Goal: Task Accomplishment & Management: Complete application form

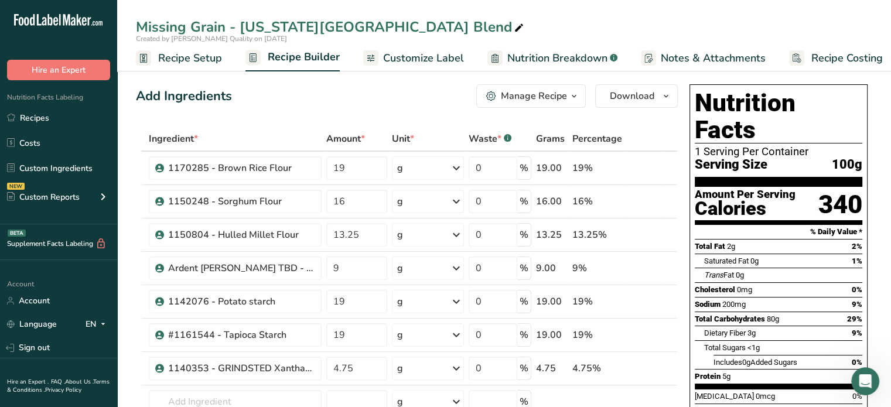
click at [172, 60] on span "Recipe Setup" at bounding box center [190, 58] width 64 height 16
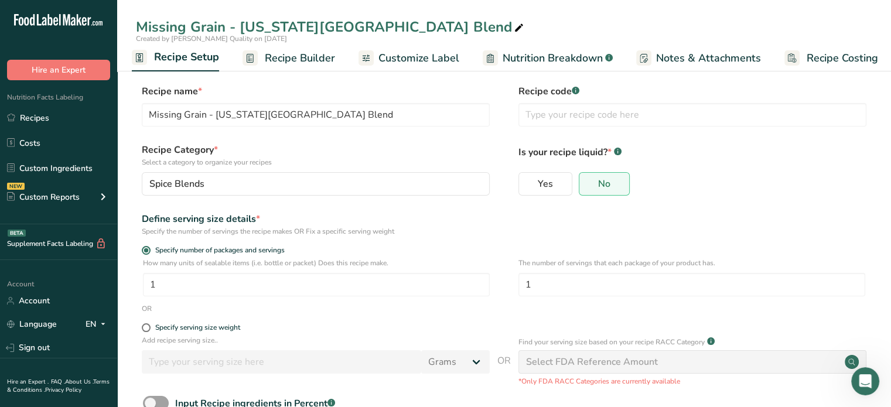
scroll to position [79, 0]
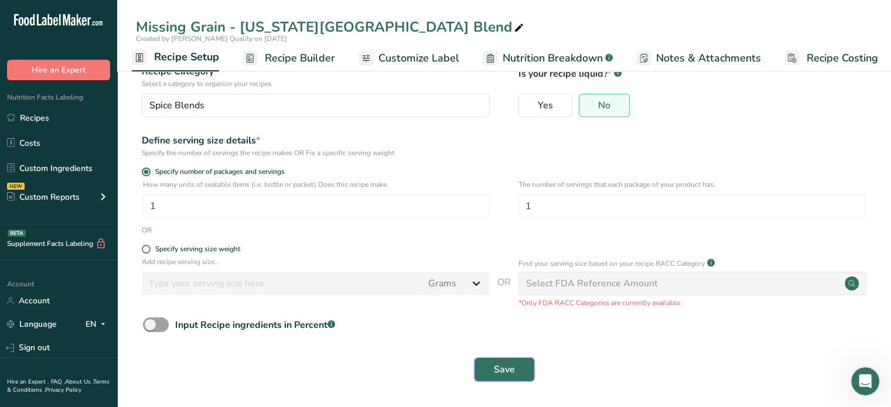
click at [509, 367] on span "Save" at bounding box center [504, 370] width 21 height 14
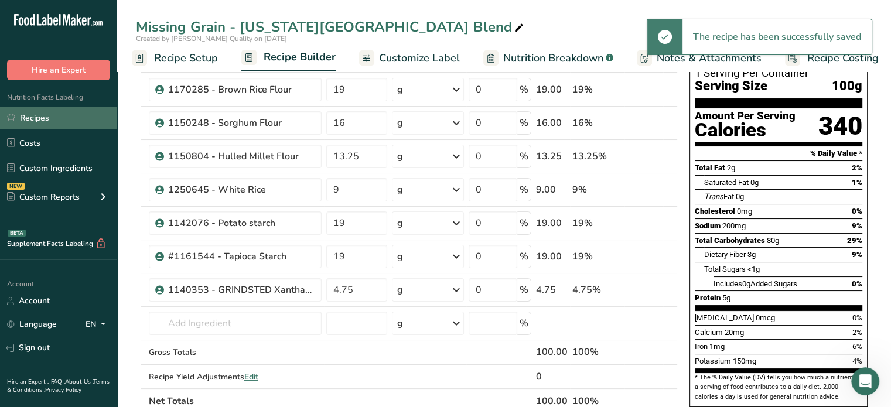
click at [50, 110] on link "Recipes" at bounding box center [58, 118] width 117 height 22
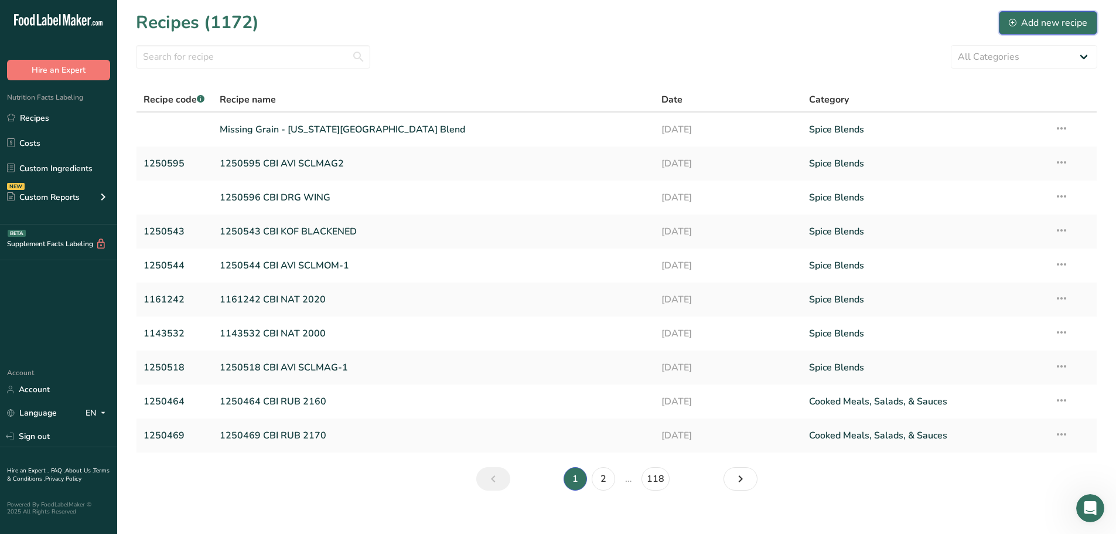
click at [891, 23] on div "Add new recipe" at bounding box center [1048, 23] width 79 height 14
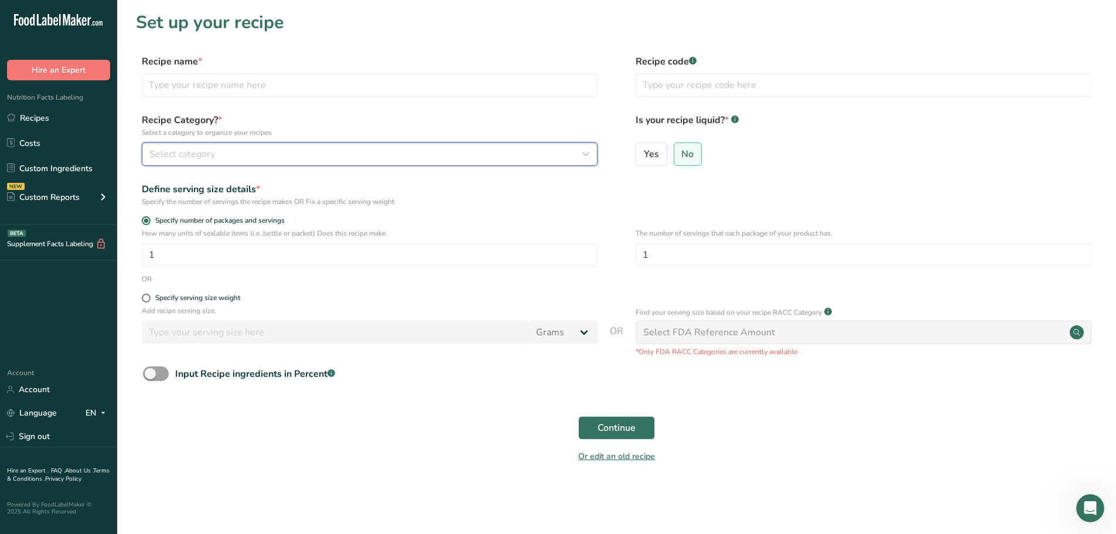
click at [247, 162] on button "Select category" at bounding box center [370, 153] width 456 height 23
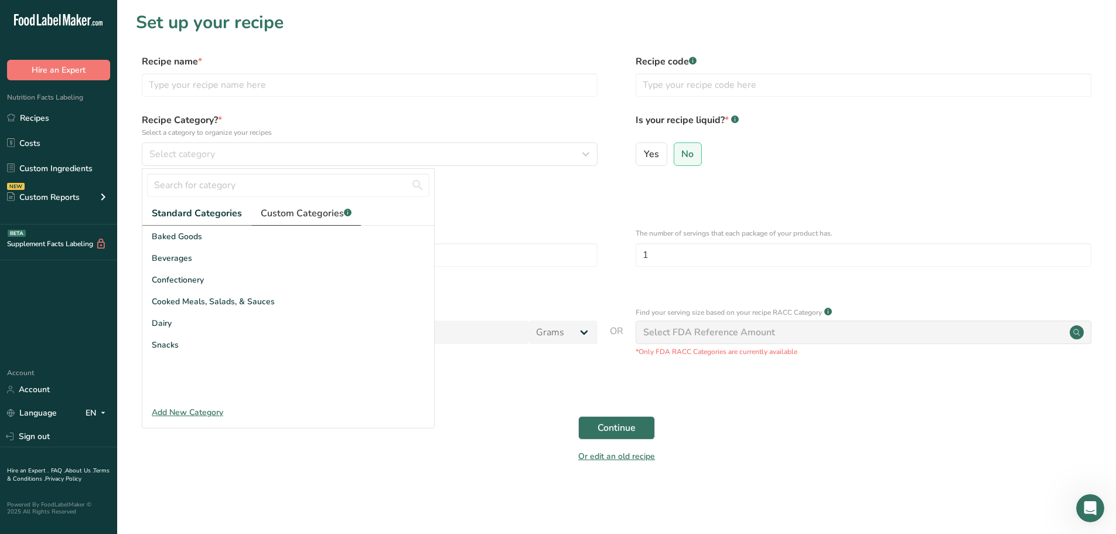
click at [288, 204] on link "Custom Categories .a-a{fill:#347362;}.b-a{fill:#fff;}" at bounding box center [306, 214] width 110 height 24
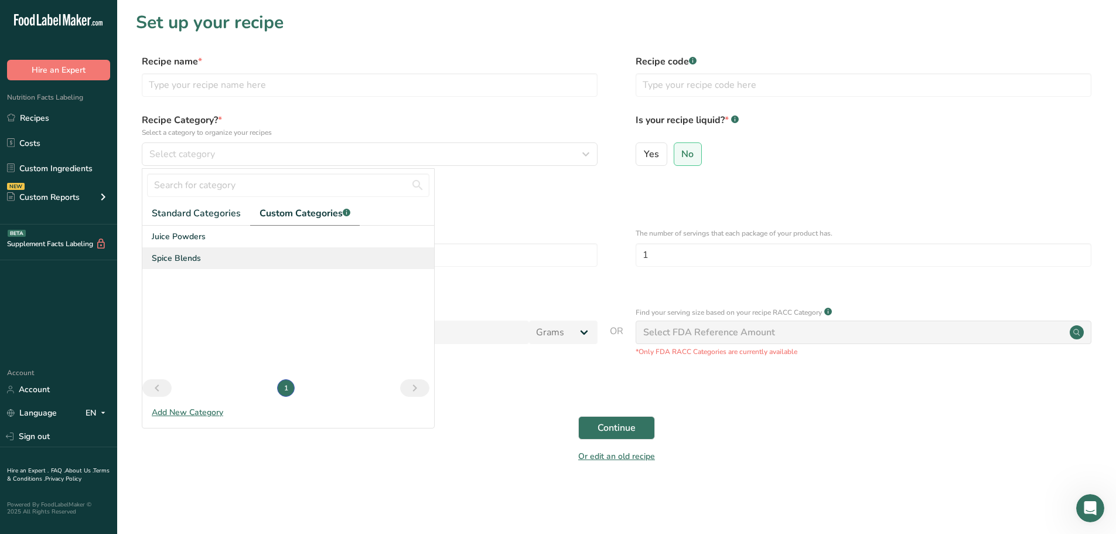
click at [167, 253] on span "Spice Blends" at bounding box center [176, 258] width 49 height 12
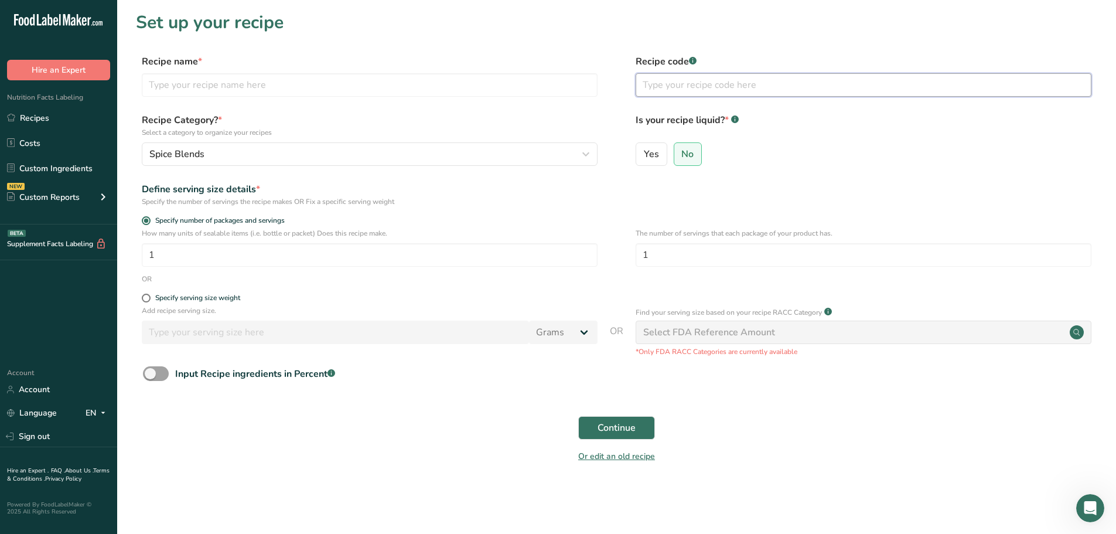
click at [716, 91] on input "text" at bounding box center [864, 84] width 456 height 23
paste input "[DEMOGRAPHIC_DATA]"
type input "[DEMOGRAPHIC_DATA]"
drag, startPoint x: 706, startPoint y: 84, endPoint x: 608, endPoint y: 74, distance: 98.3
click at [608, 74] on div "Recipe name * Recipe code .a-a{fill:#347362;}.b-a{fill:#fff;} SCLMOM2" at bounding box center [617, 79] width 962 height 49
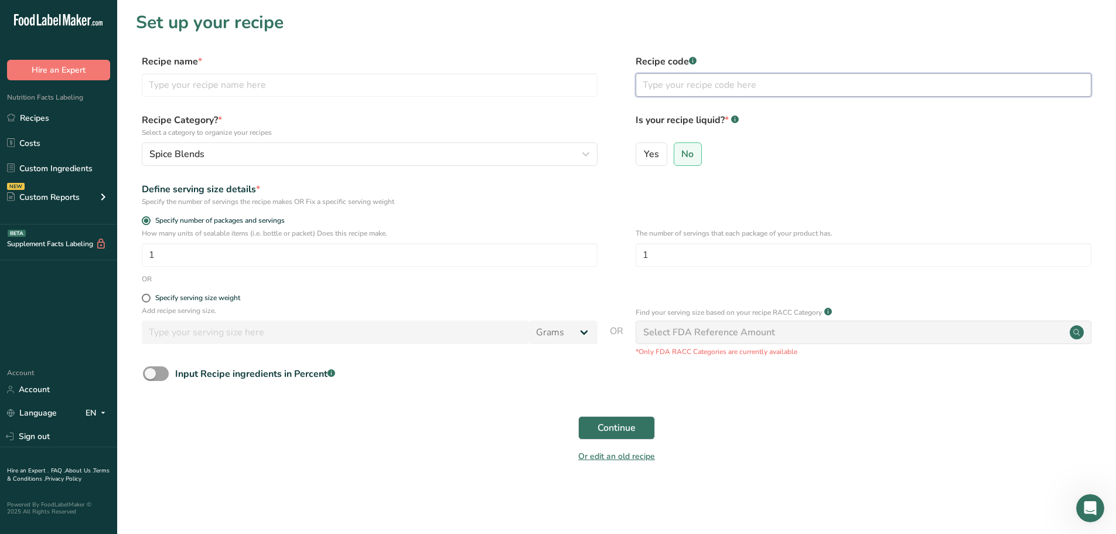
click at [676, 94] on input "text" at bounding box center [864, 84] width 456 height 23
paste input "1250633"
type input "1250633 CBI AVI SCLMOM2"
click at [615, 407] on span "Continue" at bounding box center [617, 428] width 38 height 14
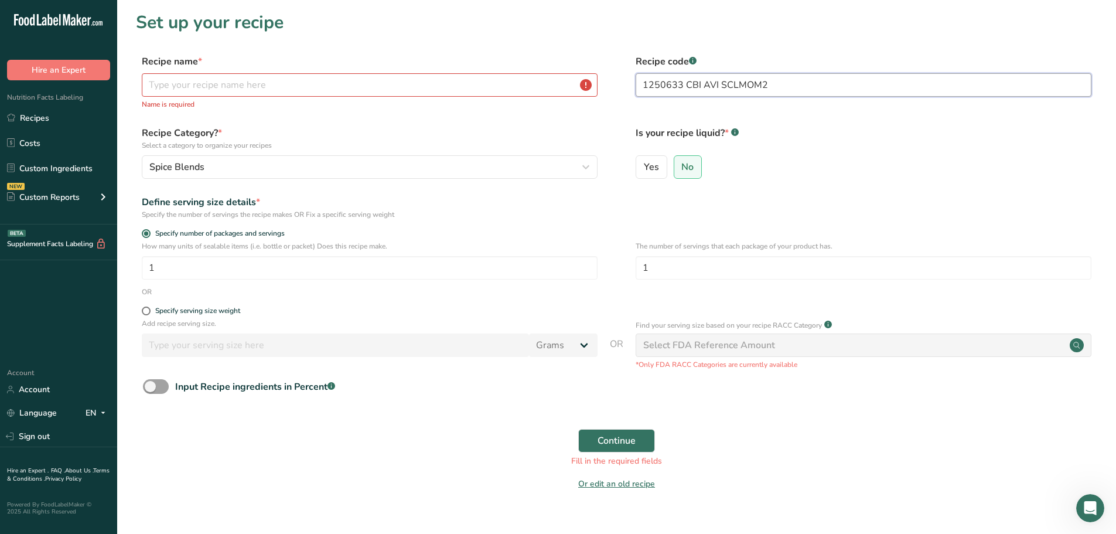
drag, startPoint x: 771, startPoint y: 88, endPoint x: 571, endPoint y: 82, distance: 199.4
click at [573, 83] on div "Recipe name * Name is required Recipe code .a-a{fill:#347362;}.b-a{fill:#fff;} …" at bounding box center [617, 86] width 962 height 62
click at [325, 76] on input "text" at bounding box center [370, 84] width 456 height 23
paste input "1250633 CBI AVI SCLMOM2"
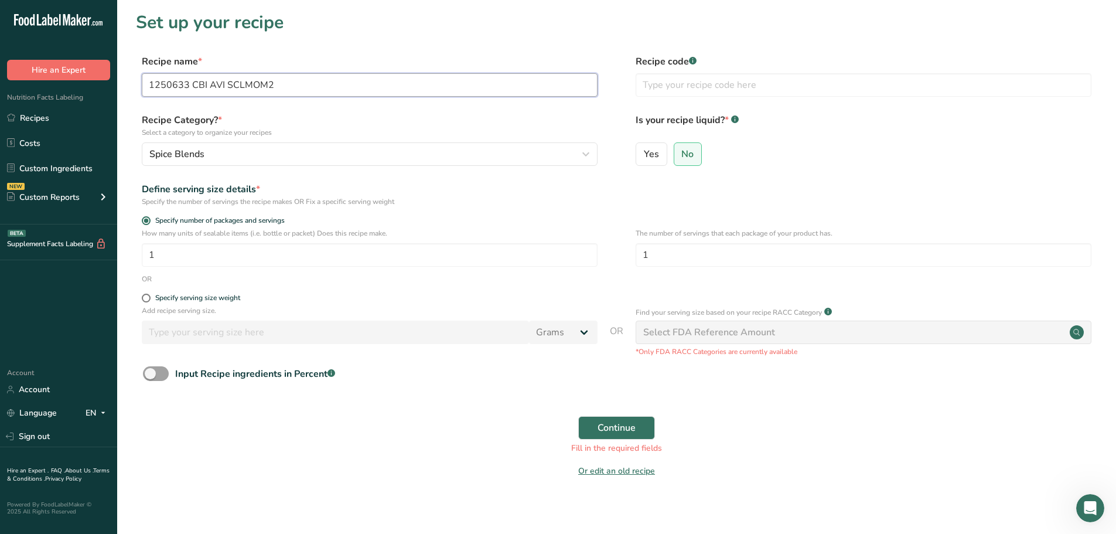
drag, startPoint x: 188, startPoint y: 83, endPoint x: 106, endPoint y: 77, distance: 82.3
click at [106, 77] on div ".a-20{fill:#fff;} Hire an Expert Nutrition Facts Labeling Recipes Costs Custom …" at bounding box center [558, 270] width 1116 height 541
type input "1250633 CBI AVI SCLMOM2"
click at [639, 87] on input "text" at bounding box center [864, 84] width 456 height 23
paste input "1250633"
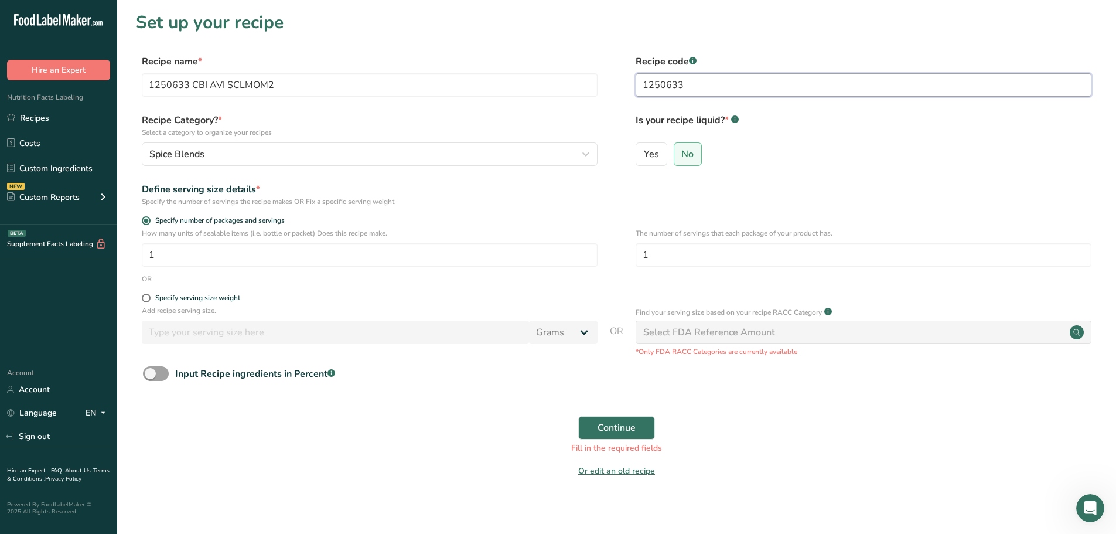
type input "1250633"
click at [600, 407] on span "Continue" at bounding box center [617, 428] width 38 height 14
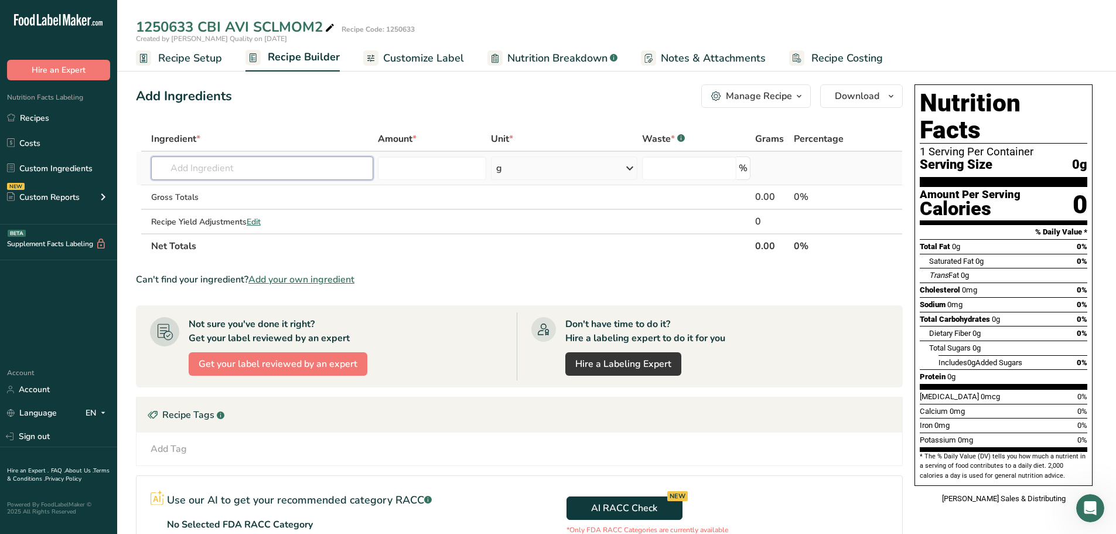
click at [226, 166] on input "text" at bounding box center [262, 167] width 222 height 23
paste input "1141048"
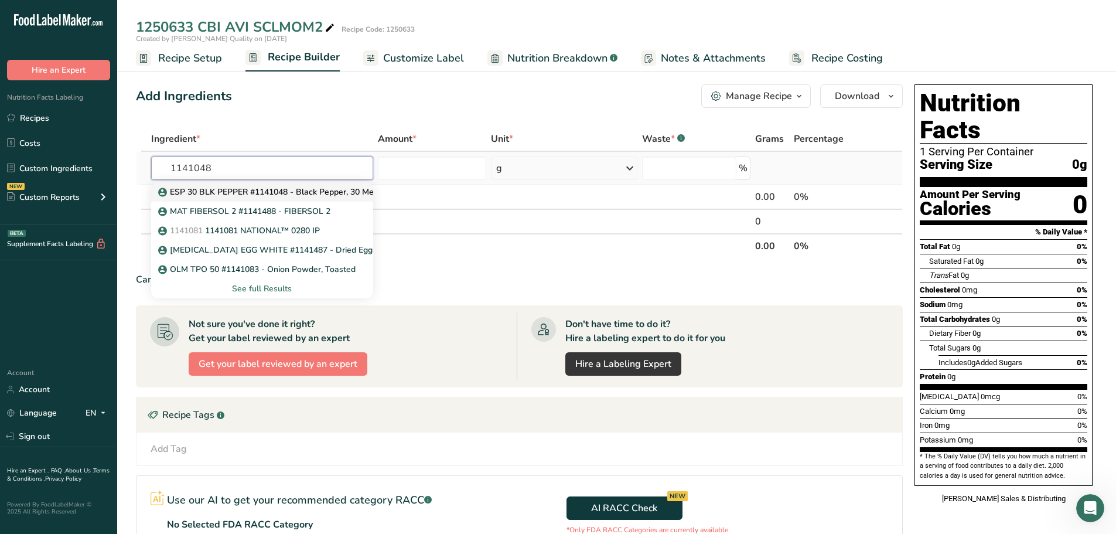
type input "1141048"
click at [257, 194] on p "ESP 30 BLK PEPPER #1141048 - Black Pepper, 30 Mesh" at bounding box center [272, 192] width 222 height 12
type input "ESP 30 BLK PEPPER #1141048 - Black Pepper, 30 Mesh"
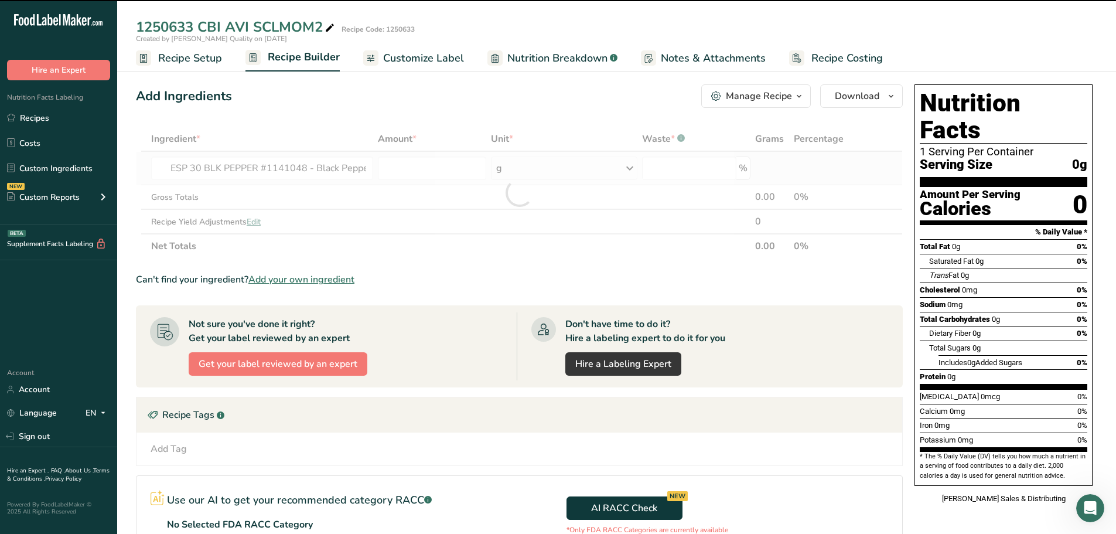
type input "0"
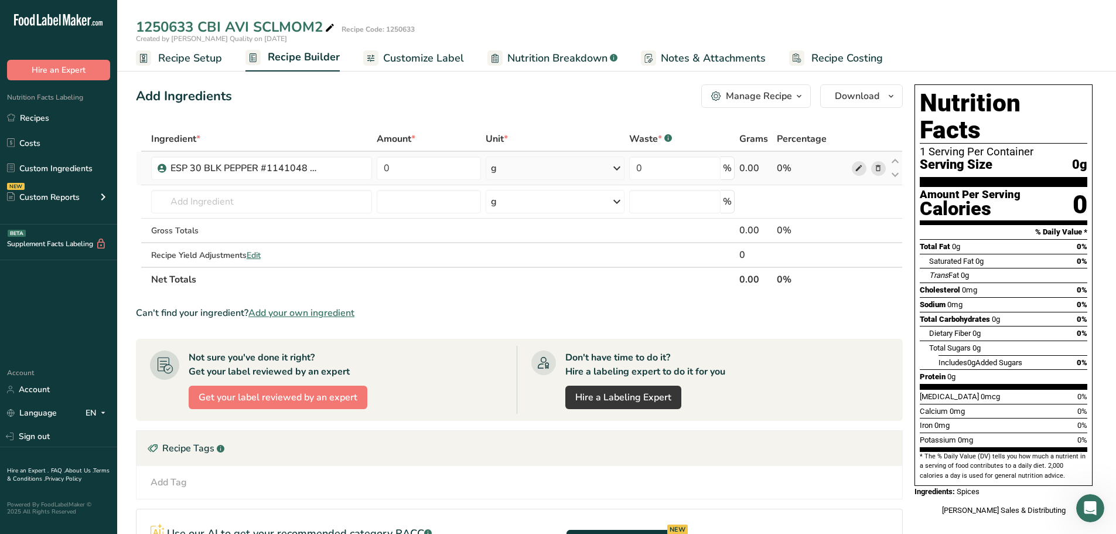
click at [858, 171] on icon at bounding box center [859, 168] width 8 height 12
click at [239, 199] on input "text" at bounding box center [261, 201] width 221 height 23
paste input "1141945"
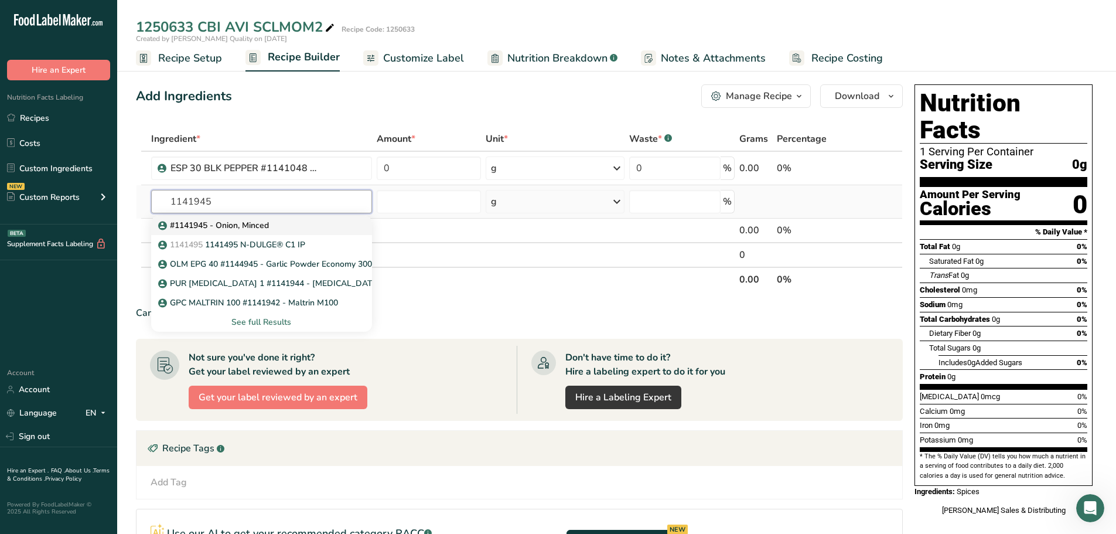
type input "1141945"
click at [226, 227] on p "#1141945 - Onion, Minced" at bounding box center [215, 225] width 108 height 12
type input "#1141945 - Onion, Minced"
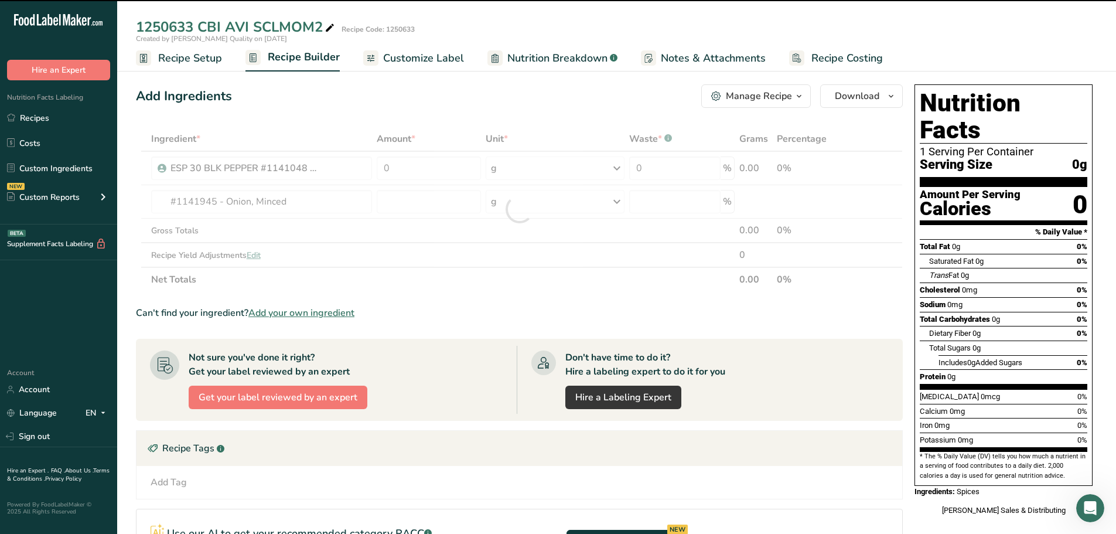
type input "0"
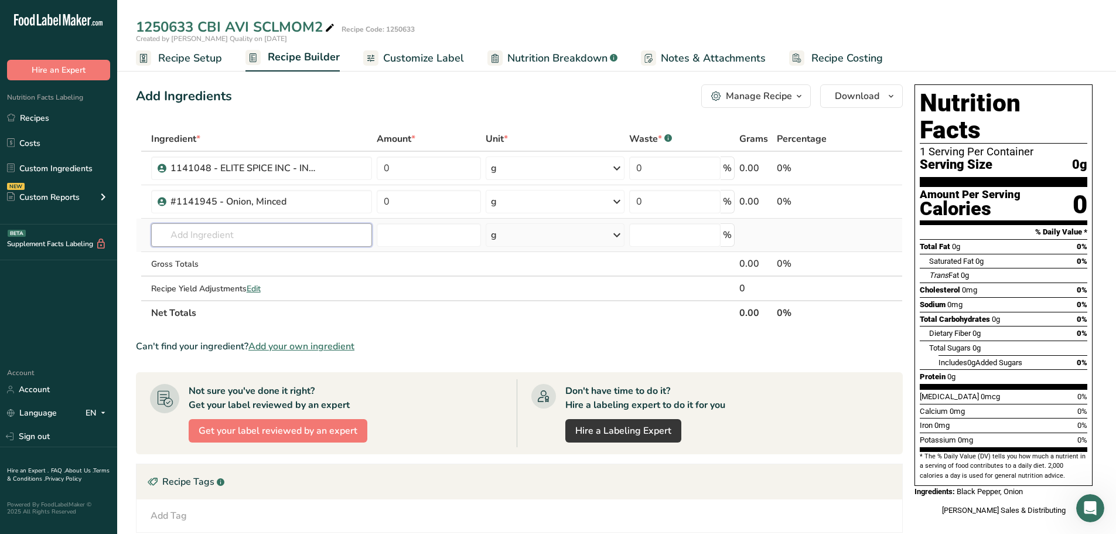
click at [245, 237] on input "text" at bounding box center [261, 234] width 221 height 23
paste input "1170315"
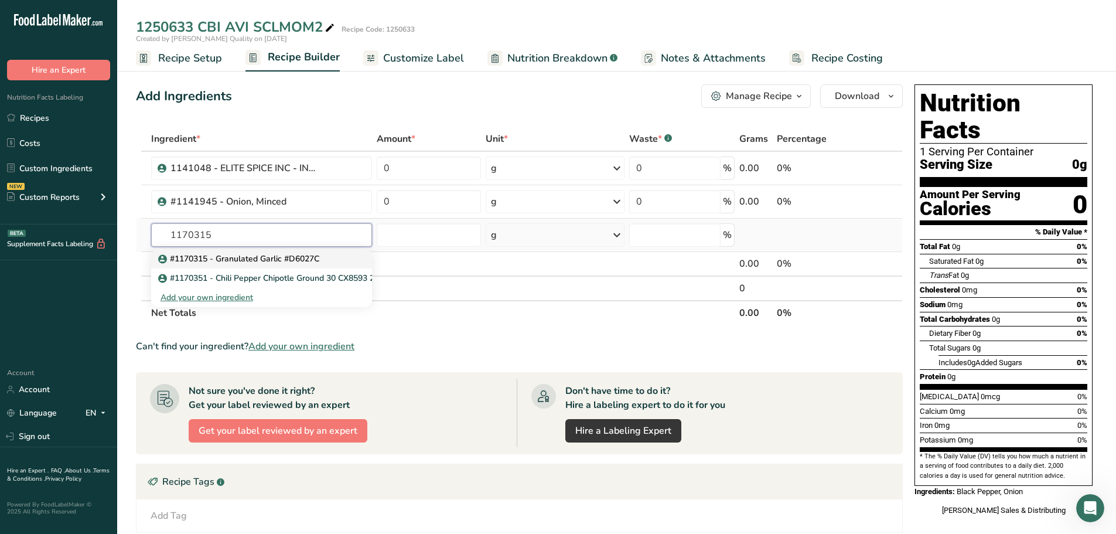
type input "1170315"
click at [226, 258] on p "#1170315 - Granulated Garlic #D6027C" at bounding box center [240, 259] width 159 height 12
type input "#1170315 - Granulated Garlic #D6027C"
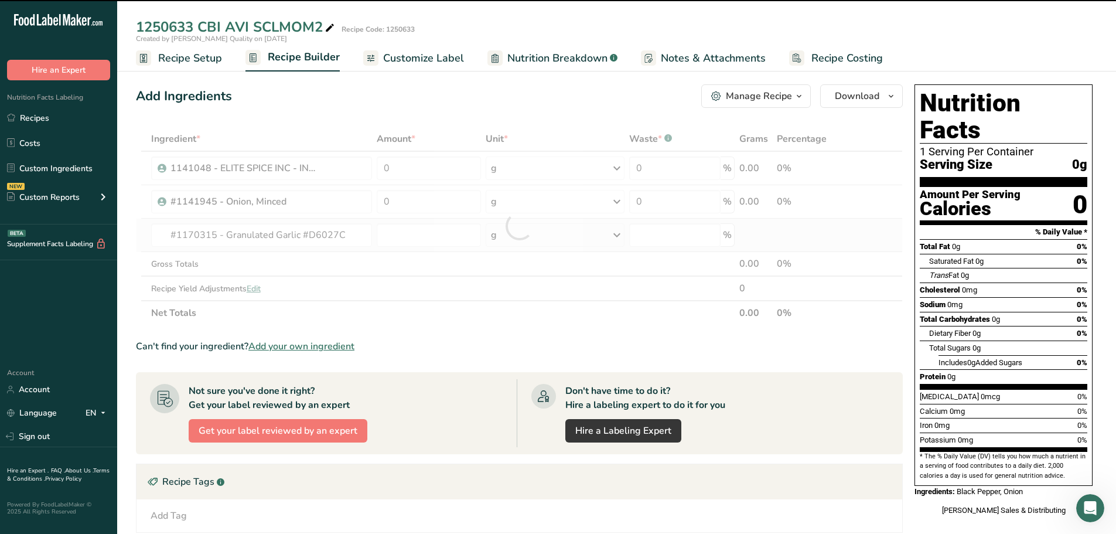
type input "0"
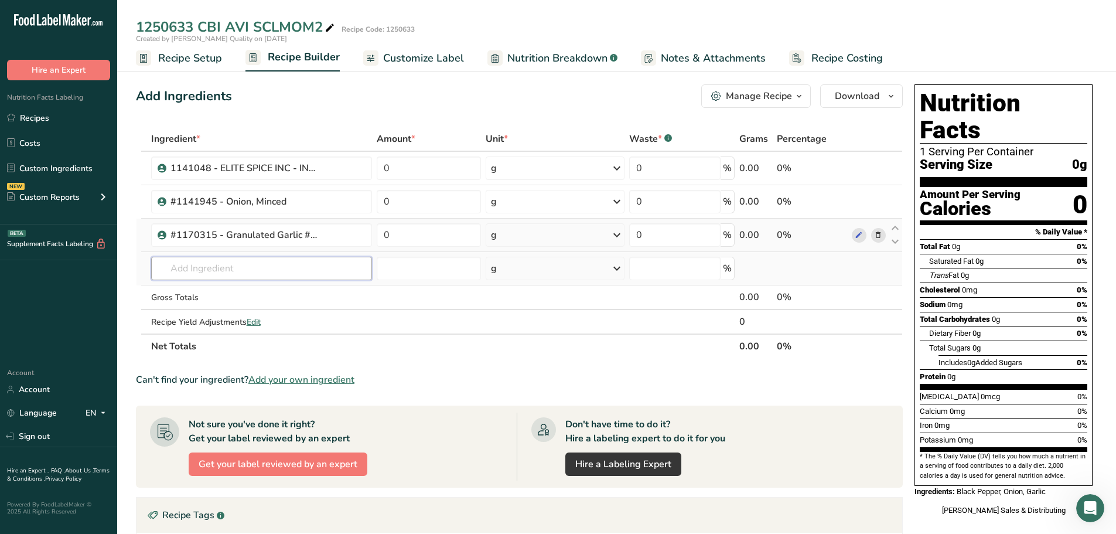
click at [253, 267] on input "text" at bounding box center [261, 268] width 221 height 23
paste input "1160379"
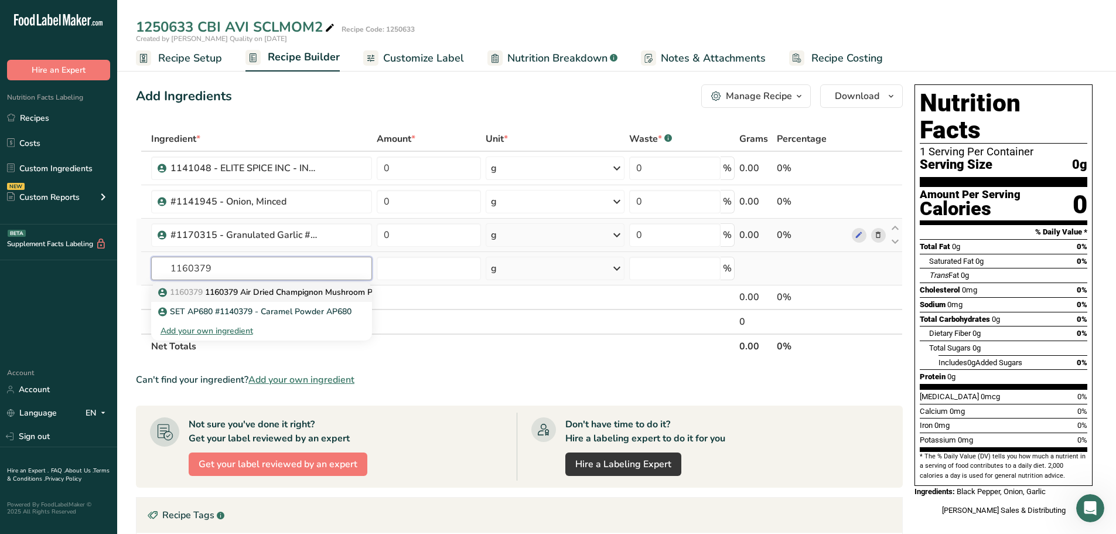
type input "1160379"
click at [234, 294] on p "1160379 1160379 Air Dried Champignon Mushroom Powder 60" at bounding box center [285, 292] width 248 height 12
type input "1160379 Air Dried Champignon Mushroom Powder 60"
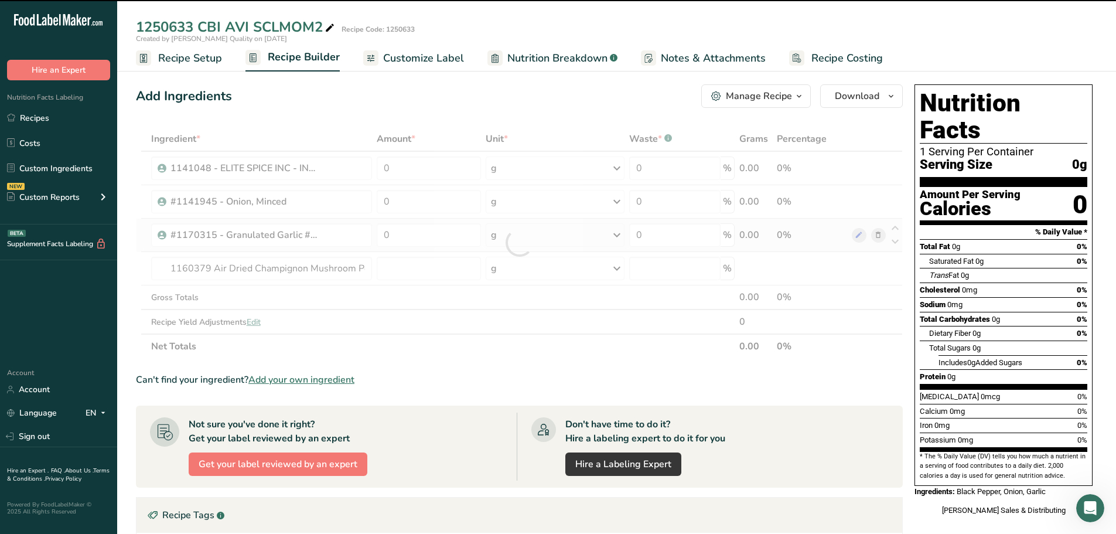
type input "0"
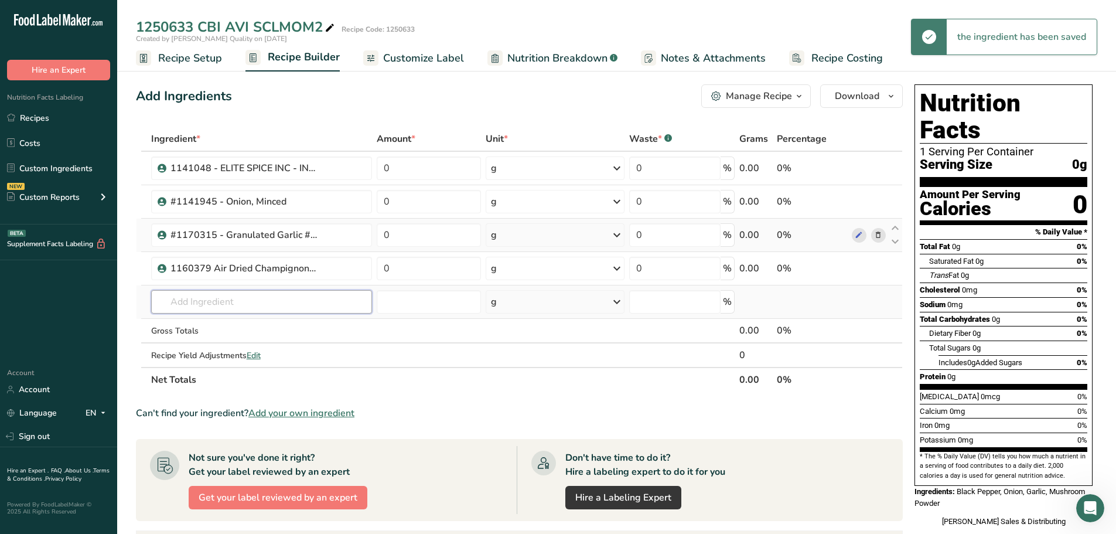
click at [321, 295] on input "text" at bounding box center [261, 301] width 221 height 23
paste input "1141524"
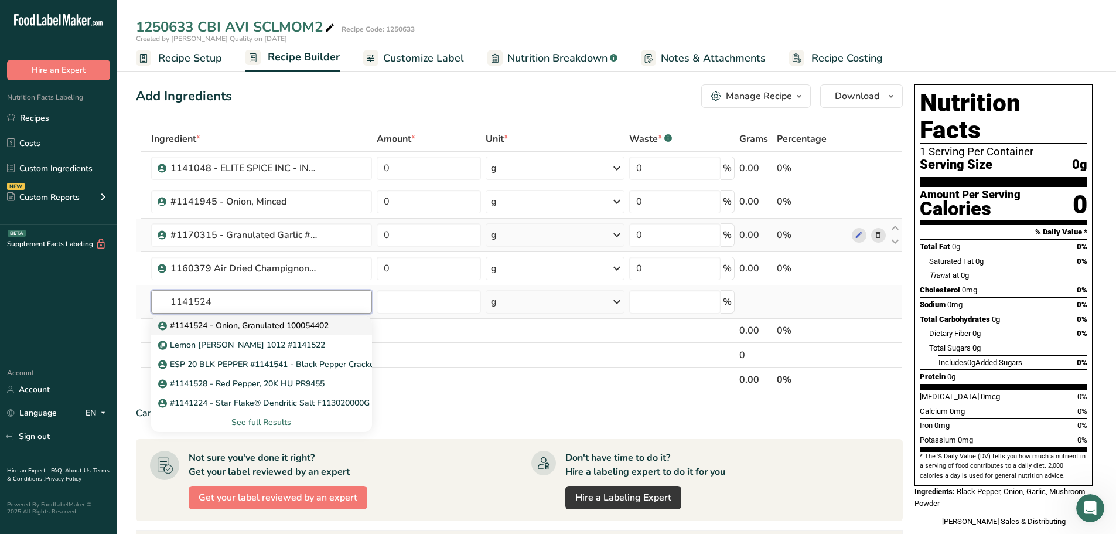
type input "1141524"
click at [294, 325] on p "#1141524 - Onion, Granulated 100054402" at bounding box center [245, 325] width 168 height 12
type input "#1141524 - Onion, Granulated 100054402"
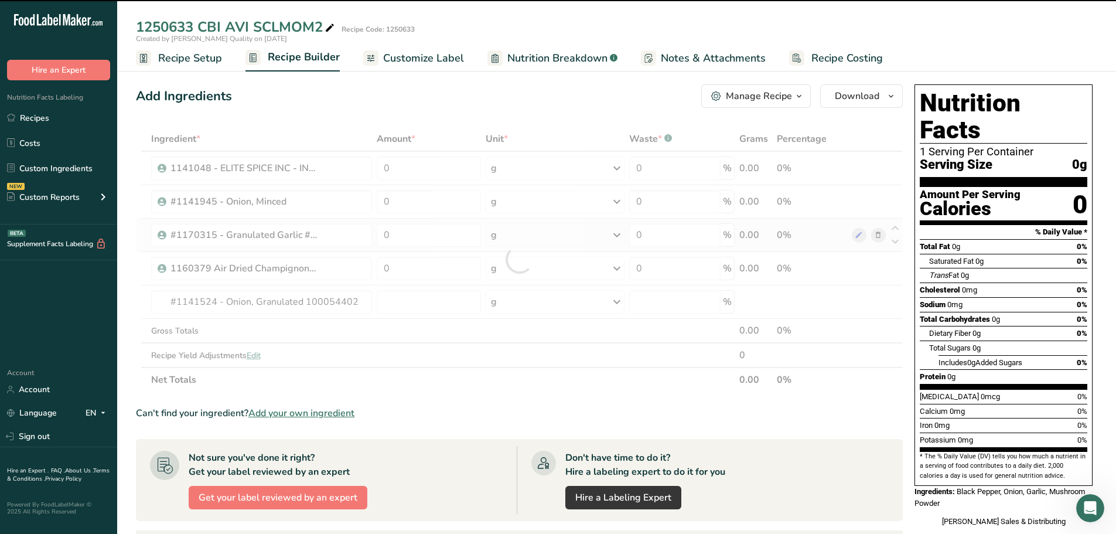
type input "0"
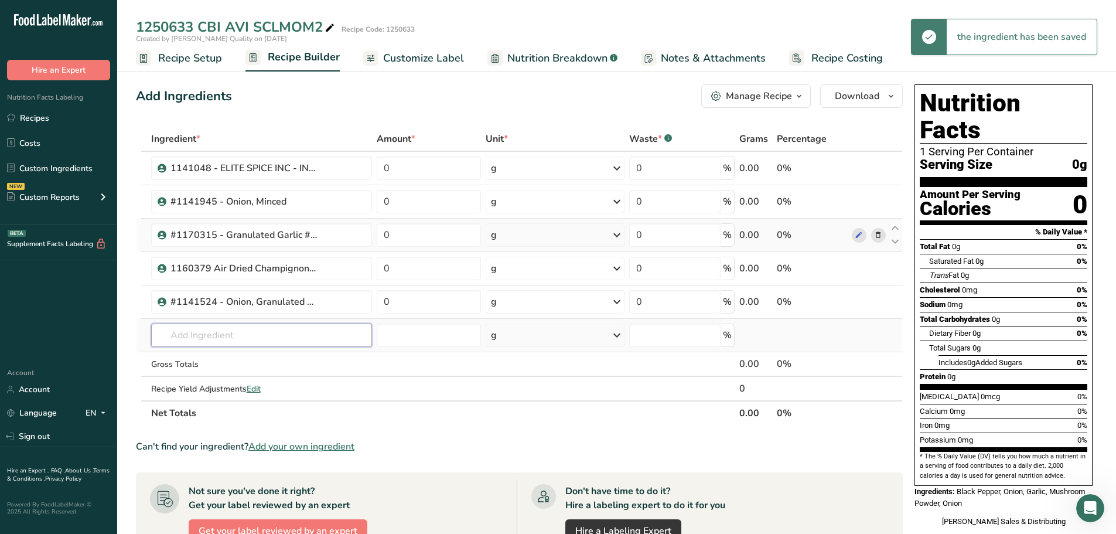
click at [231, 338] on input "text" at bounding box center [261, 335] width 221 height 23
paste input "1190907"
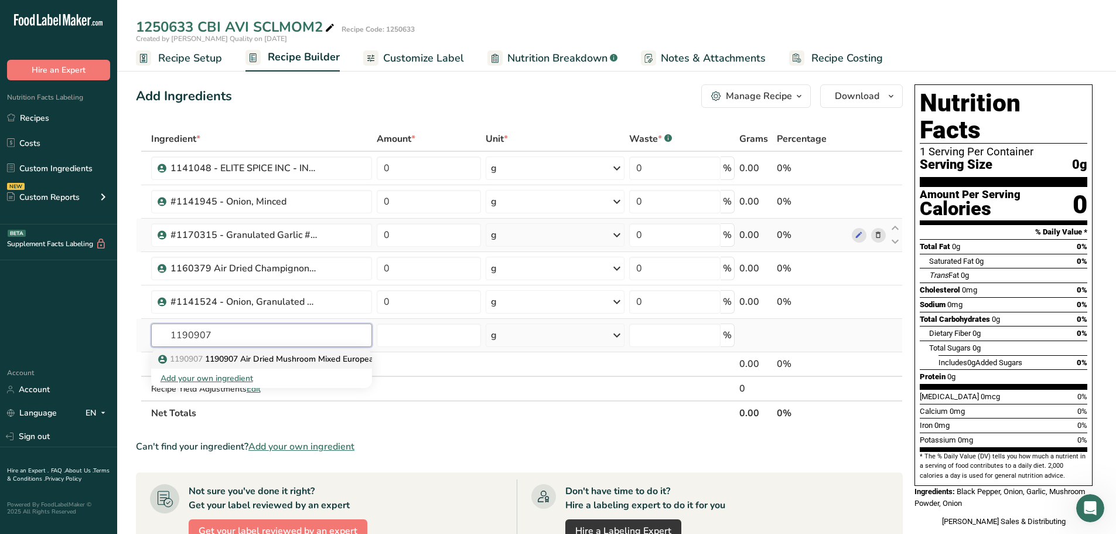
type input "1190907"
click at [227, 358] on p "1190907 1190907 Air Dried Mushroom Mixed European" at bounding box center [270, 359] width 218 height 12
type input "1190907 Air Dried Mushroom Mixed European"
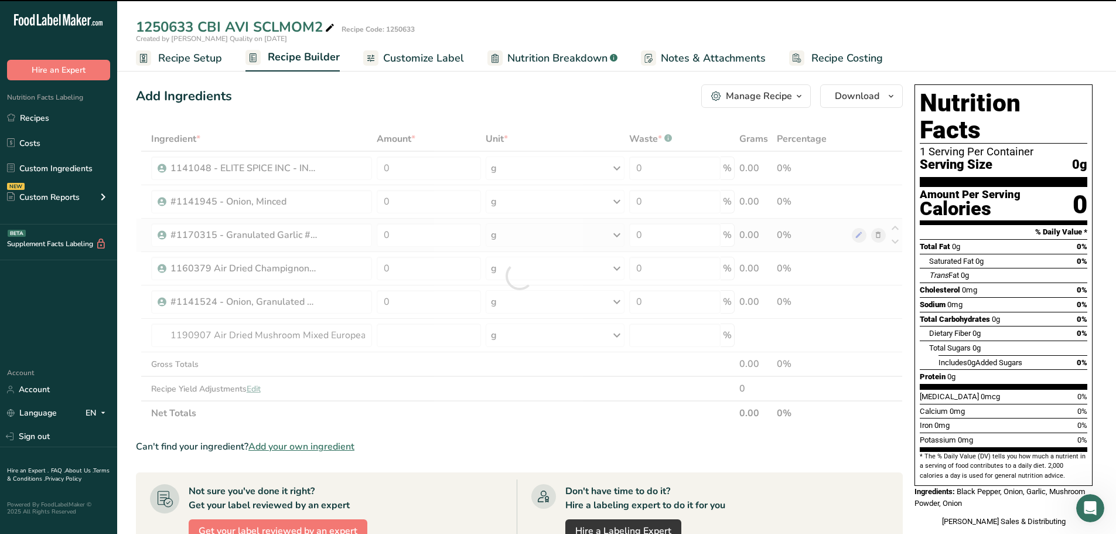
type input "0"
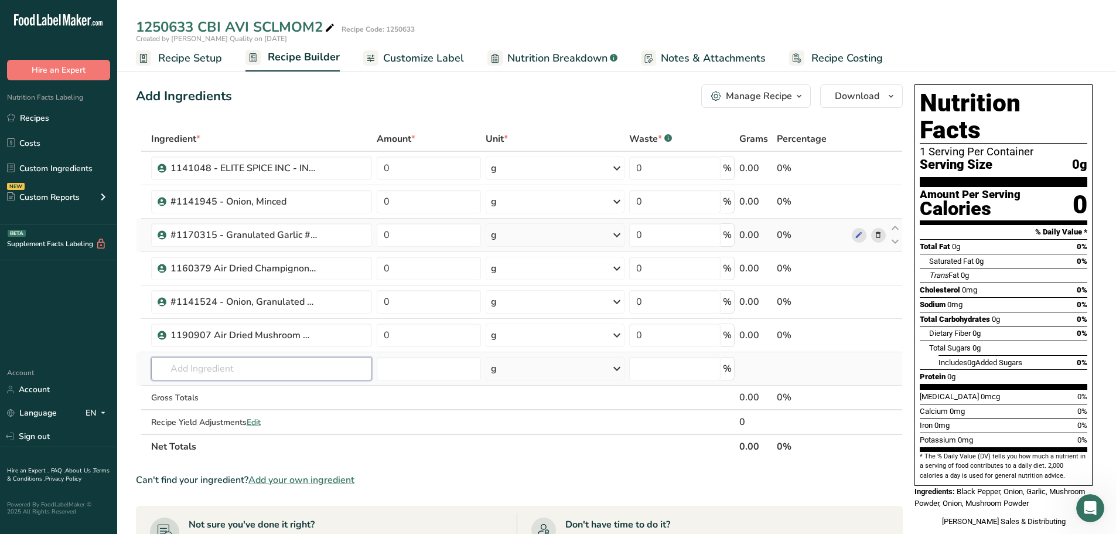
click at [301, 366] on input "text" at bounding box center [261, 368] width 221 height 23
paste input "1140638"
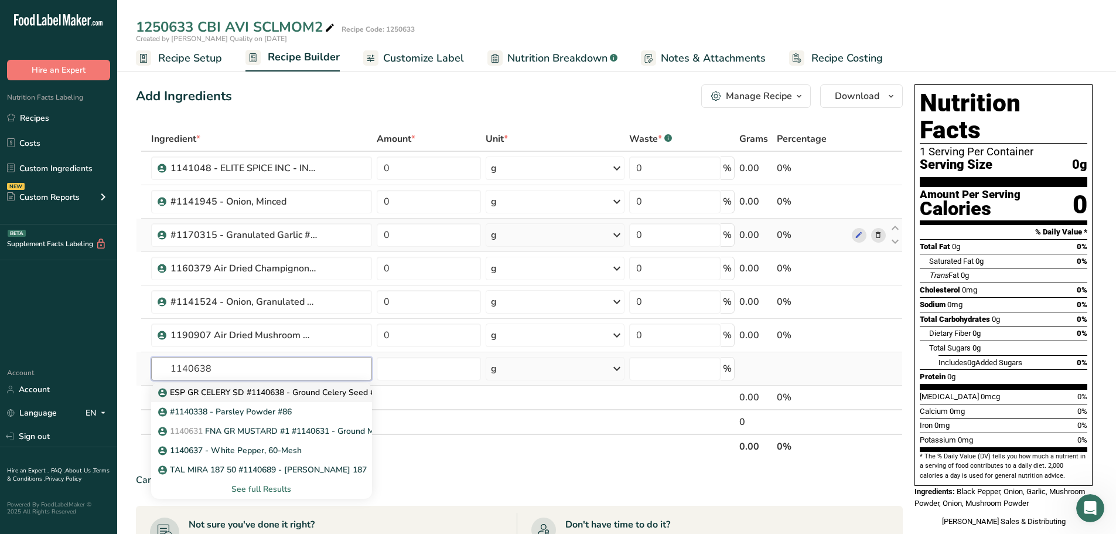
type input "1140638"
click at [285, 396] on p "ESP GR CELERY SD #1140638 - Ground Celery Seed #CE9413" at bounding box center [282, 392] width 243 height 12
type input "ESP GR CELERY SD #1140638 - Ground Celery Seed #CE9413"
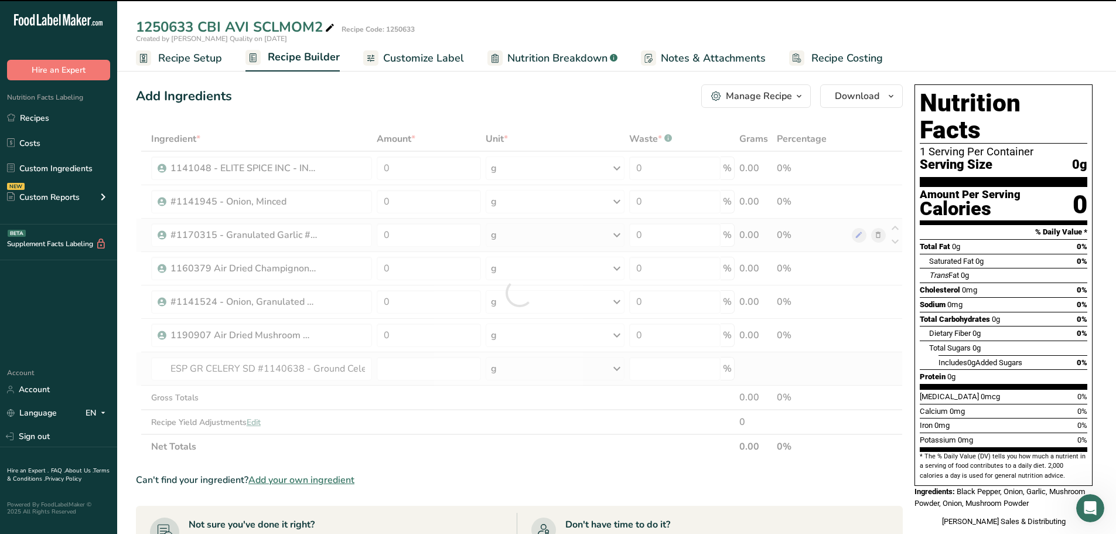
type input "0"
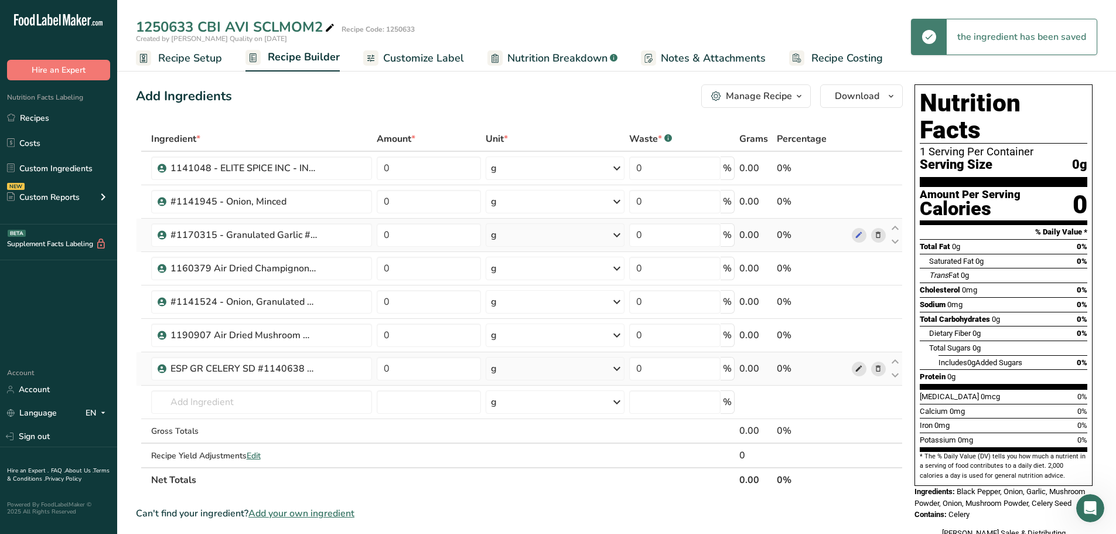
click at [860, 367] on icon at bounding box center [859, 369] width 8 height 12
click at [863, 367] on icon at bounding box center [859, 369] width 8 height 12
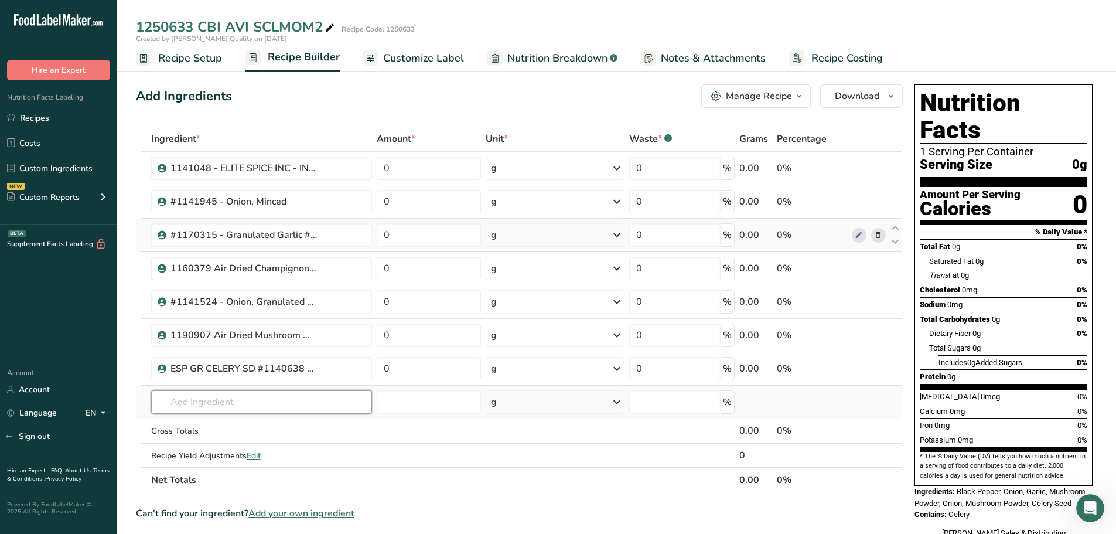
click at [239, 400] on input "text" at bounding box center [261, 401] width 221 height 23
paste input "1141364"
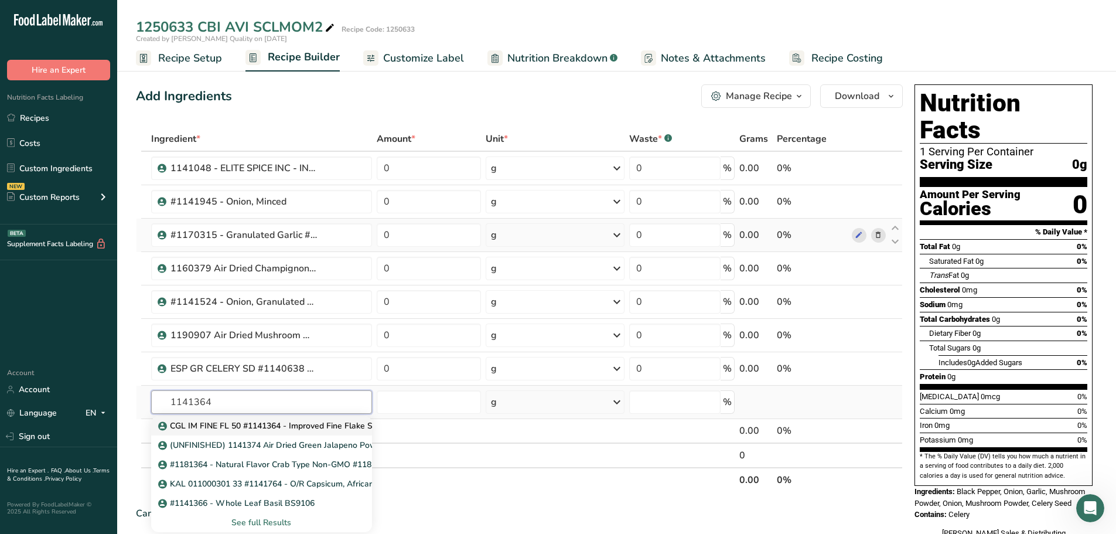
type input "1141364"
click at [226, 407] on p "CGL IM FINE FL 50 #1141364 - Improved Fine Flake Salt" at bounding box center [272, 426] width 222 height 12
type input "CGL IM FINE FL 50 #1141364 - Improved Fine Flake Salt"
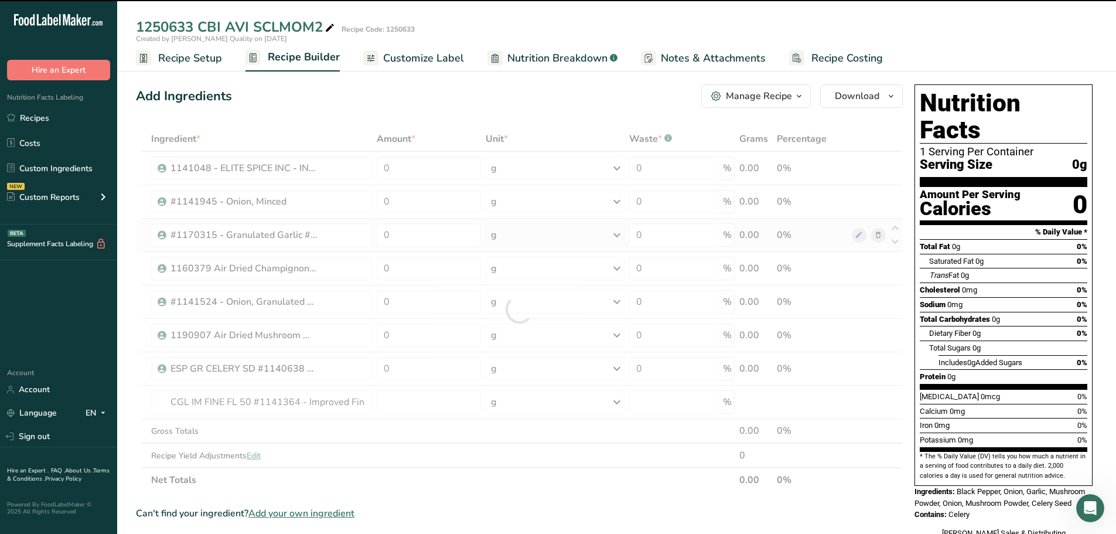
type input "0"
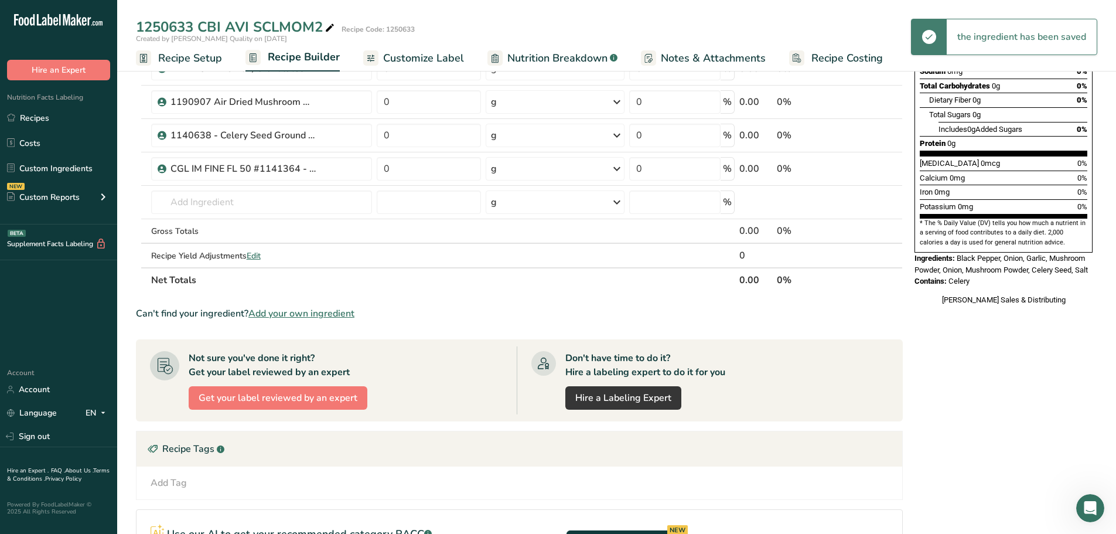
scroll to position [234, 0]
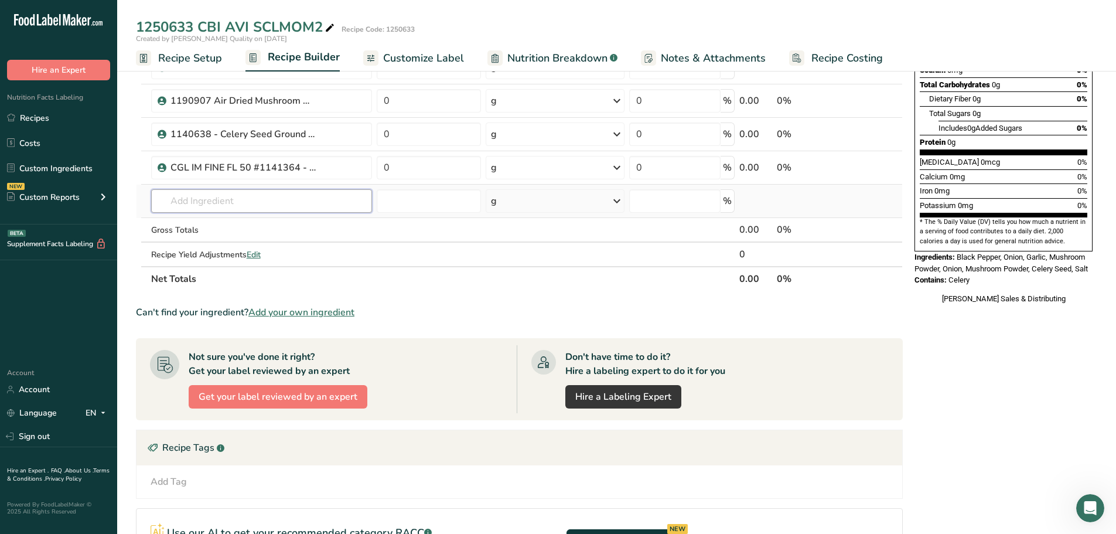
click at [200, 195] on input "text" at bounding box center [261, 200] width 221 height 23
paste input "1140678"
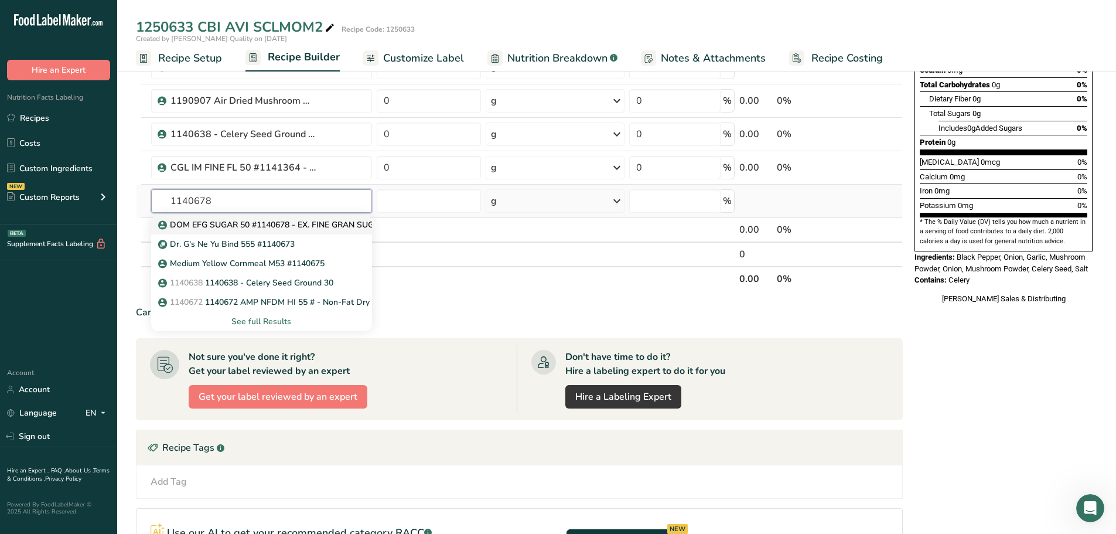
type input "1140678"
click at [241, 229] on p "DOM EFG SUGAR 50 #1140678 - EX. FINE GRAN SUGAR" at bounding box center [273, 225] width 224 height 12
type input "DOM EFG SUGAR 50 #1140678 - EX. FINE GRAN SUGAR"
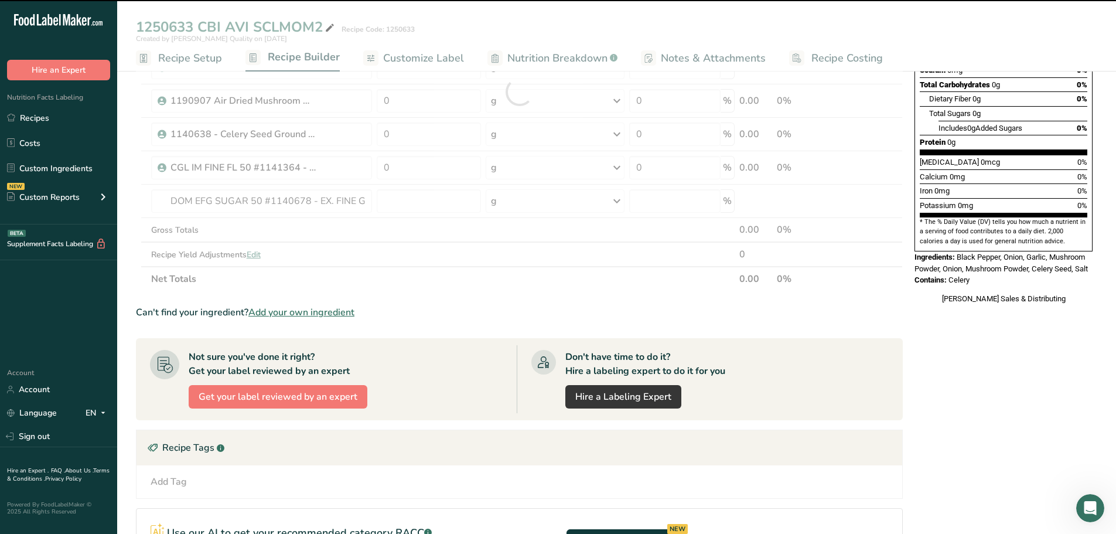
type input "0"
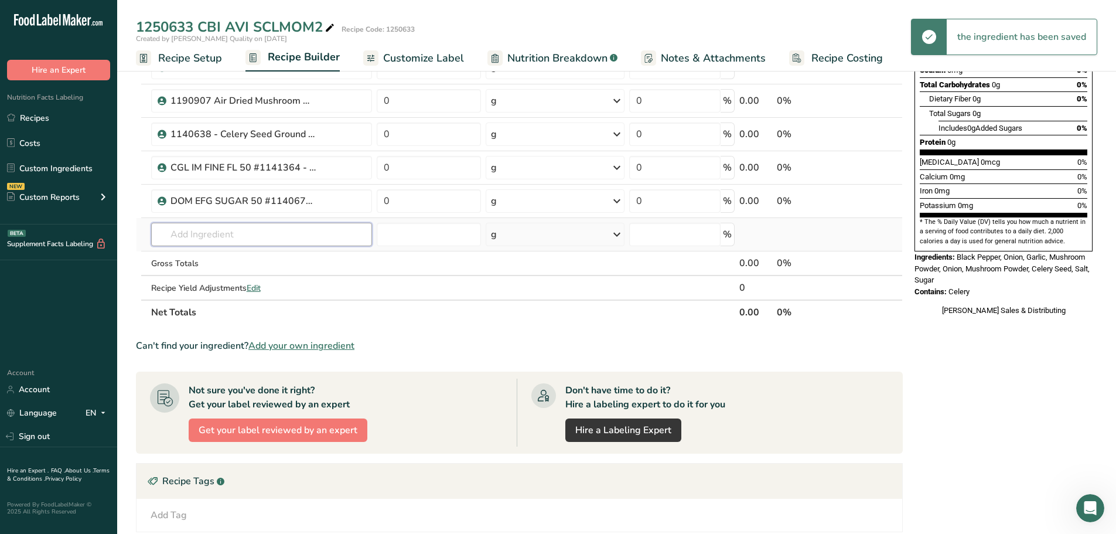
click at [231, 239] on input "text" at bounding box center [261, 234] width 221 height 23
paste input "1190447"
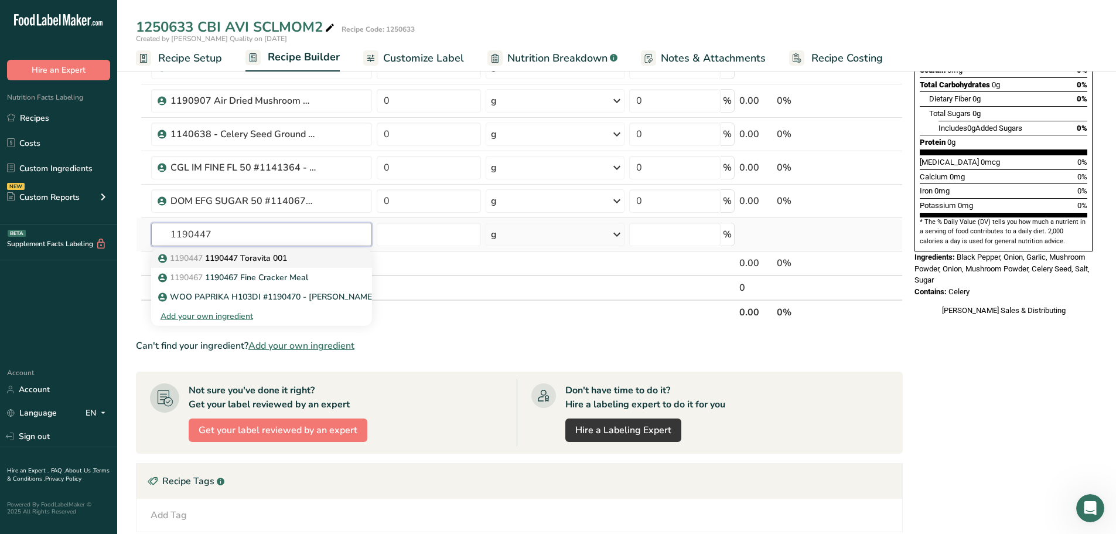
type input "1190447"
click at [234, 263] on p "1190447 1190447 Toravita 001" at bounding box center [224, 258] width 127 height 12
type input "1190447 Toravita 001"
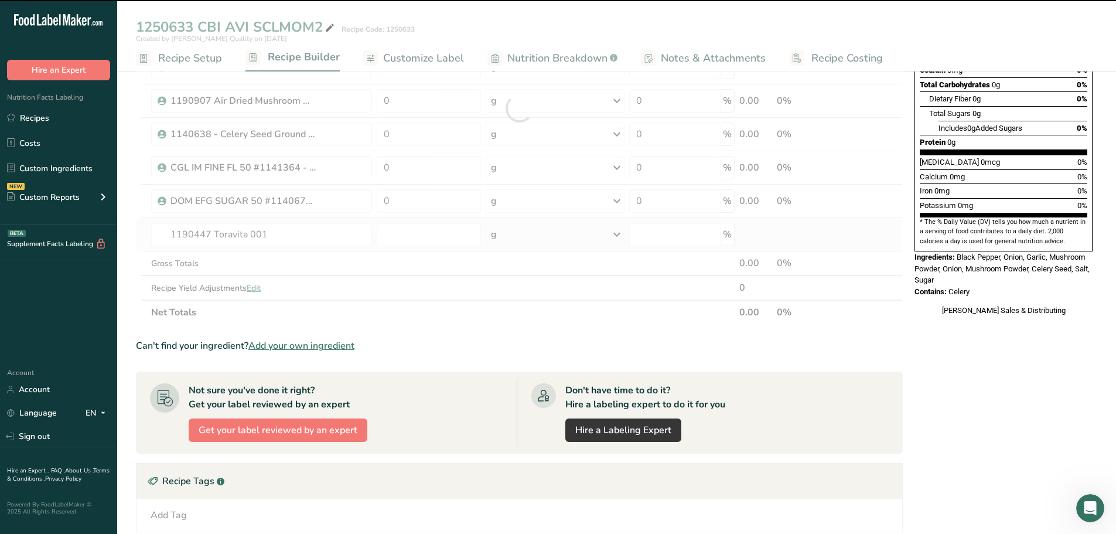
type input "0"
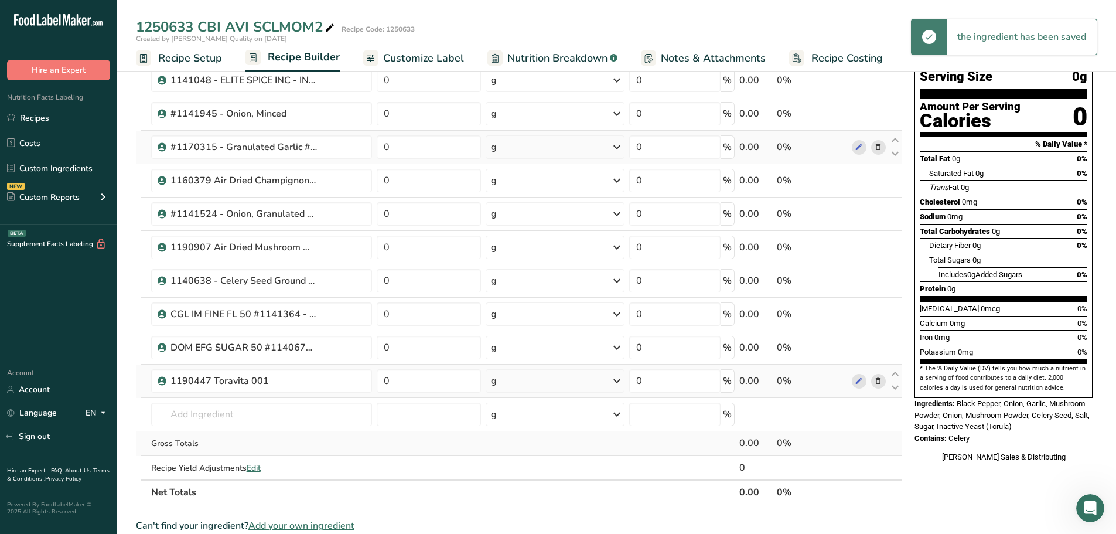
scroll to position [0, 0]
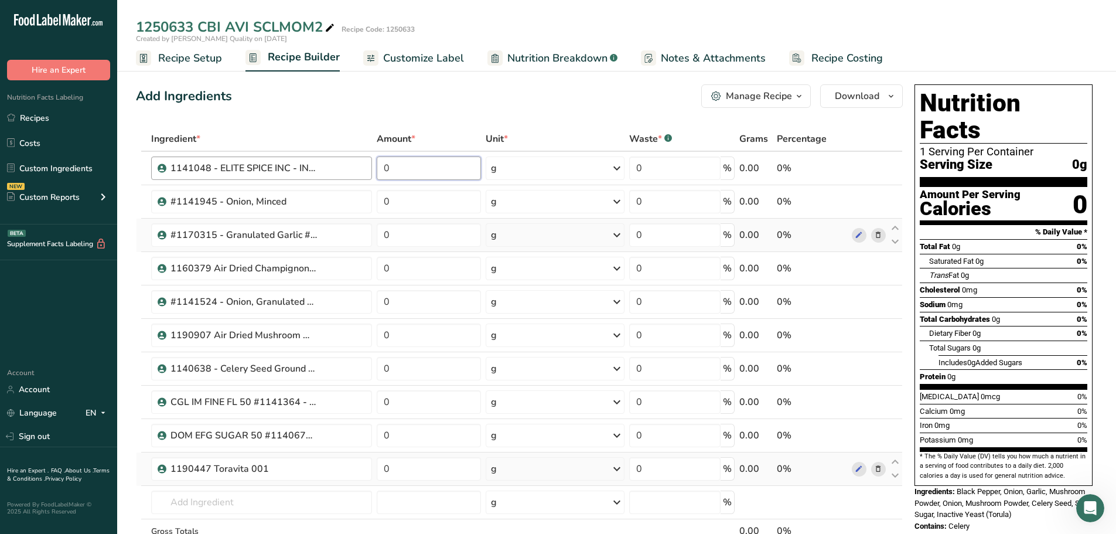
drag, startPoint x: 396, startPoint y: 171, endPoint x: 351, endPoint y: 173, distance: 44.6
click at [352, 171] on tr "1141048 - ELITE SPICE INC - ING - Black Pepper Ground 30 - PB9407 0 g Weight Un…" at bounding box center [520, 168] width 766 height 33
type input "8"
click at [396, 204] on div "Ingredient * Amount * Unit * Waste * .a-a{fill:#347362;}.b-a{fill:#fff;} Grams …" at bounding box center [519, 360] width 767 height 466
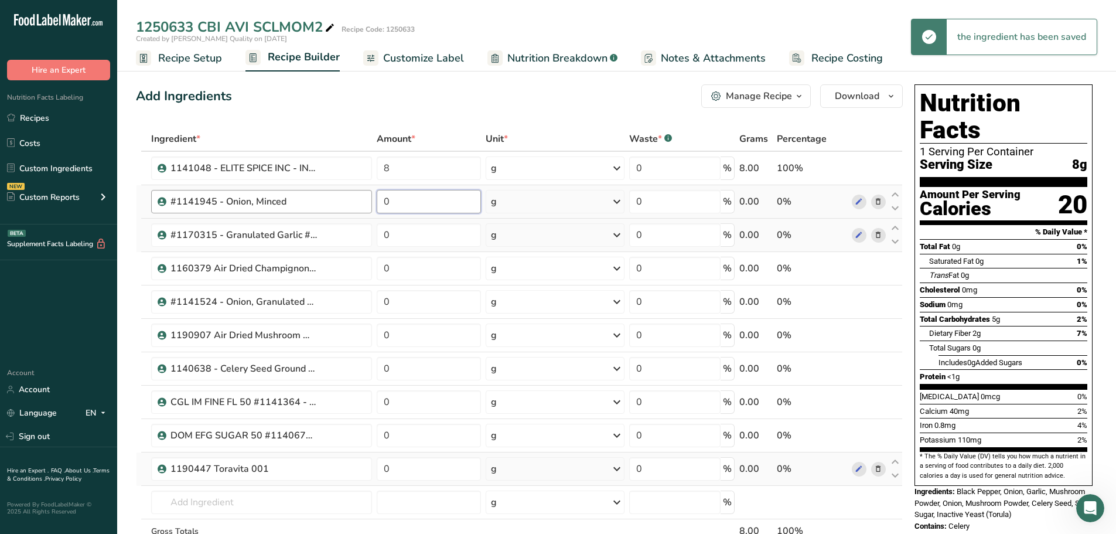
drag, startPoint x: 397, startPoint y: 202, endPoint x: 355, endPoint y: 200, distance: 42.2
click at [355, 200] on tr "#1141945 - Onion, Minced 0 g Weight Units g kg mg See more Volume Units l Volum…" at bounding box center [520, 201] width 766 height 33
type input "10"
click at [407, 230] on div "Ingredient * Amount * Unit * Waste * .a-a{fill:#347362;}.b-a{fill:#fff;} Grams …" at bounding box center [519, 360] width 767 height 466
click at [354, 236] on tr "#1170315 - Granulated Garlic #D6027C 0 g Weight Units g kg mg See more Volume U…" at bounding box center [520, 235] width 766 height 33
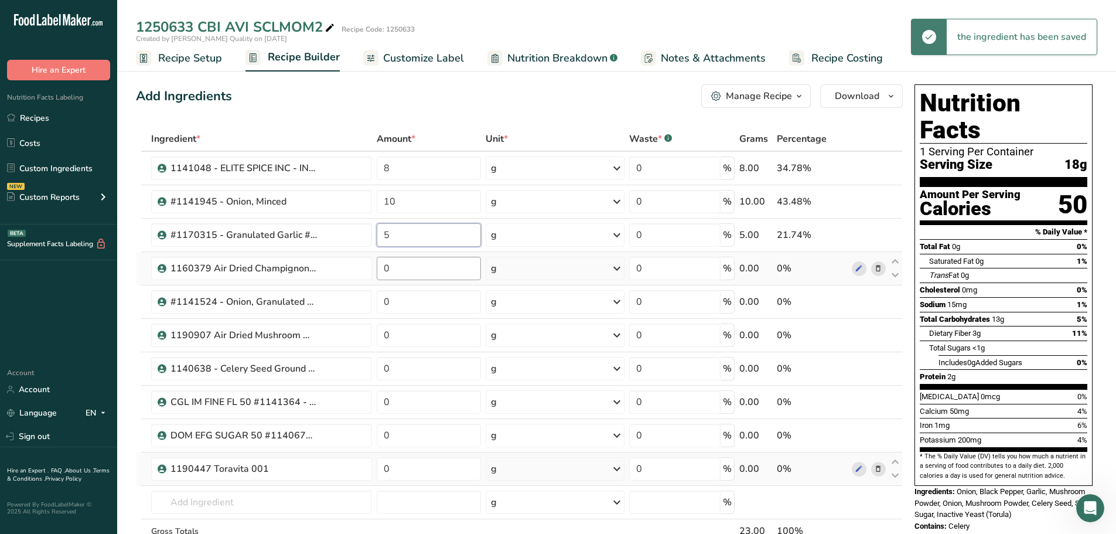
type input "5"
click at [410, 267] on div "Ingredient * Amount * Unit * Waste * .a-a{fill:#347362;}.b-a{fill:#fff;} Grams …" at bounding box center [519, 360] width 767 height 466
drag, startPoint x: 407, startPoint y: 270, endPoint x: 353, endPoint y: 269, distance: 53.9
click at [356, 269] on tr "1160379 Air Dried Champignon Mushroom Powder 60 0 g Weight Units g kg mg See mo…" at bounding box center [520, 268] width 766 height 33
type input "8"
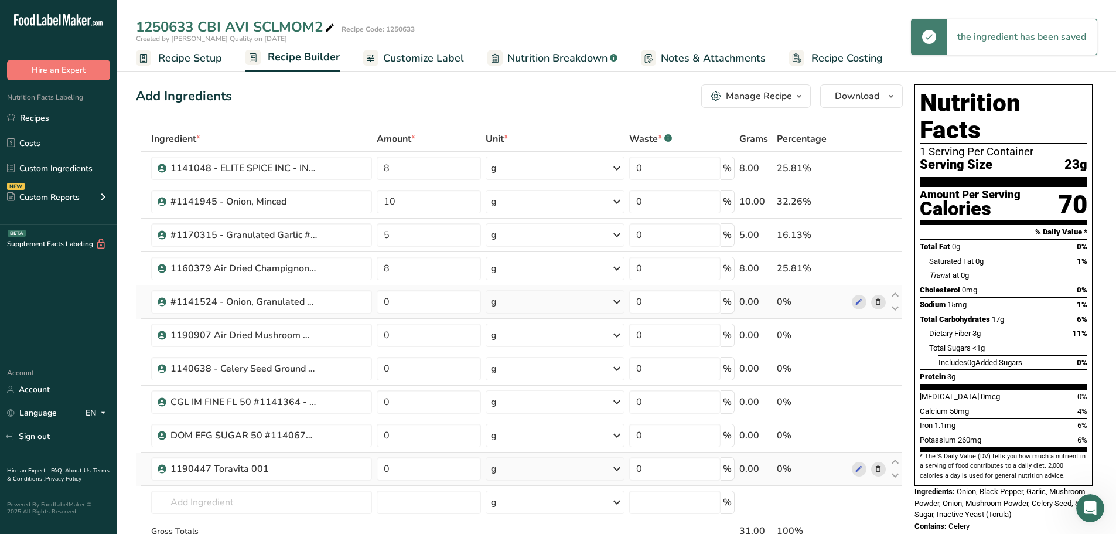
click at [374, 295] on div "Ingredient * Amount * Unit * Waste * .a-a{fill:#347362;}.b-a{fill:#fff;} Grams …" at bounding box center [519, 360] width 767 height 466
click at [374, 305] on td "0" at bounding box center [429, 301] width 110 height 33
type input "10"
click at [417, 332] on div "Ingredient * Amount * Unit * Waste * .a-a{fill:#347362;}.b-a{fill:#fff;} Grams …" at bounding box center [519, 360] width 767 height 466
drag, startPoint x: 401, startPoint y: 343, endPoint x: 376, endPoint y: 341, distance: 25.8
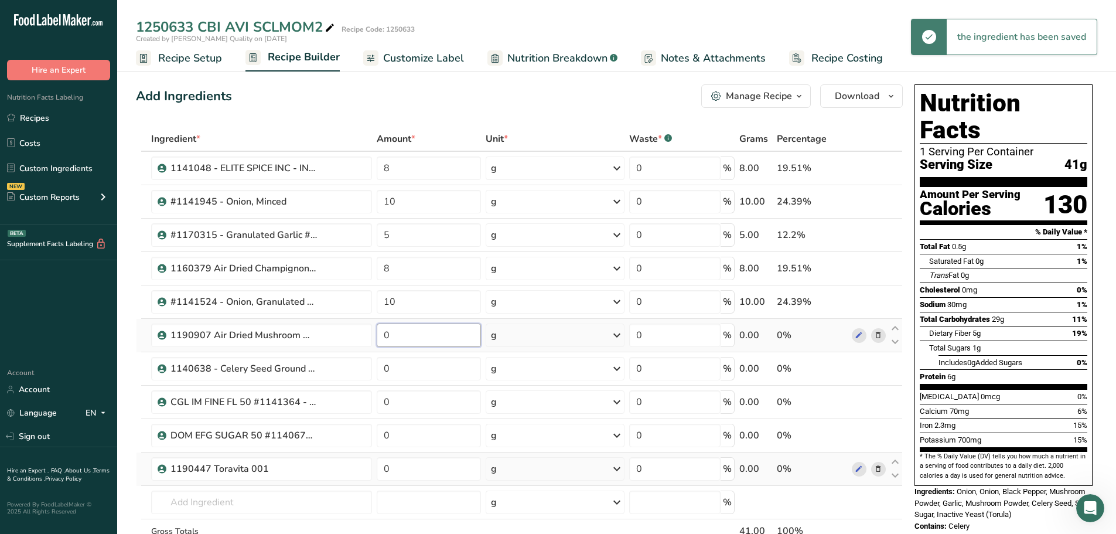
click at [377, 341] on input "0" at bounding box center [429, 335] width 105 height 23
type input "5"
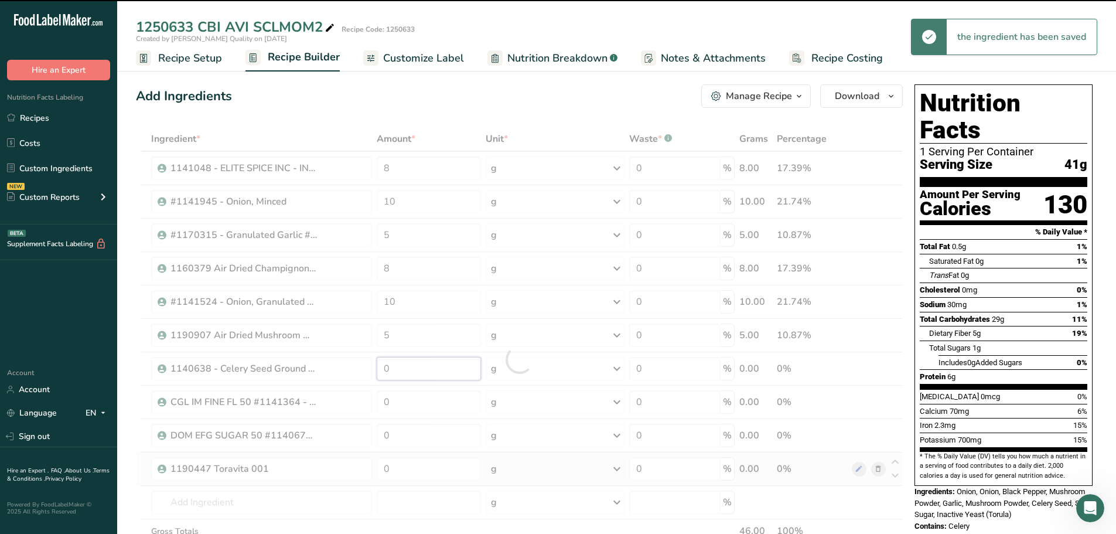
drag, startPoint x: 402, startPoint y: 373, endPoint x: 371, endPoint y: 370, distance: 31.2
click at [371, 370] on div "Ingredient * Amount * Unit * Waste * .a-a{fill:#347362;}.b-a{fill:#fff;} Grams …" at bounding box center [519, 360] width 767 height 466
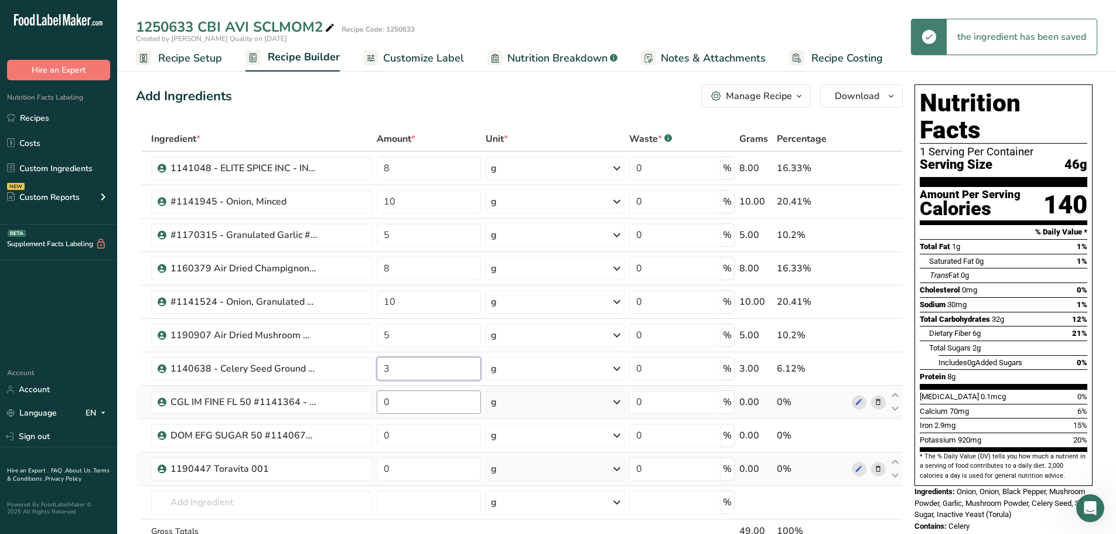
type input "3"
click at [404, 395] on div "Ingredient * Amount * Unit * Waste * .a-a{fill:#347362;}.b-a{fill:#fff;} Grams …" at bounding box center [519, 360] width 767 height 466
click at [338, 397] on tr "CGL IM FINE FL 50 #1141364 - Improved Fine Flake Salt 0 g Weight Units g kg mg …" at bounding box center [520, 402] width 766 height 33
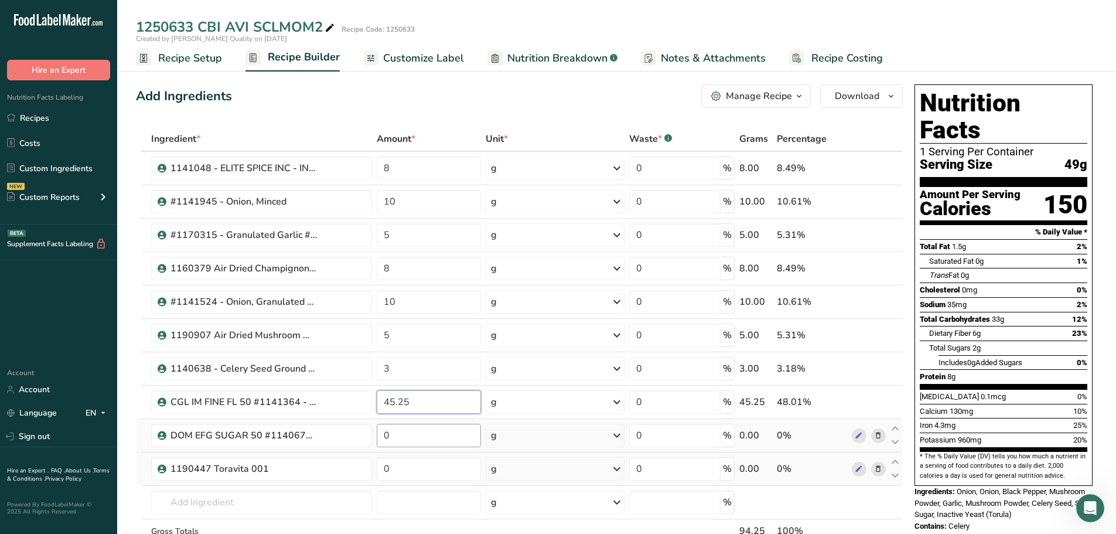
type input "45.25"
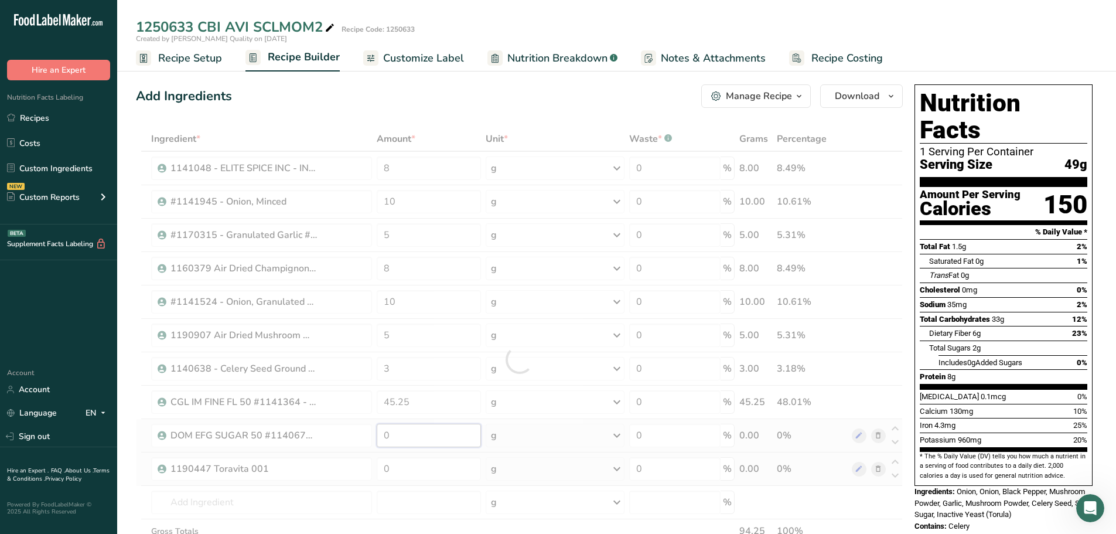
click at [419, 407] on div "Ingredient * Amount * Unit * Waste * .a-a{fill:#347362;}.b-a{fill:#fff;} Grams …" at bounding box center [519, 360] width 767 height 466
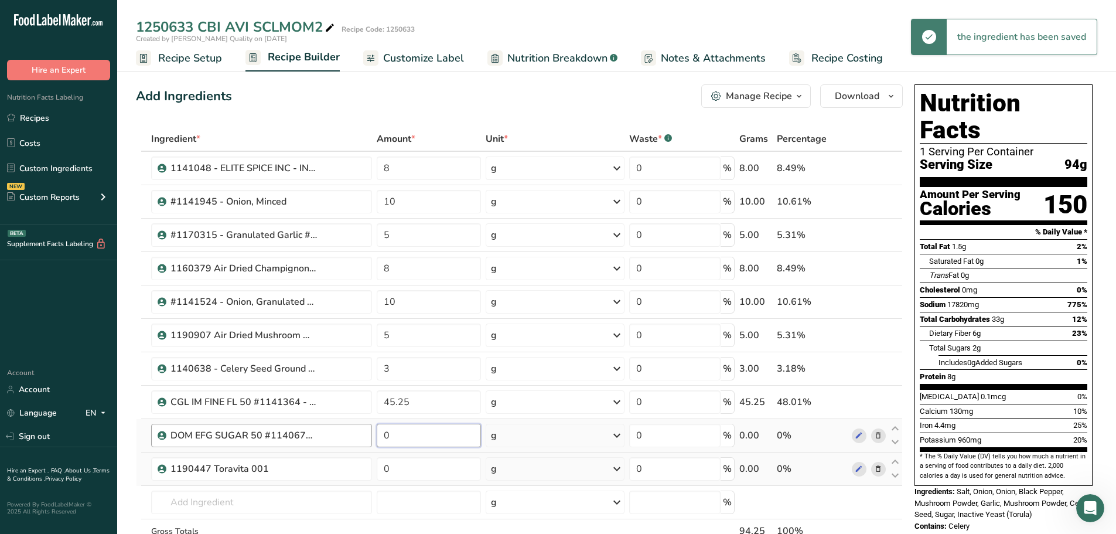
drag, startPoint x: 376, startPoint y: 436, endPoint x: 366, endPoint y: 435, distance: 10.0
click at [366, 407] on tr "DOM EFG SUGAR 50 #1140678 - EX. FINE GRAN SUGAR 0 g Weight Units g kg mg See mo…" at bounding box center [520, 435] width 766 height 33
type input "5"
click at [429, 407] on div "Ingredient * Amount * Unit * Waste * .a-a{fill:#347362;}.b-a{fill:#fff;} Grams …" at bounding box center [519, 360] width 767 height 466
drag, startPoint x: 394, startPoint y: 474, endPoint x: 363, endPoint y: 473, distance: 31.1
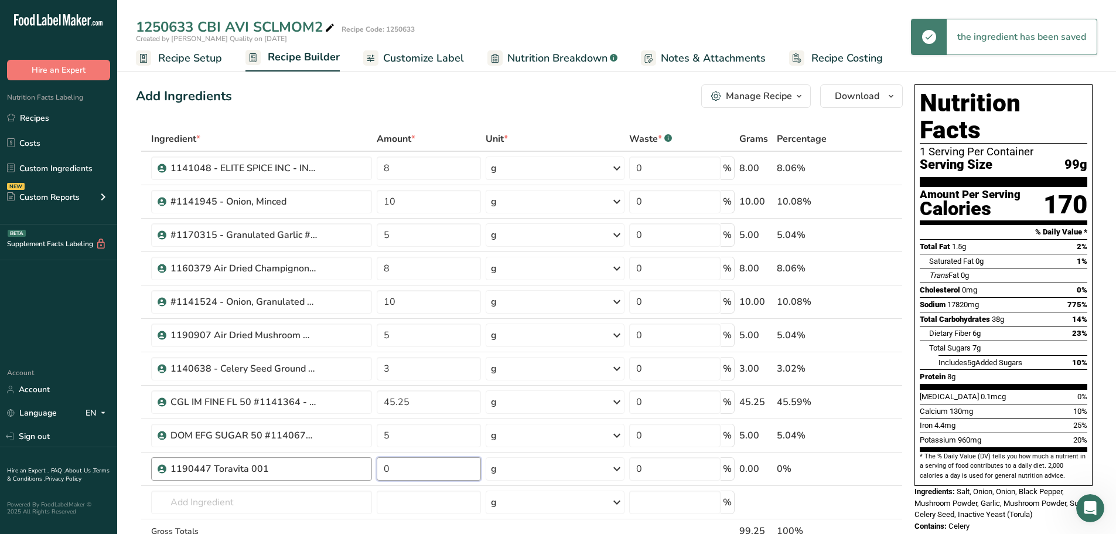
click at [363, 407] on tr "1190447 Toravita 001 0 g Weight Units g kg mg See more Volume Units l Volume un…" at bounding box center [520, 468] width 766 height 33
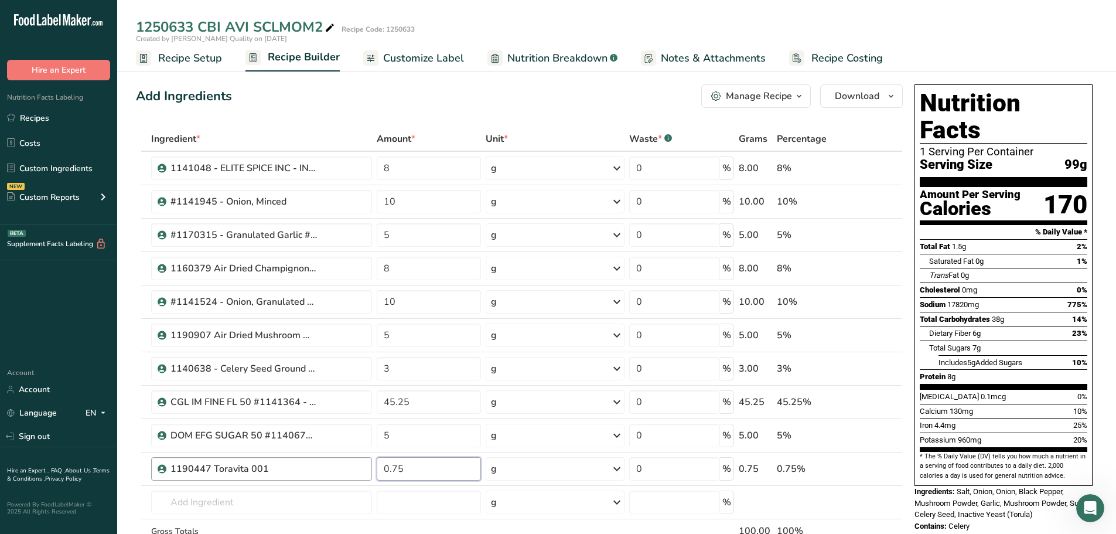
type input "0.75"
click at [520, 407] on div "Ingredient * Amount * Unit * Waste * .a-a{fill:#347362;}.b-a{fill:#fff;} Grams …" at bounding box center [519, 360] width 767 height 466
click at [742, 105] on button "Manage Recipe" at bounding box center [757, 95] width 110 height 23
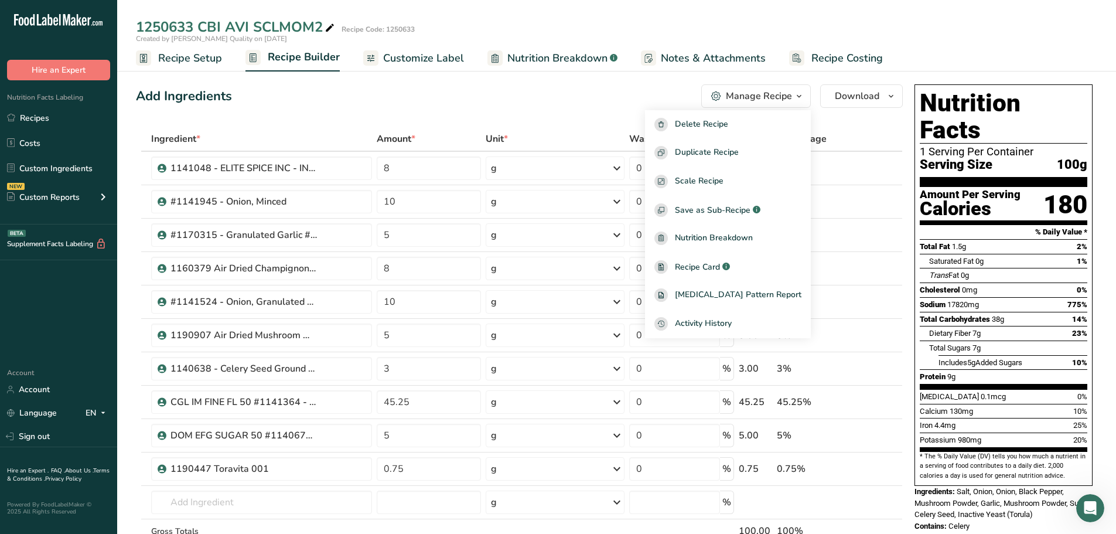
click at [554, 96] on div "Add Ingredients Manage Recipe Delete Recipe Duplicate Recipe Scale Recipe Save …" at bounding box center [519, 95] width 767 height 23
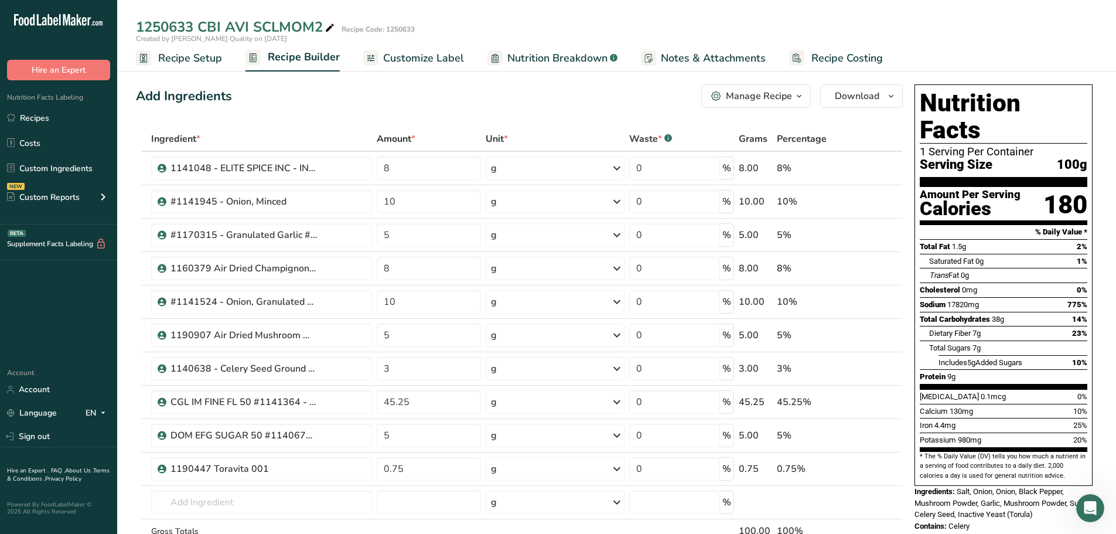
click at [443, 59] on span "Customize Label" at bounding box center [423, 58] width 81 height 16
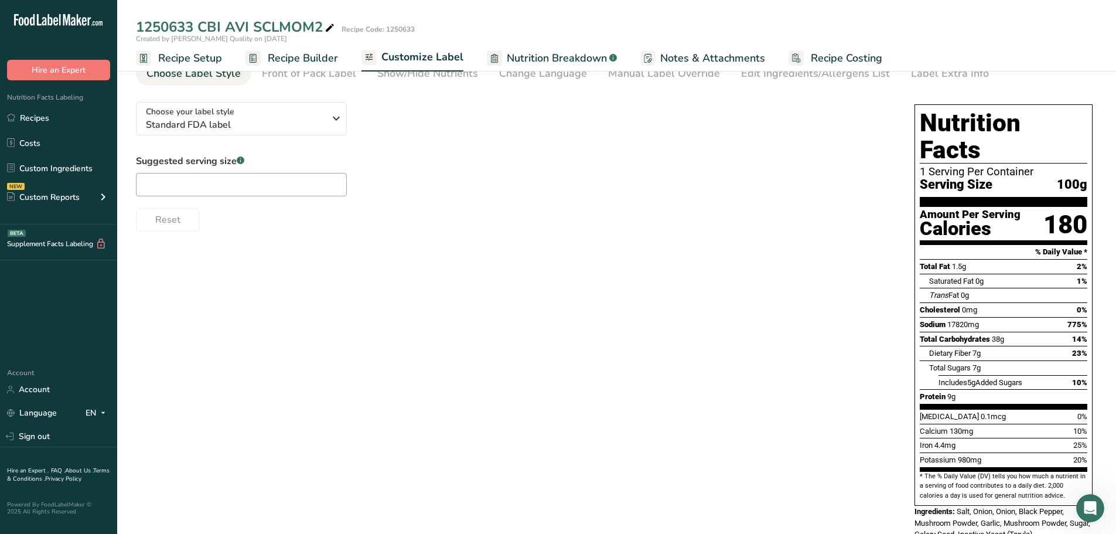
scroll to position [104, 0]
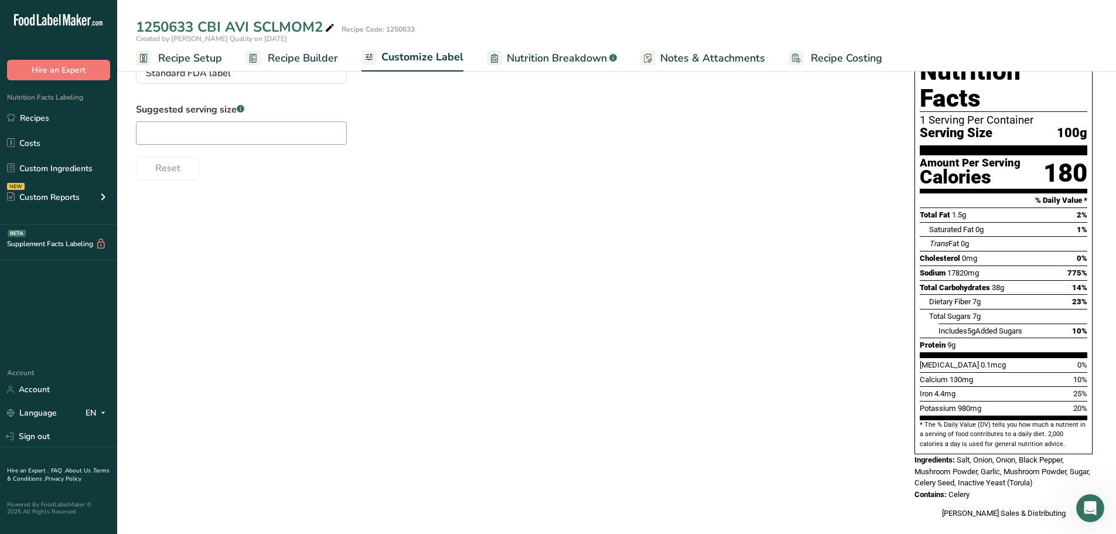
click at [891, 407] on span "Salt, Onion, Onion, Black Pepper, Mushroom Powder, Garlic, Mushroom Powder, Sug…" at bounding box center [1003, 471] width 176 height 32
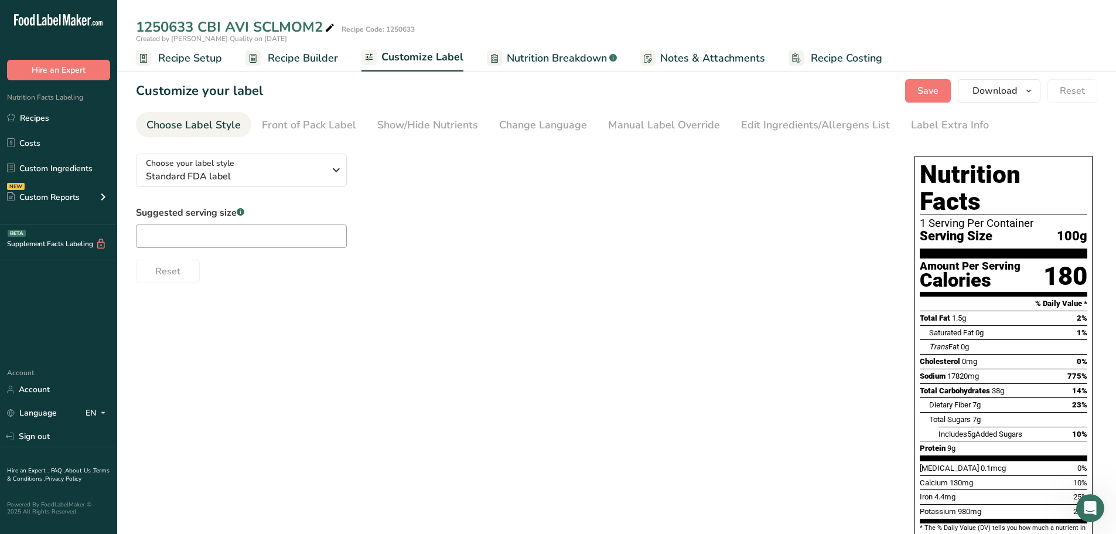
scroll to position [0, 0]
click at [757, 122] on div "Edit Ingredients/Allergens List" at bounding box center [815, 126] width 149 height 16
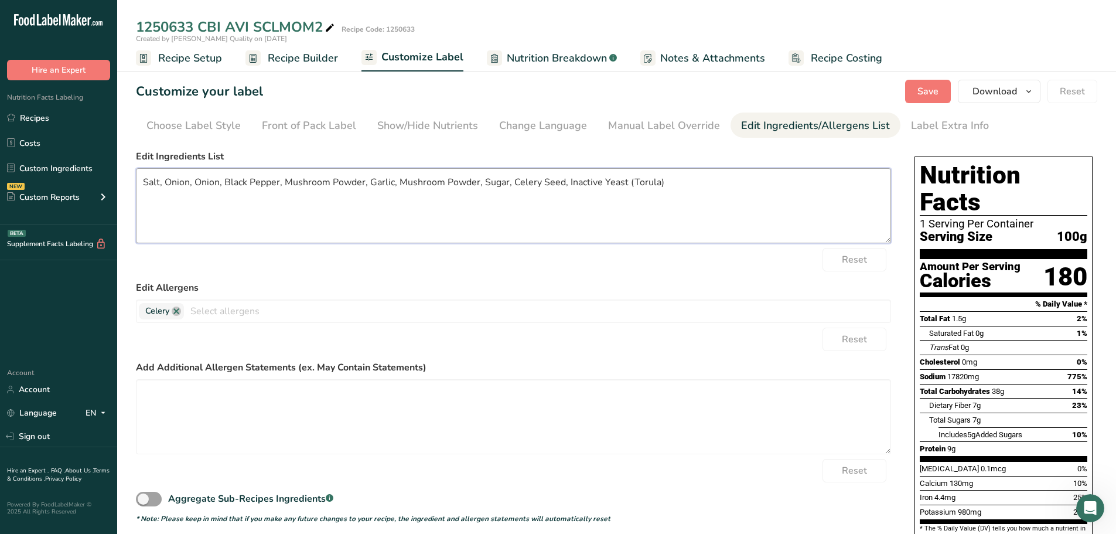
click at [217, 185] on textarea "Salt, Onion, Onion, Black Pepper, Mushroom Powder, Garlic, Mushroom Powder, Sug…" at bounding box center [513, 205] width 755 height 75
type textarea "Salt, Onion, Black Pepper, Mushroom Powder, Garlic, Mushroom Powder, Sugar, Cel…"
click at [299, 154] on label "Edit Ingredients List" at bounding box center [513, 156] width 755 height 14
click at [891, 99] on button "Save" at bounding box center [928, 91] width 46 height 23
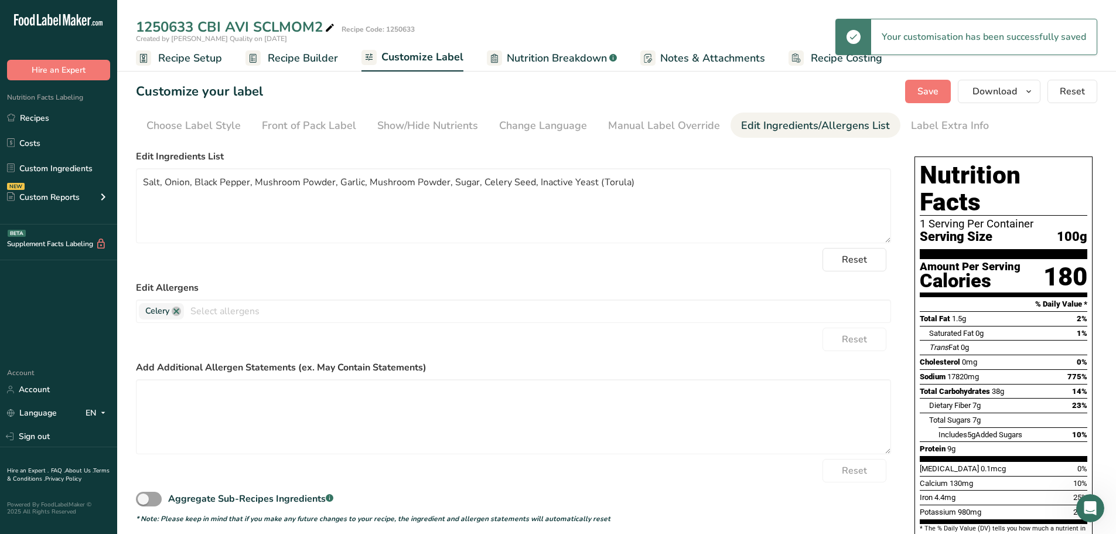
click at [196, 58] on span "Recipe Setup" at bounding box center [190, 58] width 64 height 16
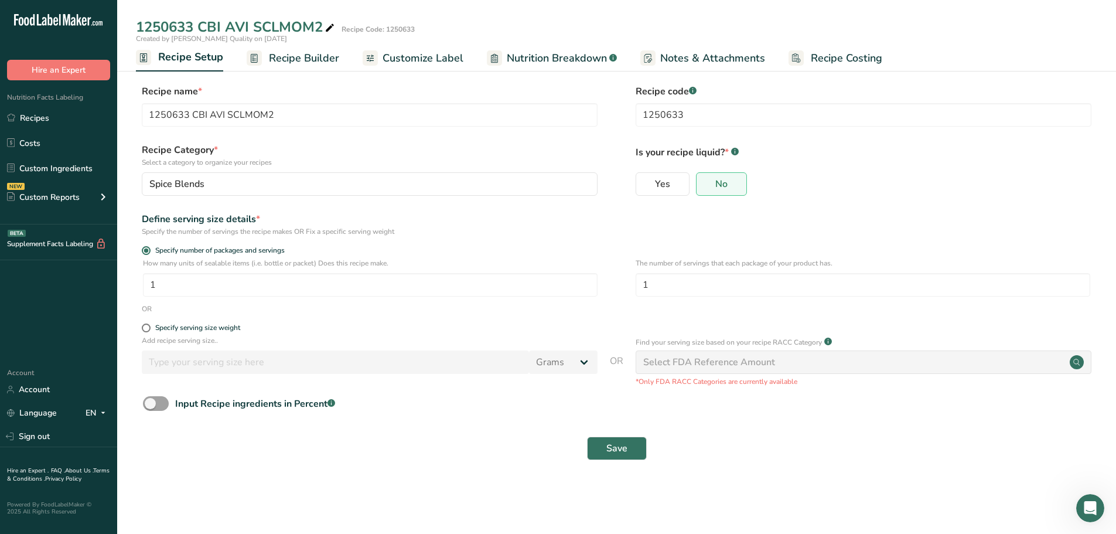
click at [301, 47] on link "Recipe Builder" at bounding box center [293, 58] width 93 height 26
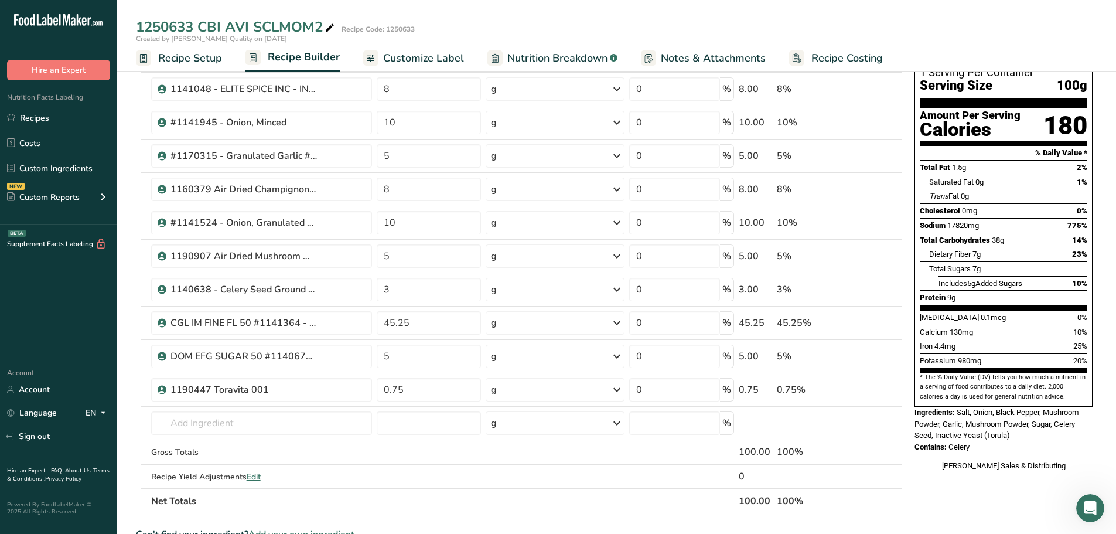
scroll to position [117, 0]
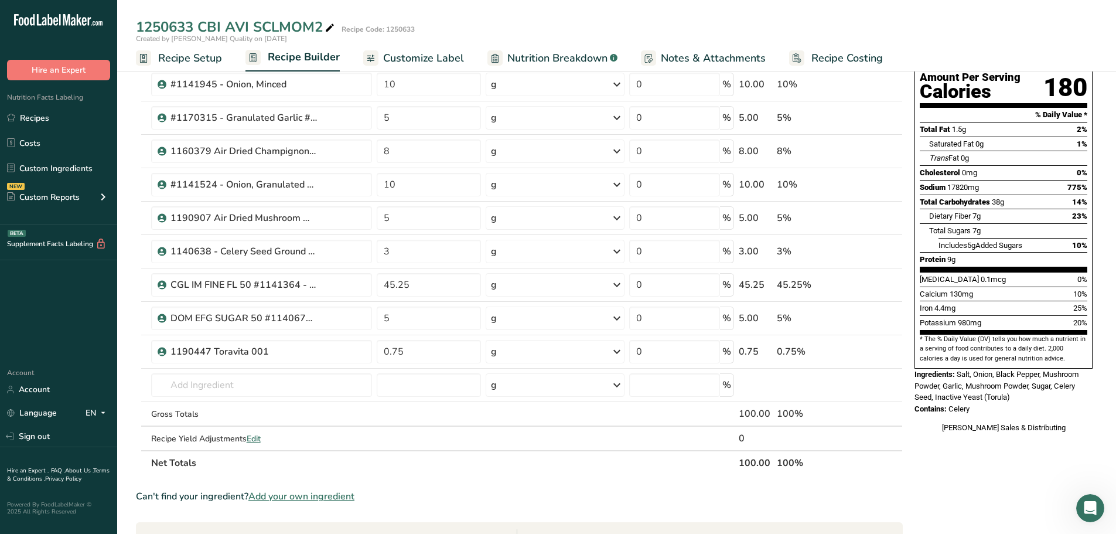
drag, startPoint x: 970, startPoint y: 382, endPoint x: 915, endPoint y: 349, distance: 63.3
click at [891, 349] on div "Nutrition Facts 1 Serving Per Container Serving Size 100g Amount Per Serving Ca…" at bounding box center [1004, 199] width 188 height 475
copy div "Ingredients: Salt, Onion, Black Pepper, Mushroom Powder, Garlic, Mushroom Powde…"
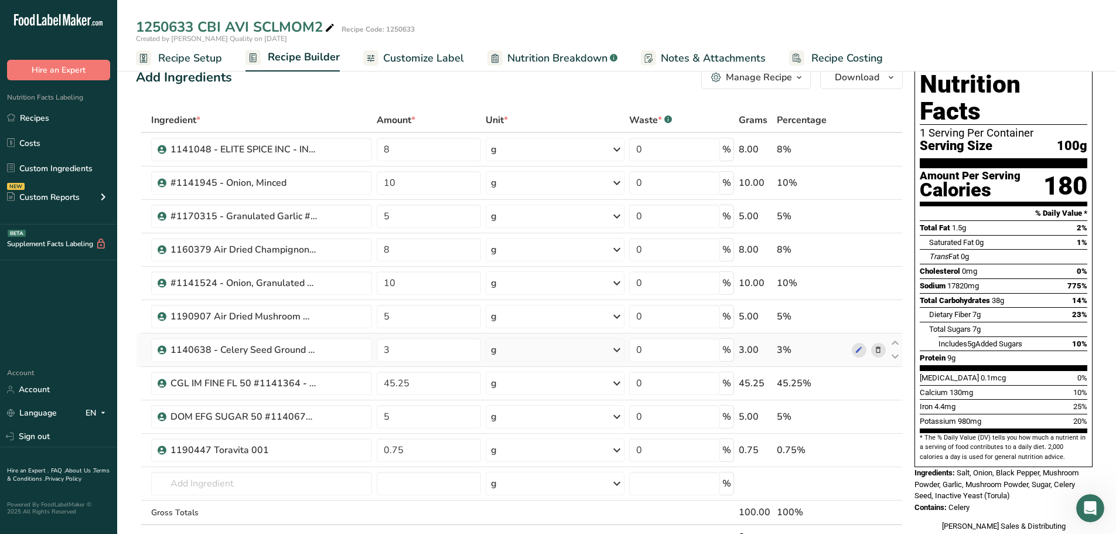
scroll to position [0, 0]
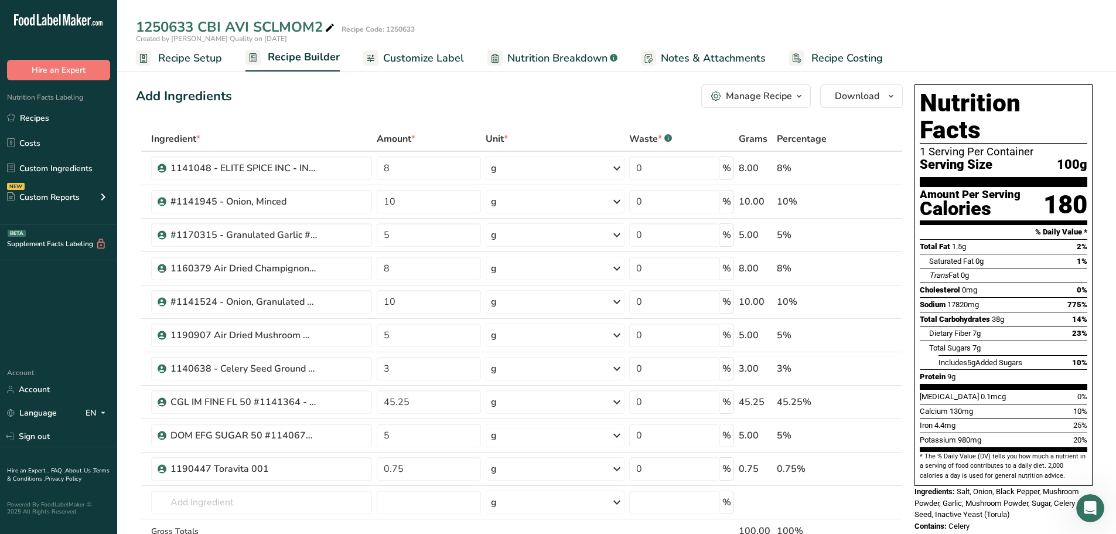
click at [891, 390] on table "Ingredient * Amount * Unit * Waste * .a-a{fill:#347362;}.b-a{fill:#fff;} Grams …" at bounding box center [519, 360] width 767 height 466
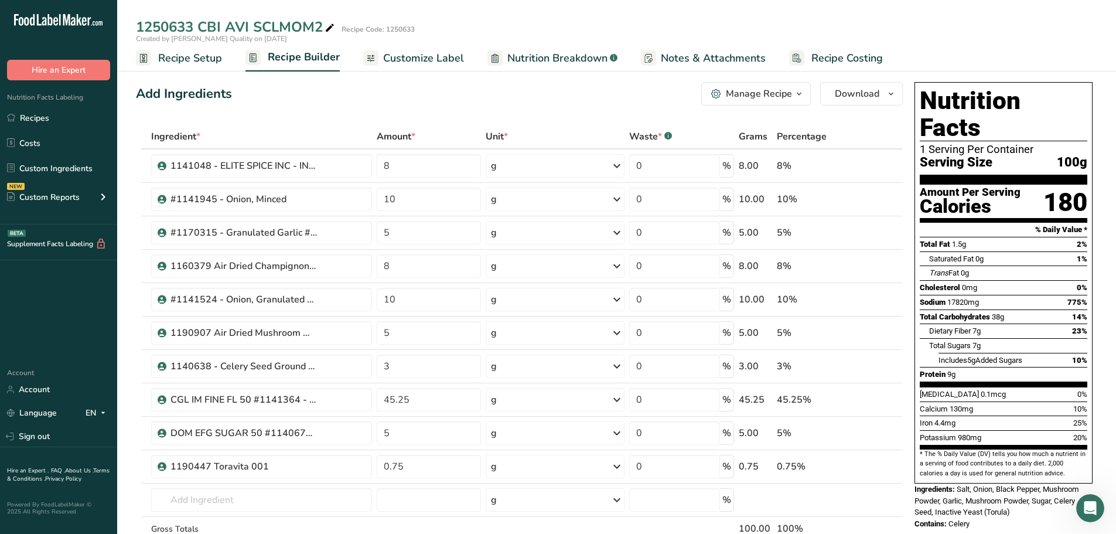
click at [410, 62] on span "Customize Label" at bounding box center [423, 58] width 81 height 16
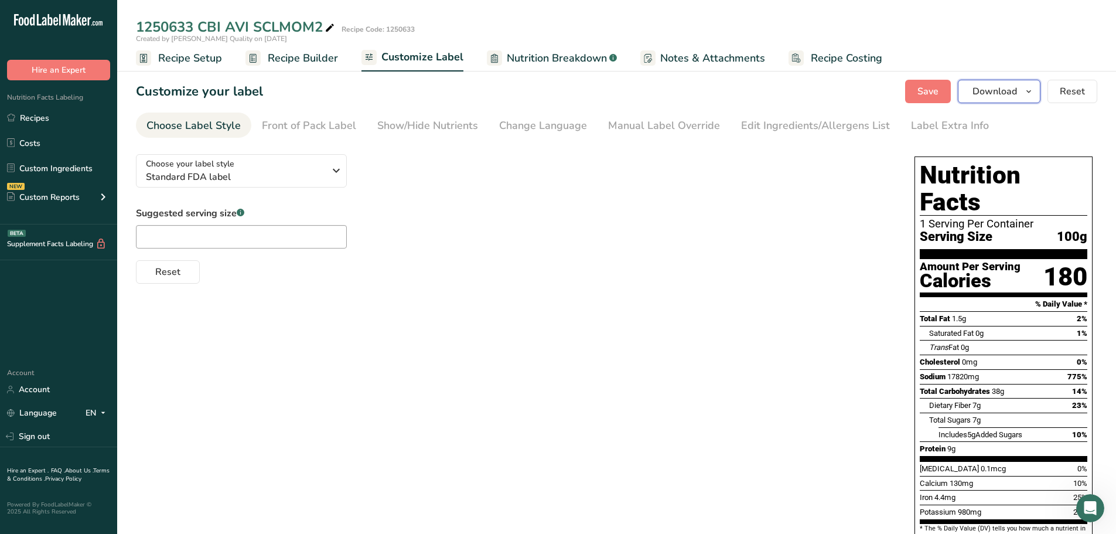
click at [891, 94] on span "Download" at bounding box center [995, 91] width 45 height 14
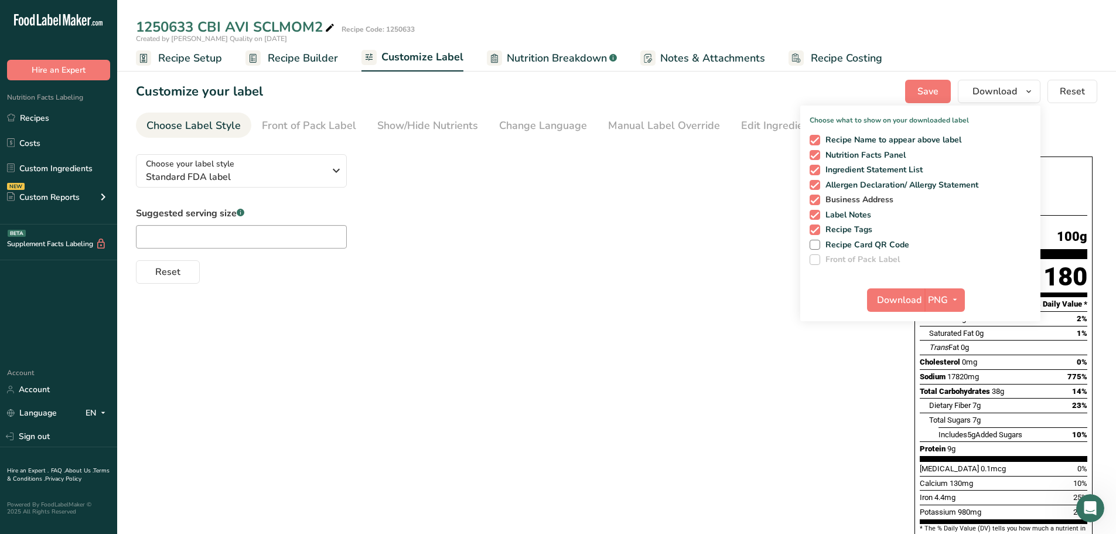
click at [817, 201] on span at bounding box center [815, 200] width 11 height 11
click at [817, 201] on input "Business Address" at bounding box center [814, 200] width 8 height 8
checkbox input "false"
click at [815, 229] on span at bounding box center [815, 229] width 11 height 11
click at [815, 229] on input "Recipe Tags" at bounding box center [814, 230] width 8 height 8
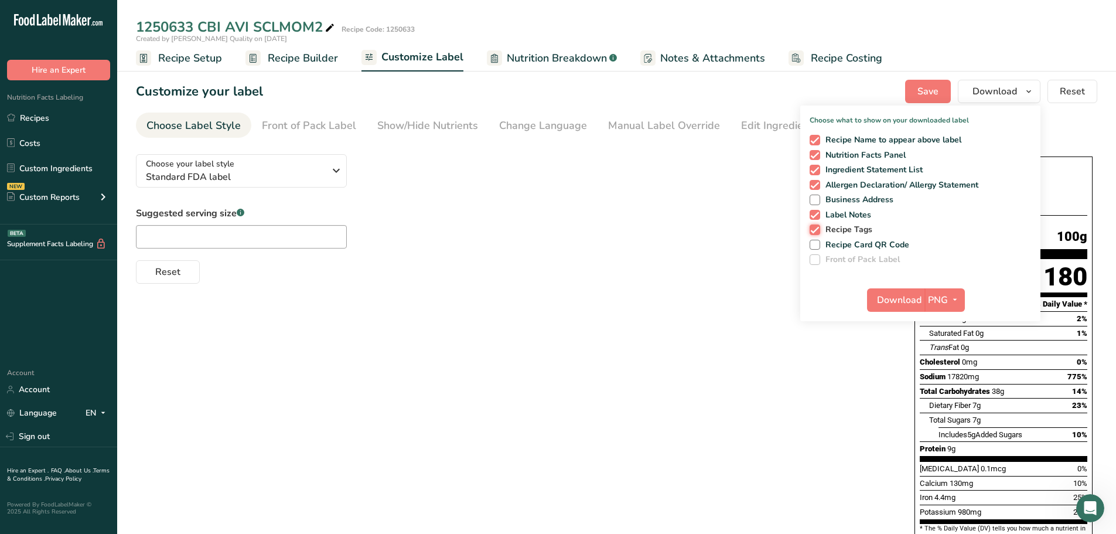
checkbox input "false"
click at [815, 216] on span at bounding box center [815, 215] width 11 height 11
click at [815, 216] on input "Label Notes" at bounding box center [814, 215] width 8 height 8
checkbox input "false"
click at [891, 297] on span "Download" at bounding box center [899, 300] width 45 height 14
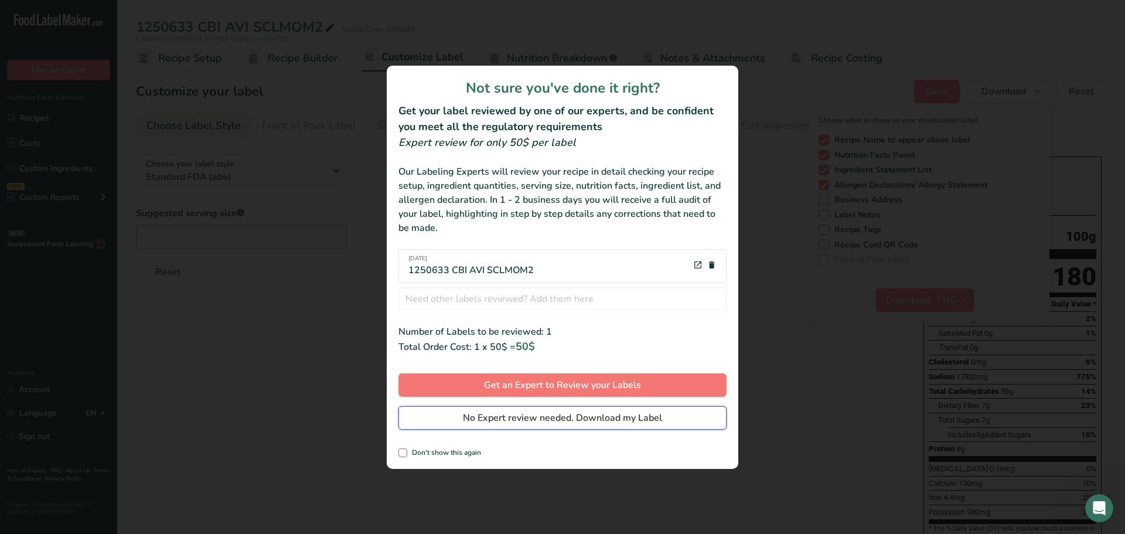
click at [645, 407] on span "No Expert review needed. Download my Label" at bounding box center [562, 418] width 199 height 14
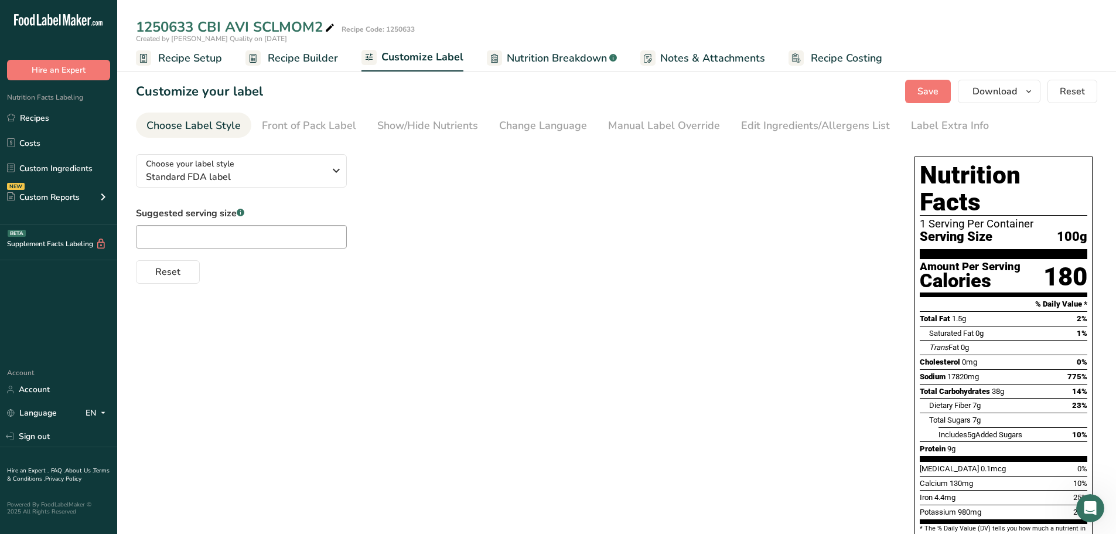
click at [470, 301] on div "Choose your label style Standard FDA label USA (FDA) Standard FDA label Tabular…" at bounding box center [617, 389] width 962 height 489
click at [179, 50] on link "Recipe Setup" at bounding box center [179, 58] width 86 height 26
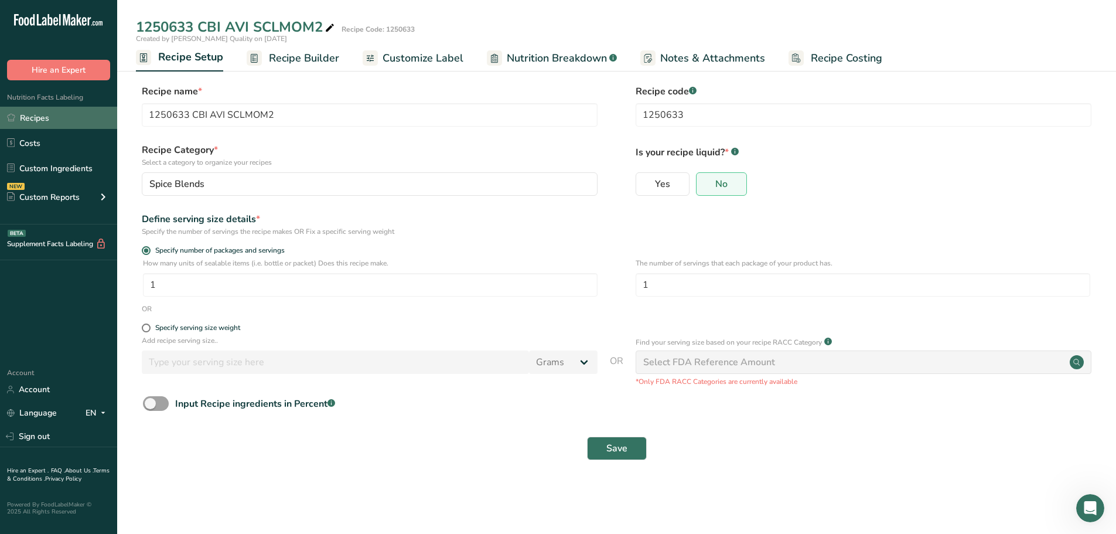
click at [36, 118] on link "Recipes" at bounding box center [58, 118] width 117 height 22
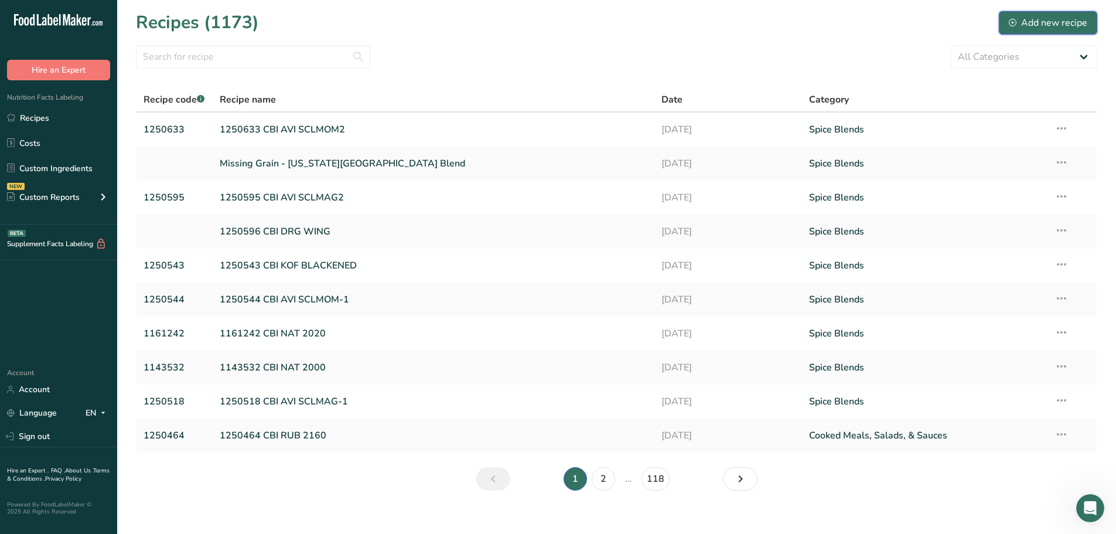
click at [891, 26] on div "Add new recipe" at bounding box center [1048, 23] width 79 height 14
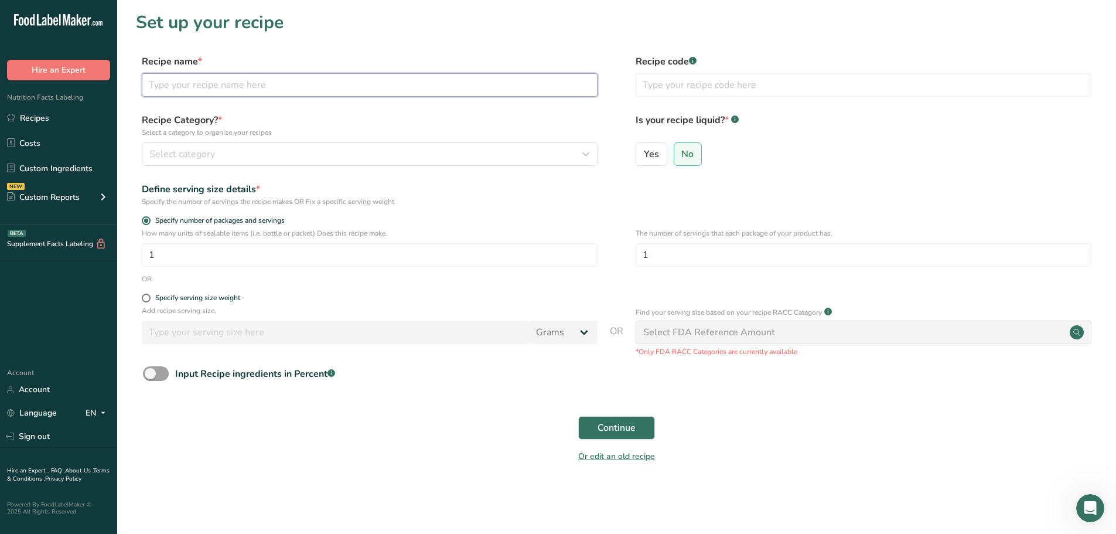
click at [216, 78] on input "text" at bounding box center [370, 84] width 456 height 23
click at [349, 94] on input "text" at bounding box center [370, 84] width 456 height 23
click at [301, 79] on input "text" at bounding box center [370, 84] width 456 height 23
drag, startPoint x: 188, startPoint y: 88, endPoint x: 141, endPoint y: 84, distance: 47.0
click at [141, 84] on div "Recipe name * 1250632 - CBI AVI SCLMAG3 Recipe code .a-a{fill:#347362;}.b-a{fil…" at bounding box center [617, 79] width 962 height 49
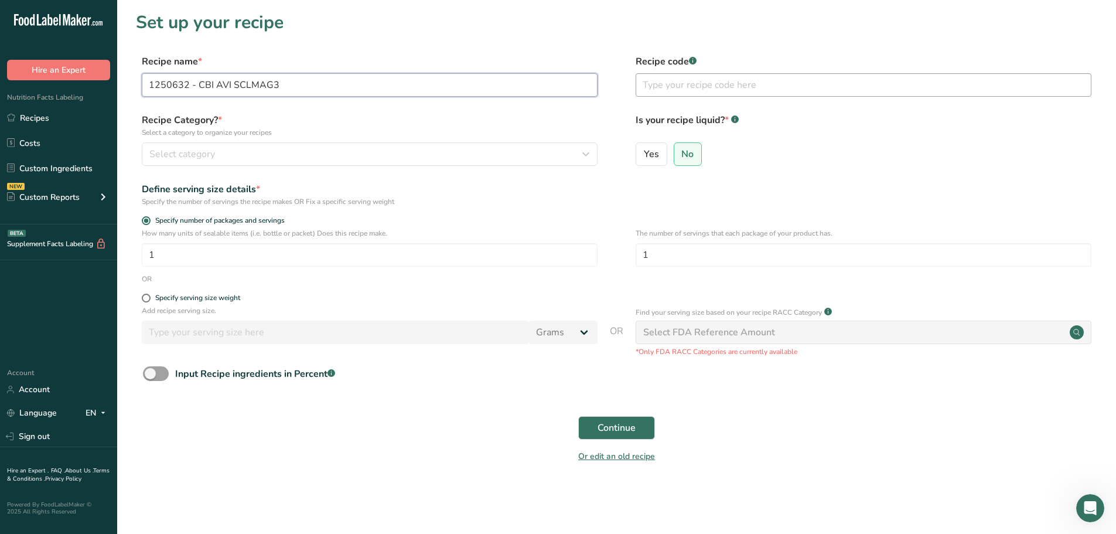
type input "1250632 - CBI AVI SCLMAG3"
click at [716, 87] on input "text" at bounding box center [864, 84] width 456 height 23
paste input "1250632"
type input "1250632"
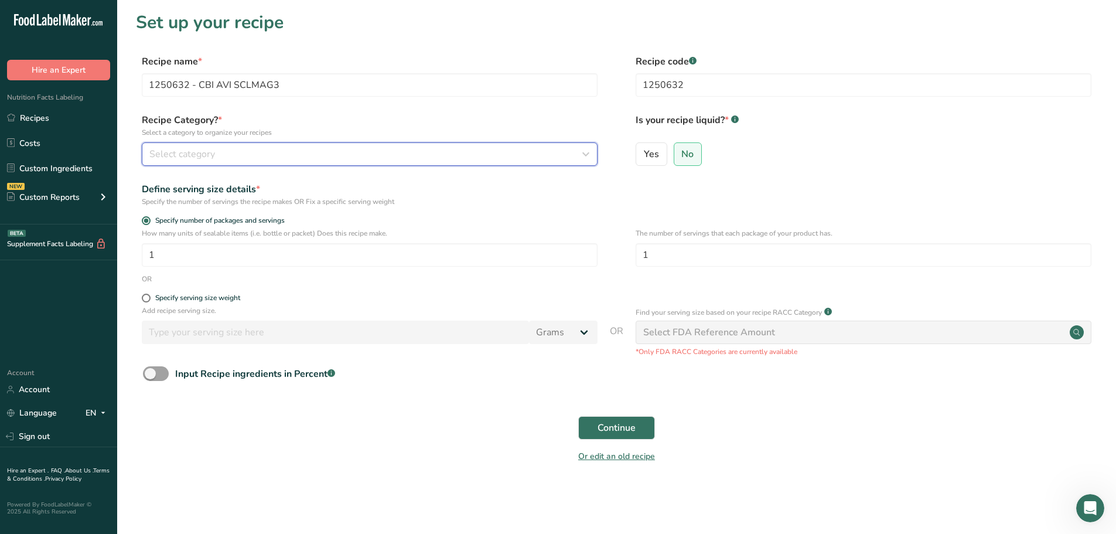
click at [242, 155] on div "Select category" at bounding box center [366, 154] width 434 height 14
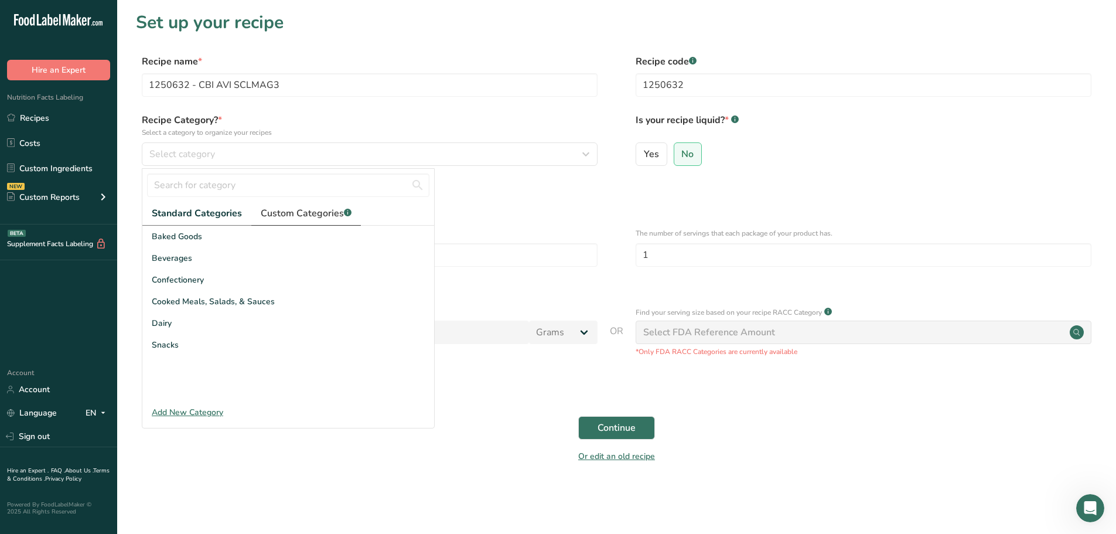
click at [281, 213] on span "Custom Categories .a-a{fill:#347362;}.b-a{fill:#fff;}" at bounding box center [306, 213] width 91 height 14
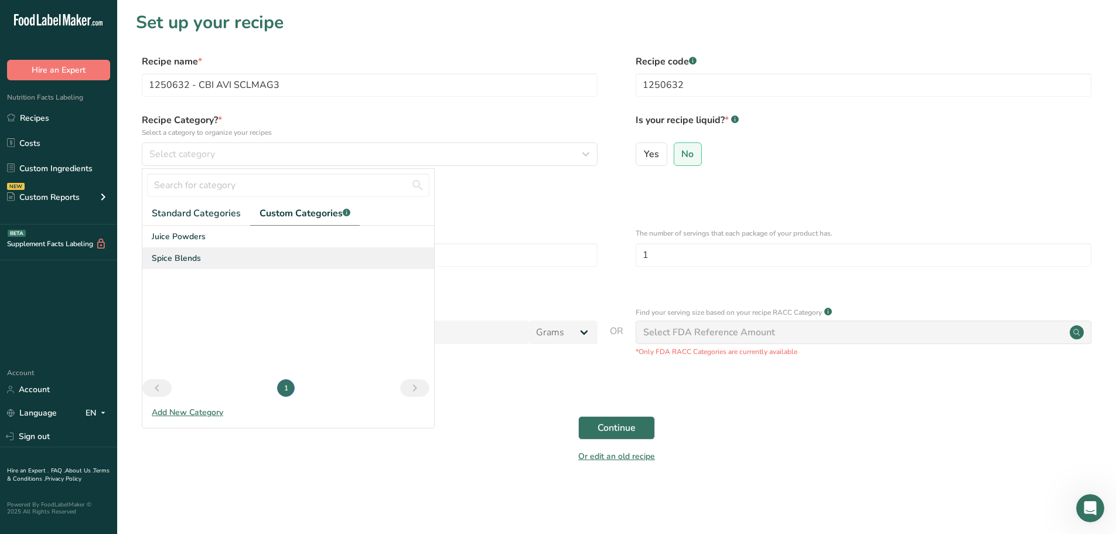
click at [176, 260] on span "Spice Blends" at bounding box center [176, 258] width 49 height 12
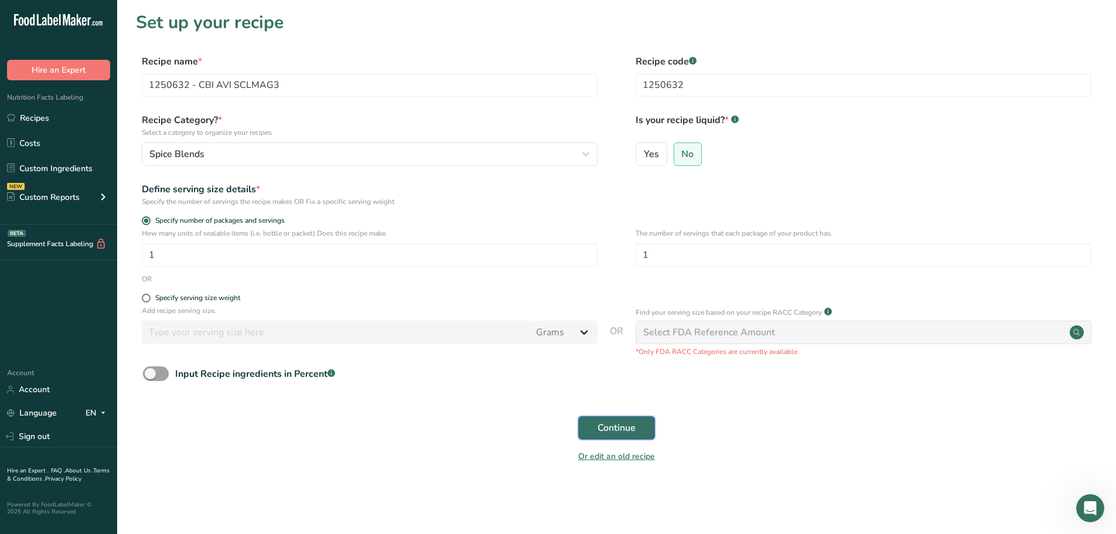
click at [635, 407] on span "Continue" at bounding box center [617, 428] width 38 height 14
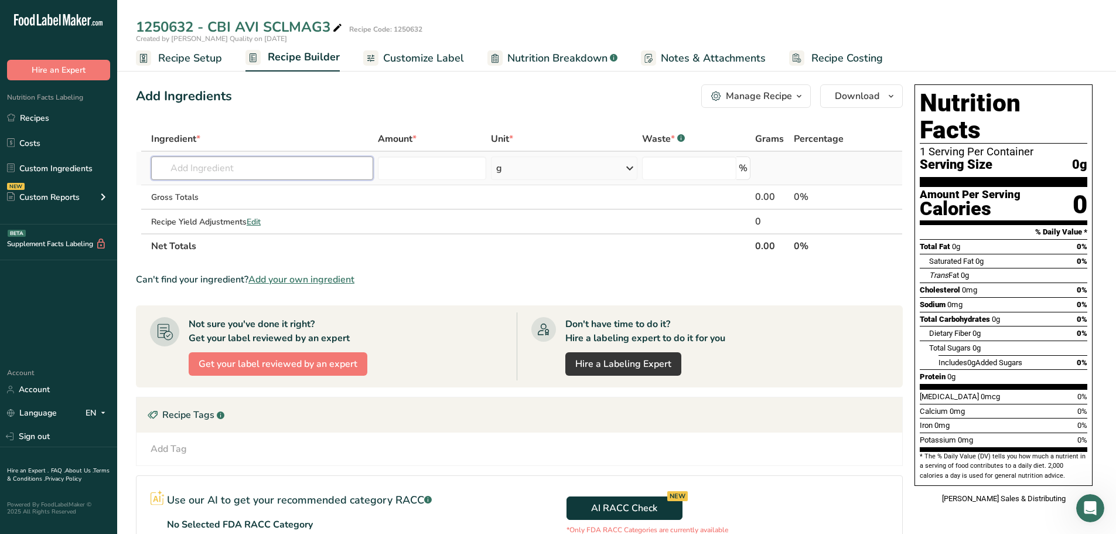
click at [241, 165] on input "text" at bounding box center [262, 167] width 222 height 23
paste input "1141048"
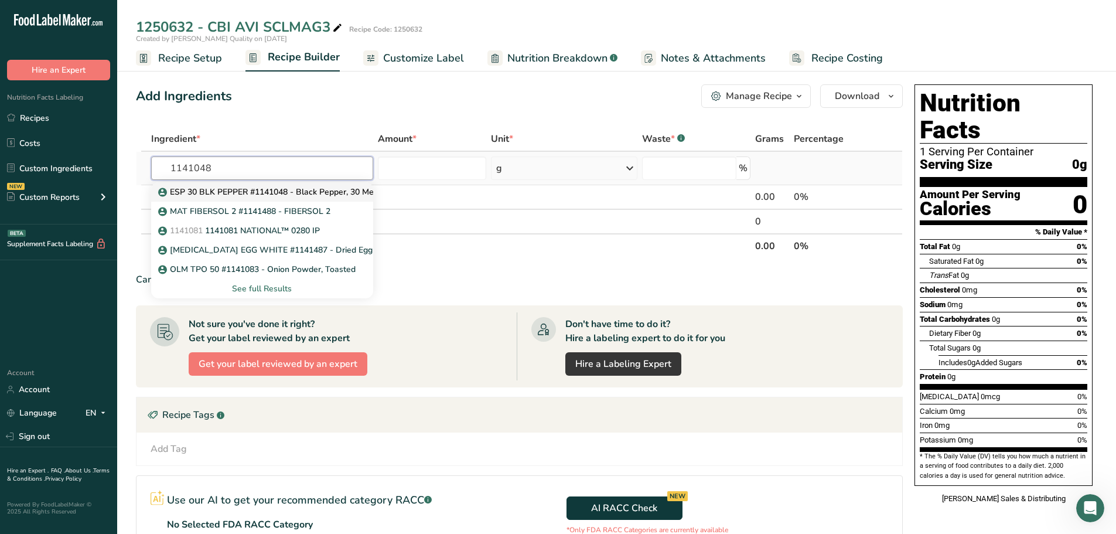
type input "1141048"
click at [260, 195] on p "ESP 30 BLK PEPPER #1141048 - Black Pepper, 30 Mesh" at bounding box center [272, 192] width 222 height 12
type input "ESP 30 BLK PEPPER #1141048 - Black Pepper, 30 Mesh"
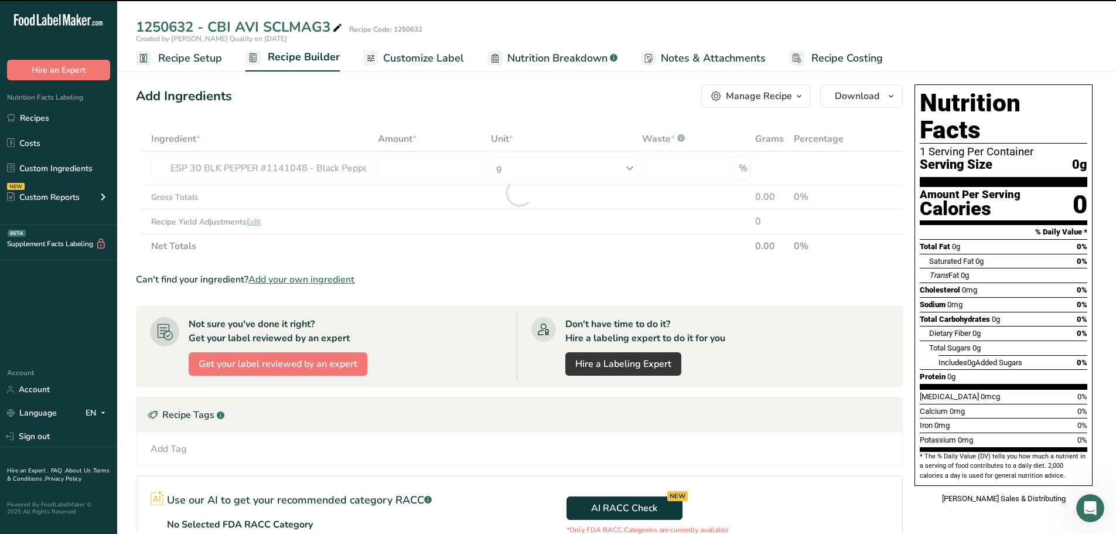
type input "0"
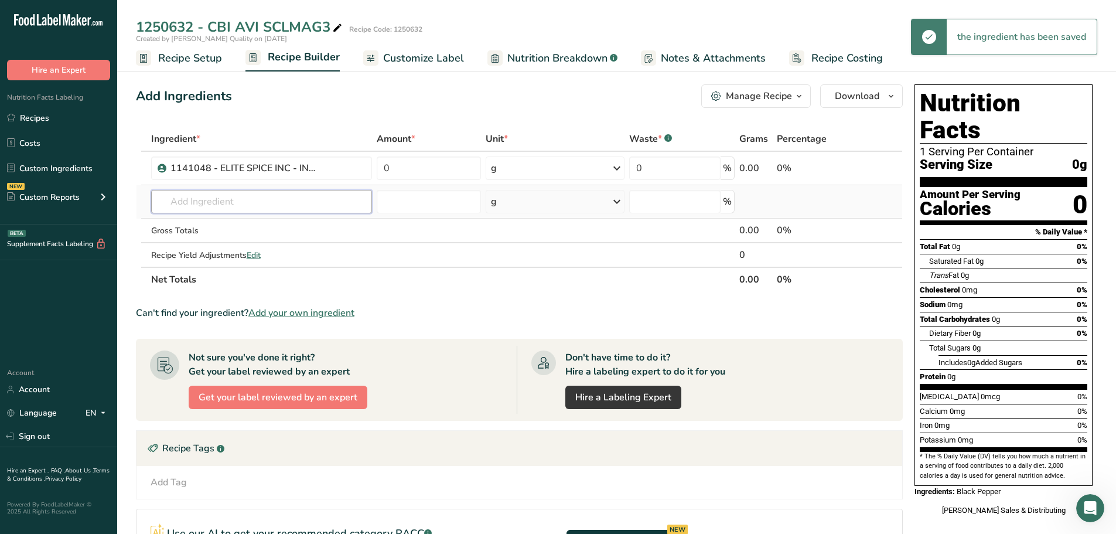
click at [309, 205] on input "text" at bounding box center [261, 201] width 221 height 23
paste input "1140488"
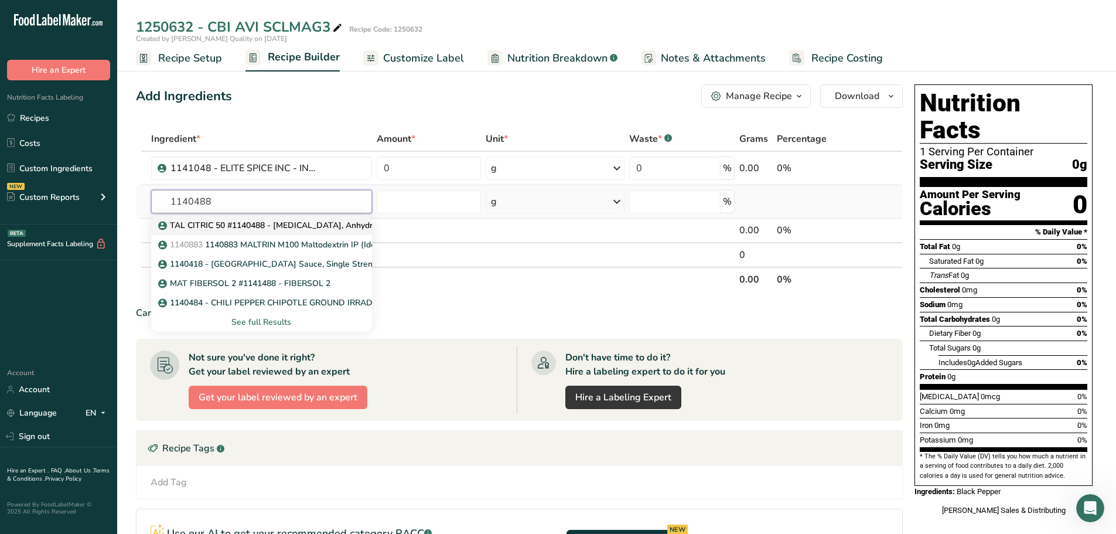
type input "1140488"
click at [287, 231] on link "TAL CITRIC 50 #1140488 - [MEDICAL_DATA], Anhydrous" at bounding box center [261, 225] width 221 height 19
type input "TAL CITRIC 50 #1140488 - [MEDICAL_DATA], Anhydrous"
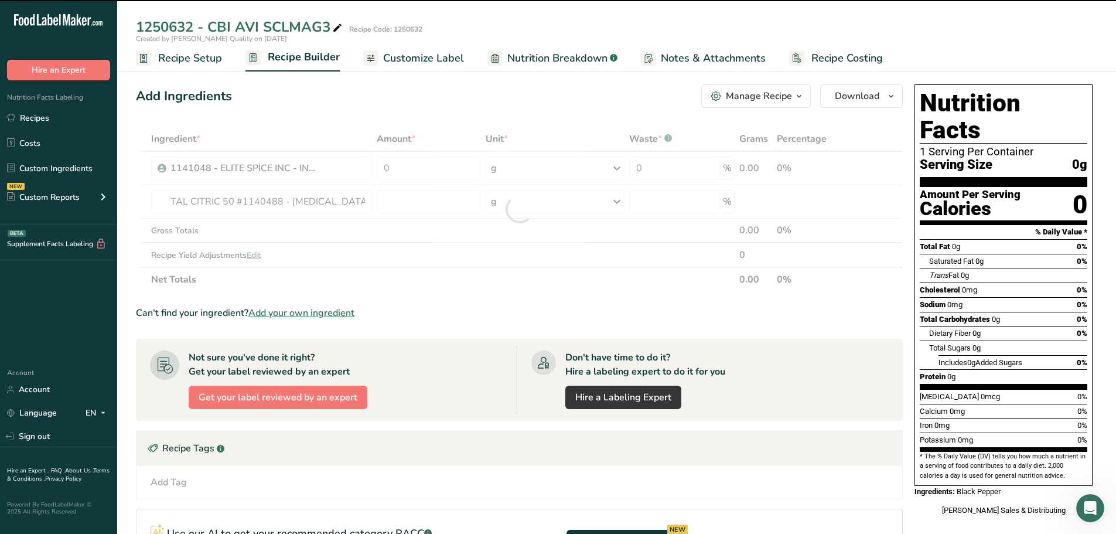
type input "0"
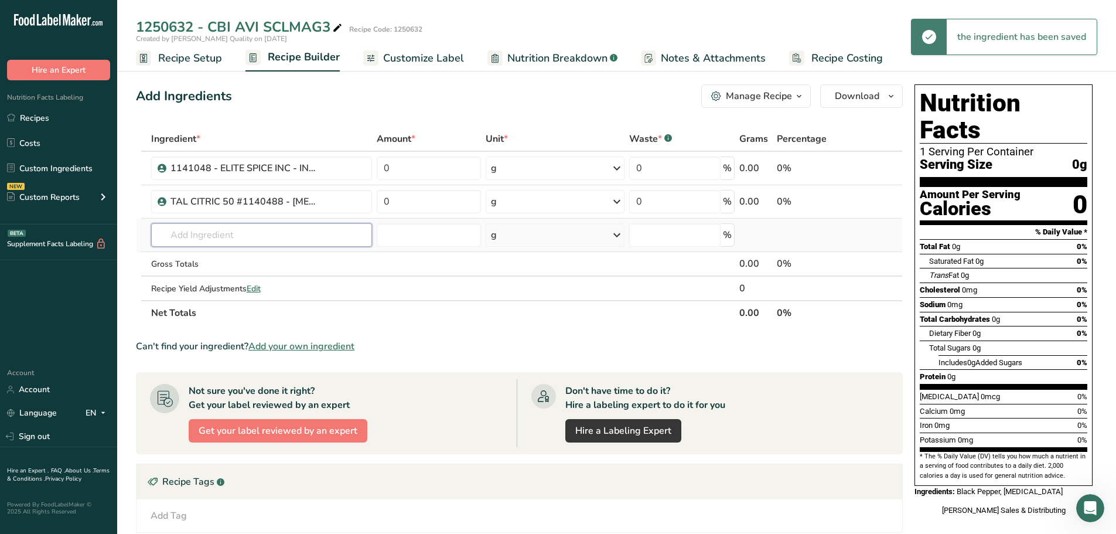
click at [158, 234] on input "text" at bounding box center [261, 234] width 221 height 23
paste input "1170315"
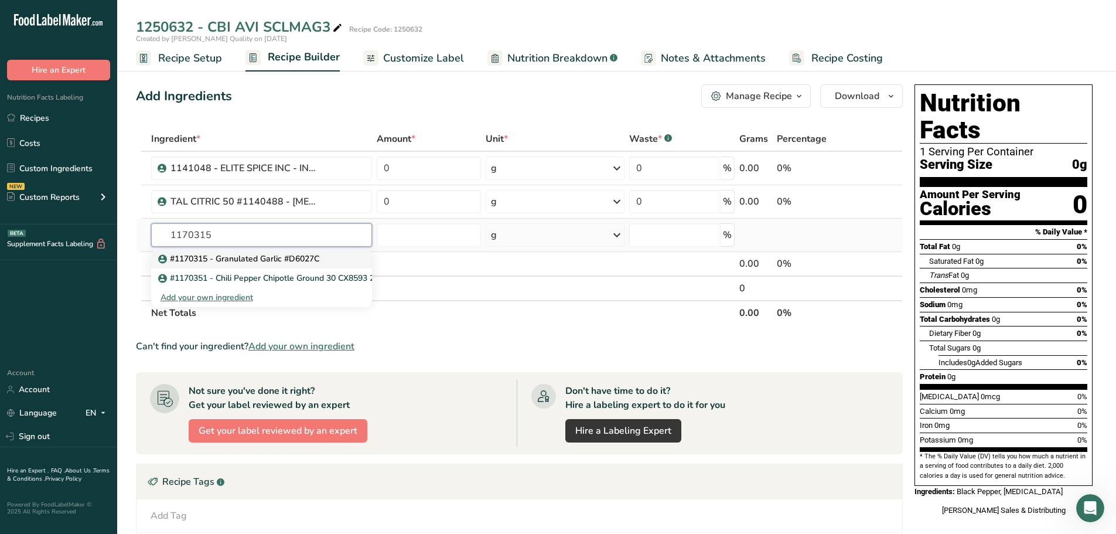
type input "1170315"
click at [216, 261] on p "#1170315 - Granulated Garlic #D6027C" at bounding box center [240, 259] width 159 height 12
type input "#1170315 - Granulated Garlic #D6027C"
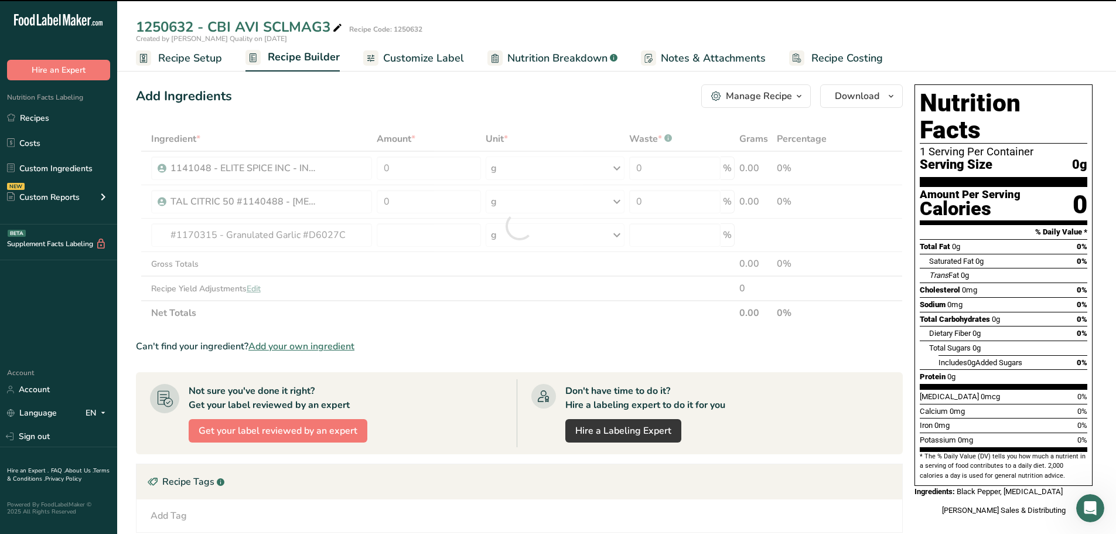
type input "0"
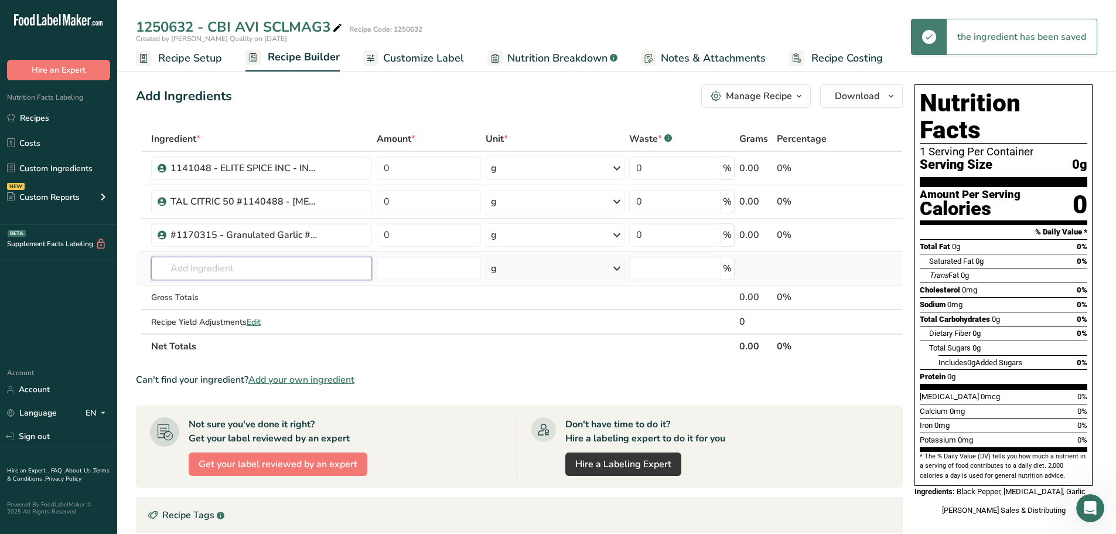
click at [272, 267] on input "text" at bounding box center [261, 268] width 221 height 23
paste input "1144323"
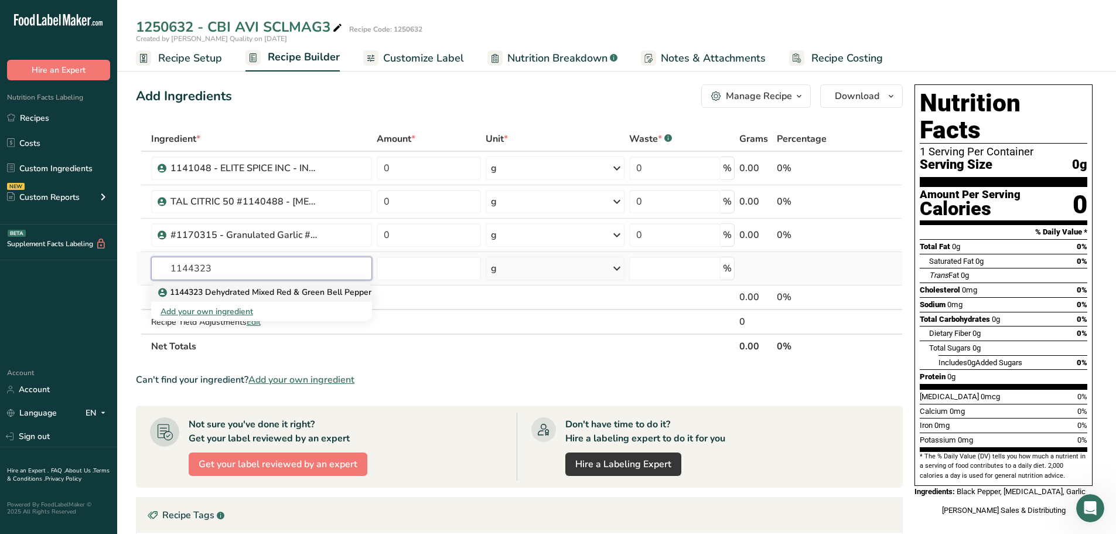
type input "1144323"
click at [267, 294] on p "1144323 Dehydrated Mixed Red & Green Bell Pepper 1/4"" at bounding box center [275, 292] width 229 height 12
type input "1144323 Dehydrated Mixed Red & Green Bell Pepper 1/4""
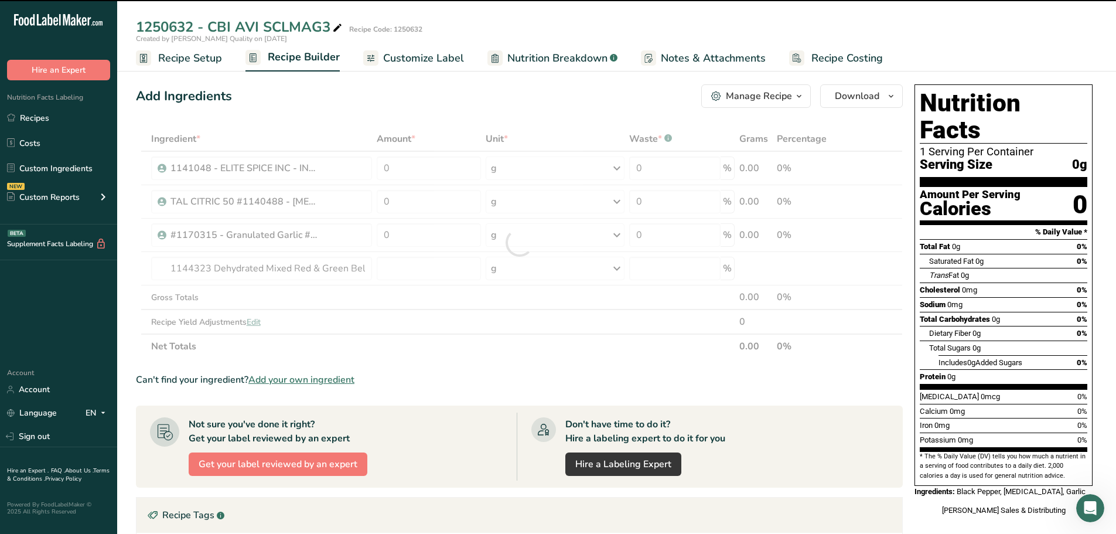
type input "0"
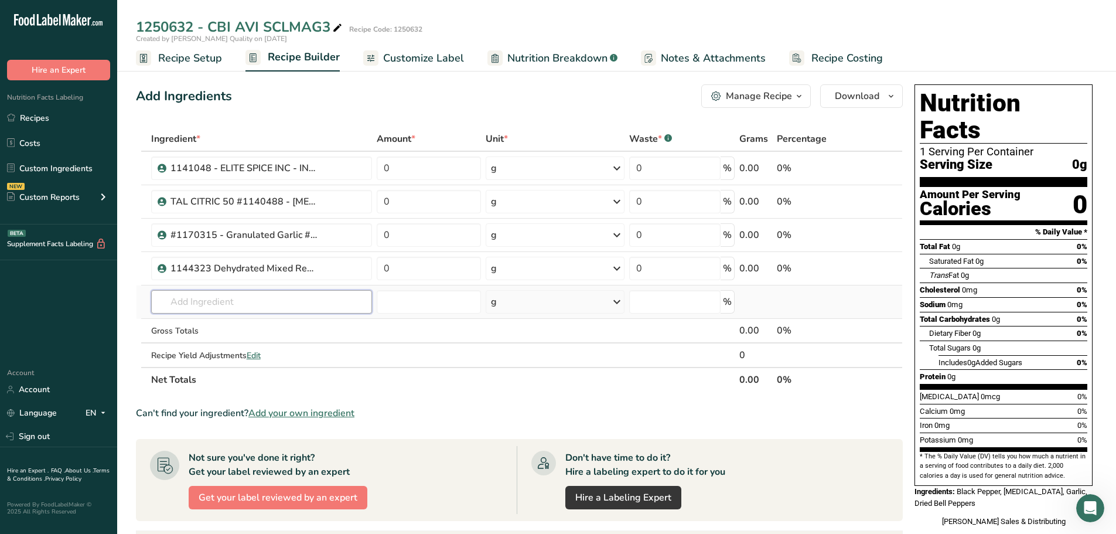
click at [299, 294] on input "text" at bounding box center [261, 301] width 221 height 23
paste input "1141524"
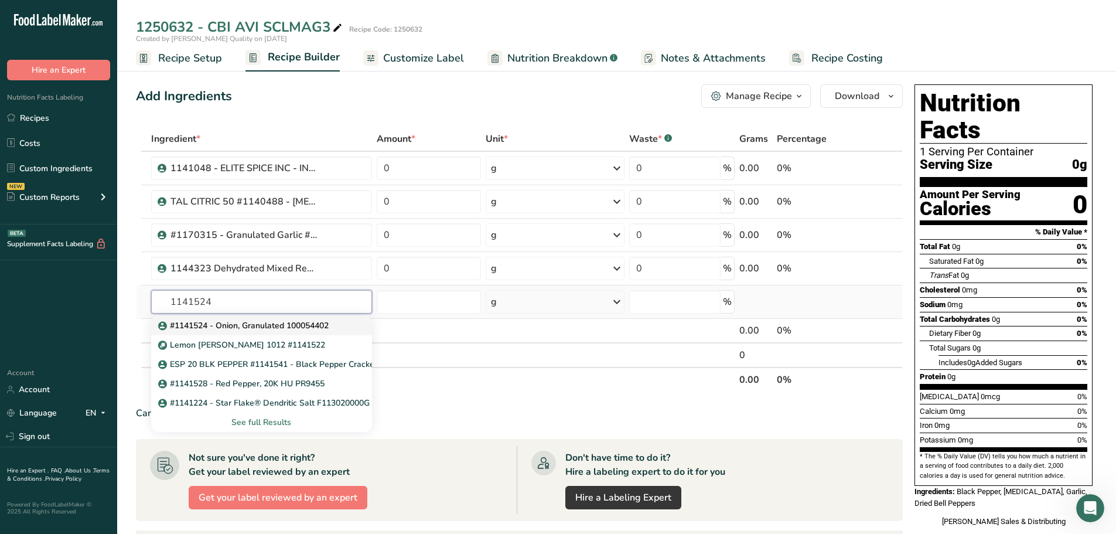
type input "1141524"
click at [267, 328] on p "#1141524 - Onion, Granulated 100054402" at bounding box center [245, 325] width 168 height 12
type input "#1141524 - Onion, Granulated 100054402"
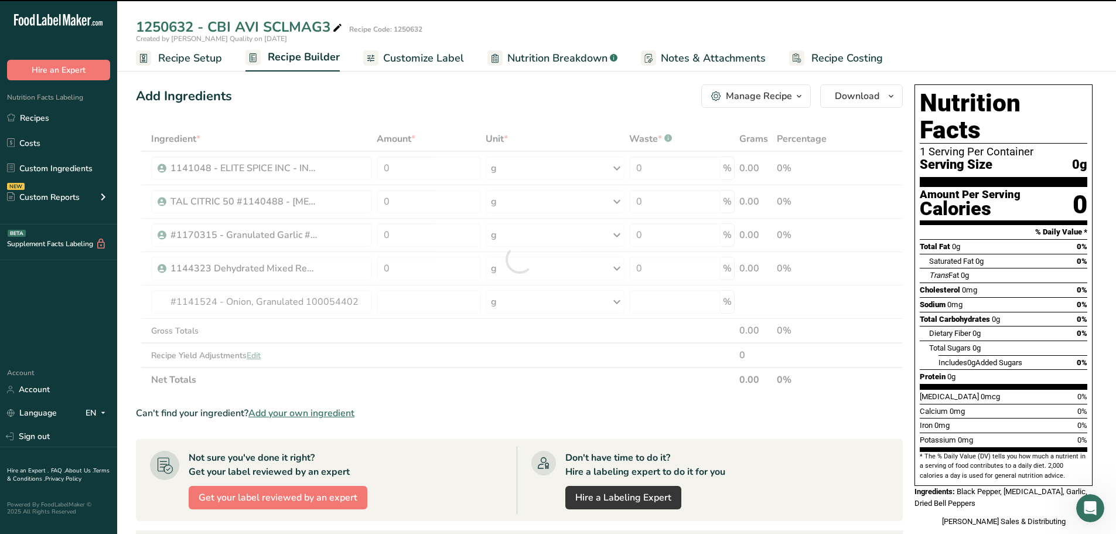
type input "0"
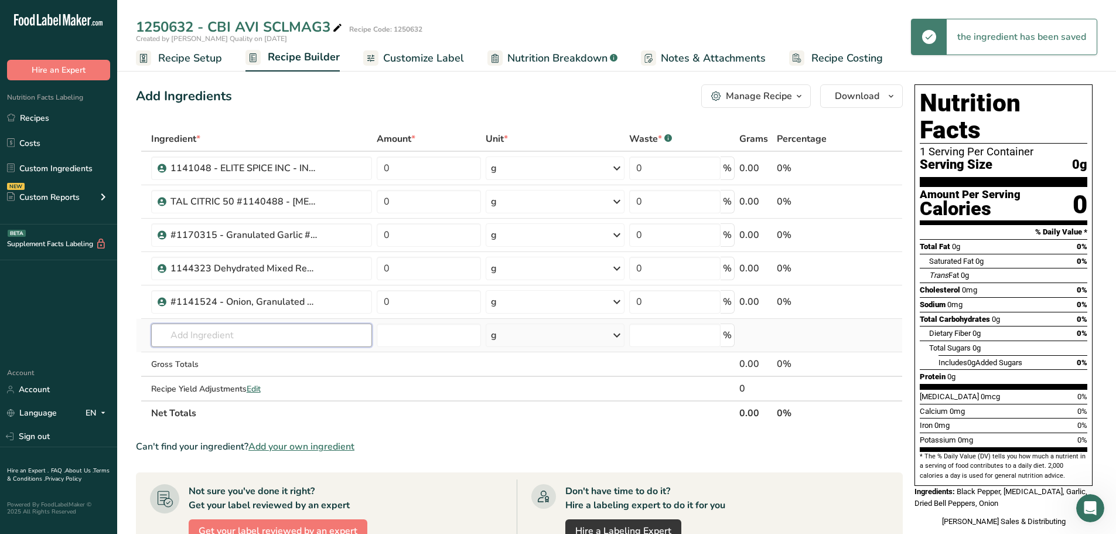
click at [308, 328] on input "text" at bounding box center [261, 335] width 221 height 23
paste input "1140916"
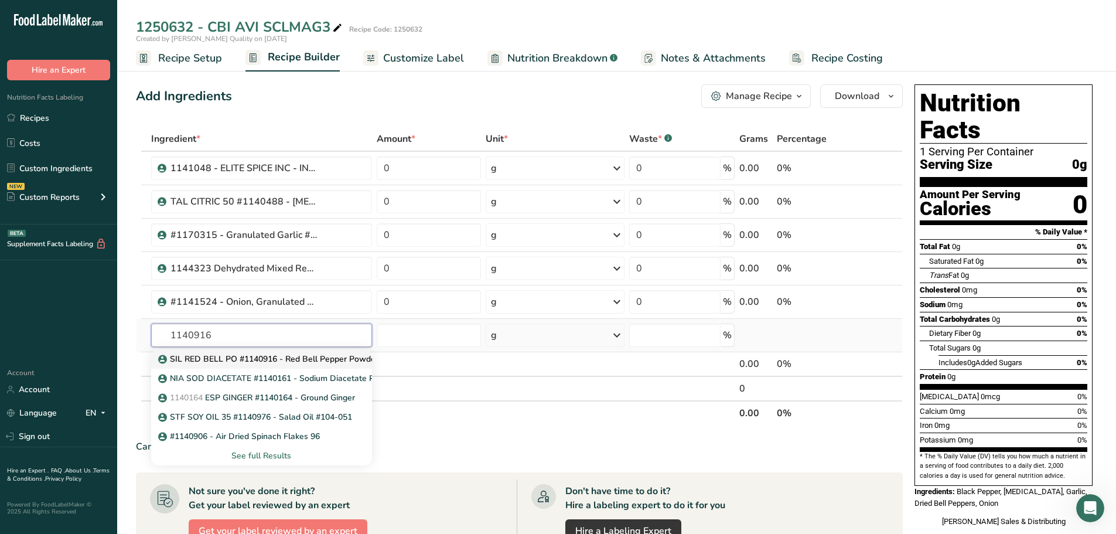
type input "1140916"
click at [287, 364] on p "SIL RED BELL PO #1140916 - Red Bell Pepper Powder #25" at bounding box center [278, 359] width 234 height 12
type input "SIL RED BELL PO #1140916 - Red Bell Pepper Powder #25"
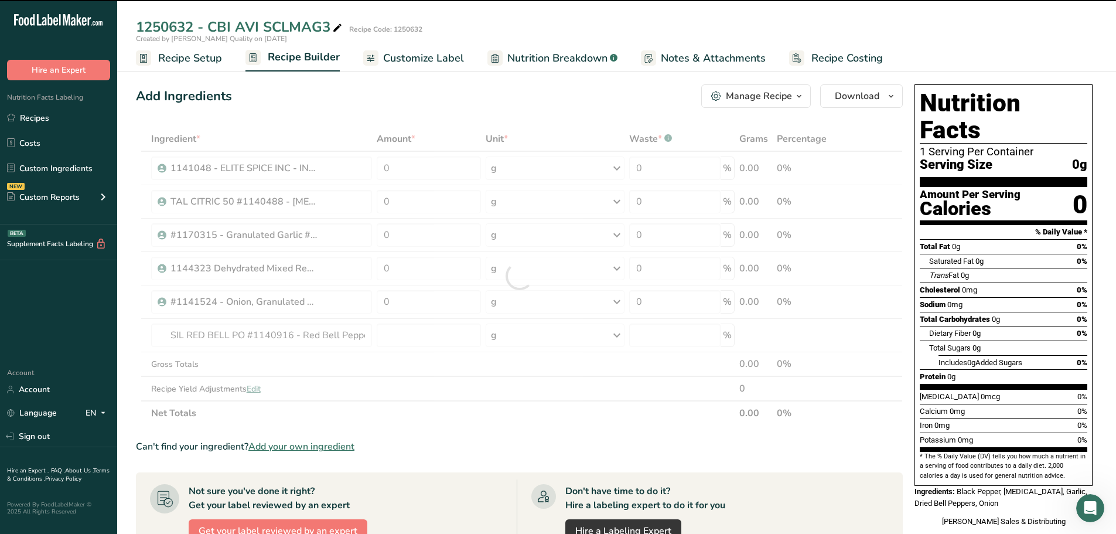
type input "0"
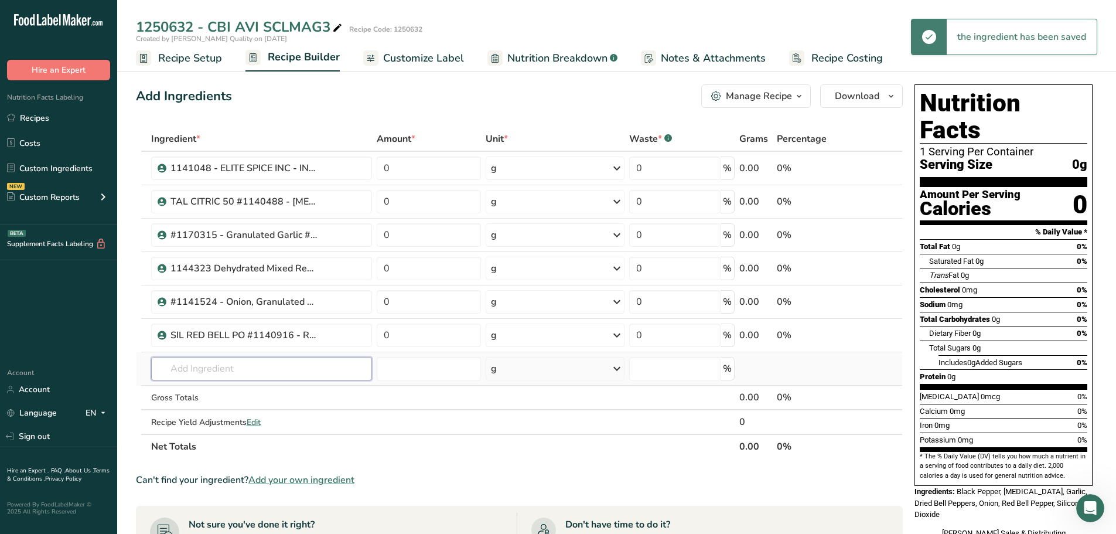
click at [252, 373] on input "text" at bounding box center [261, 368] width 221 height 23
paste input "1141364"
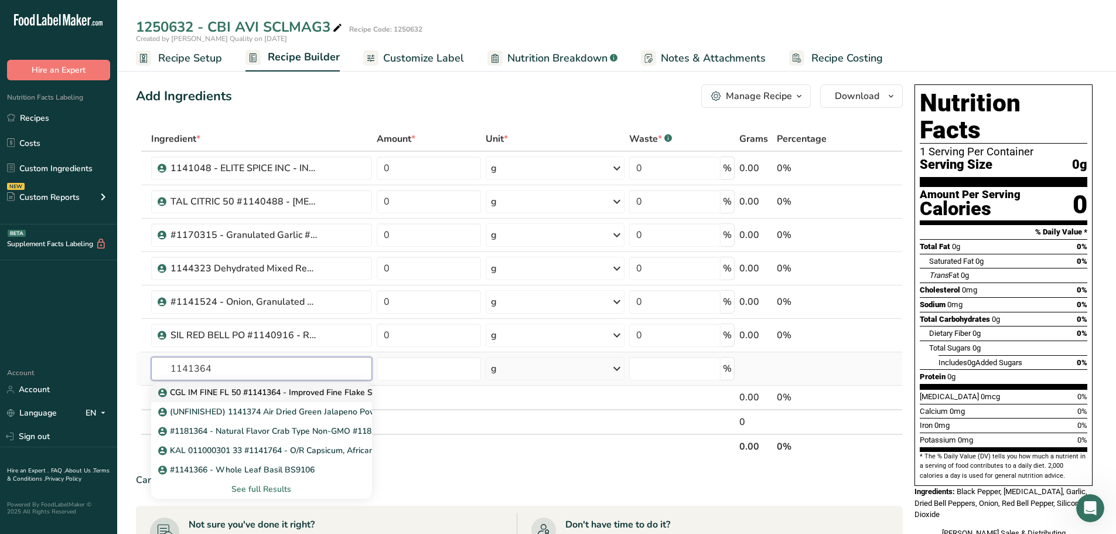
type input "1141364"
click at [250, 393] on p "CGL IM FINE FL 50 #1141364 - Improved Fine Flake Salt" at bounding box center [272, 392] width 222 height 12
type input "CGL IM FINE FL 50 #1141364 - Improved Fine Flake Salt"
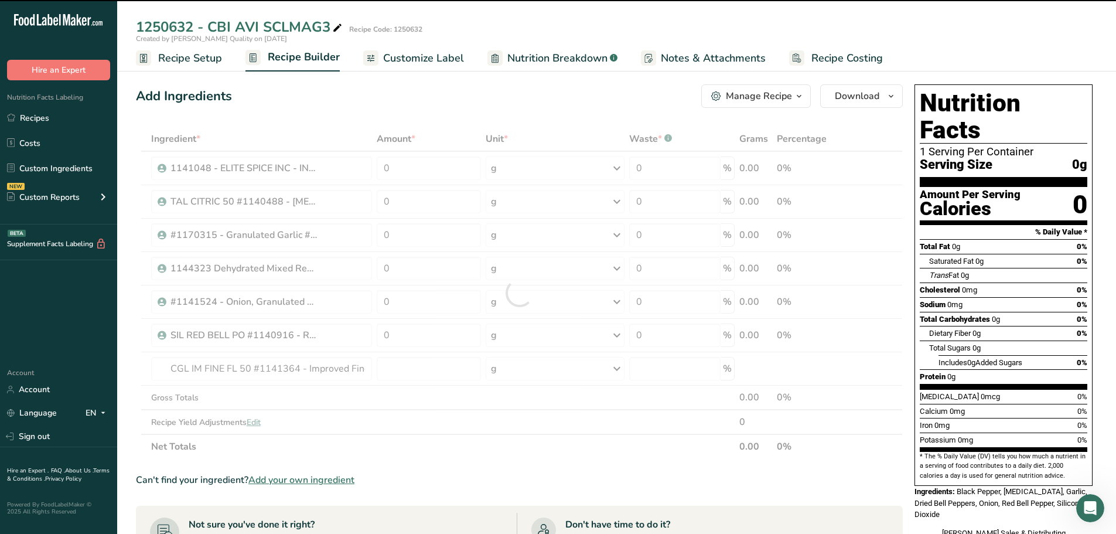
type input "0"
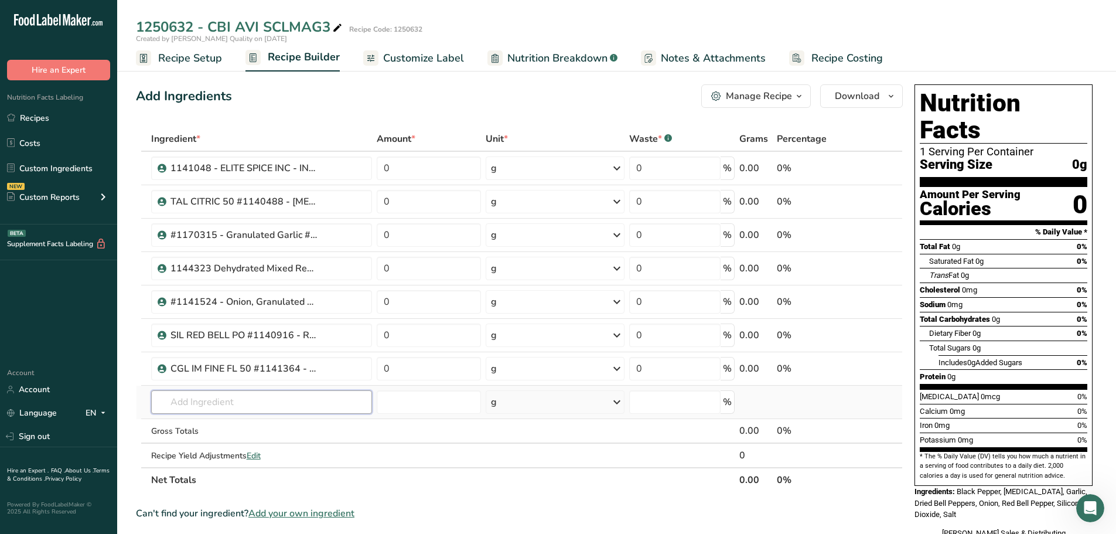
click at [237, 404] on input "text" at bounding box center [261, 401] width 221 height 23
paste input "1140678"
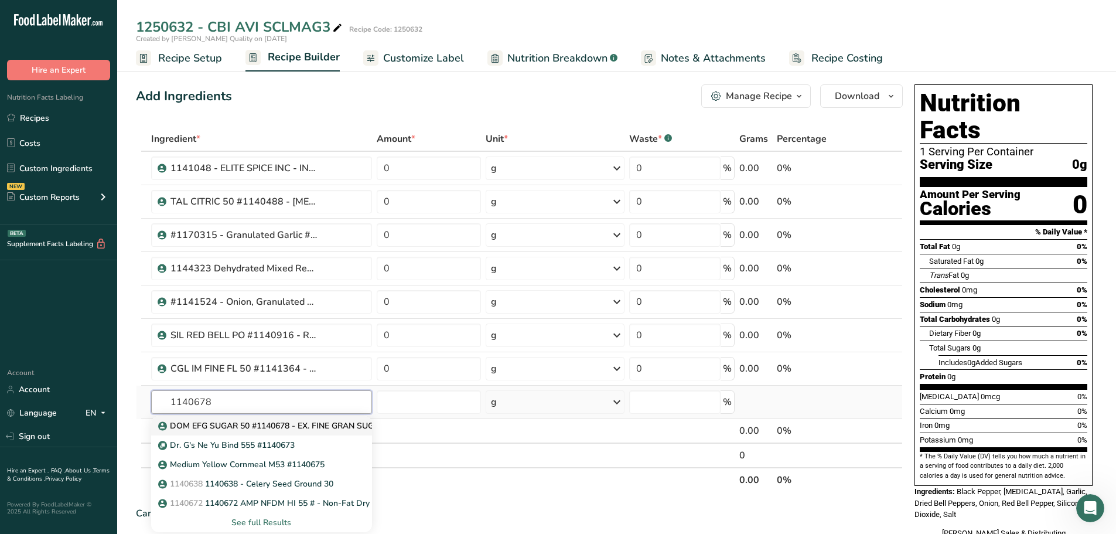
type input "1140678"
click at [236, 407] on p "DOM EFG SUGAR 50 #1140678 - EX. FINE GRAN SUGAR" at bounding box center [273, 426] width 224 height 12
type input "DOM EFG SUGAR 50 #1140678 - EX. FINE GRAN SUGAR"
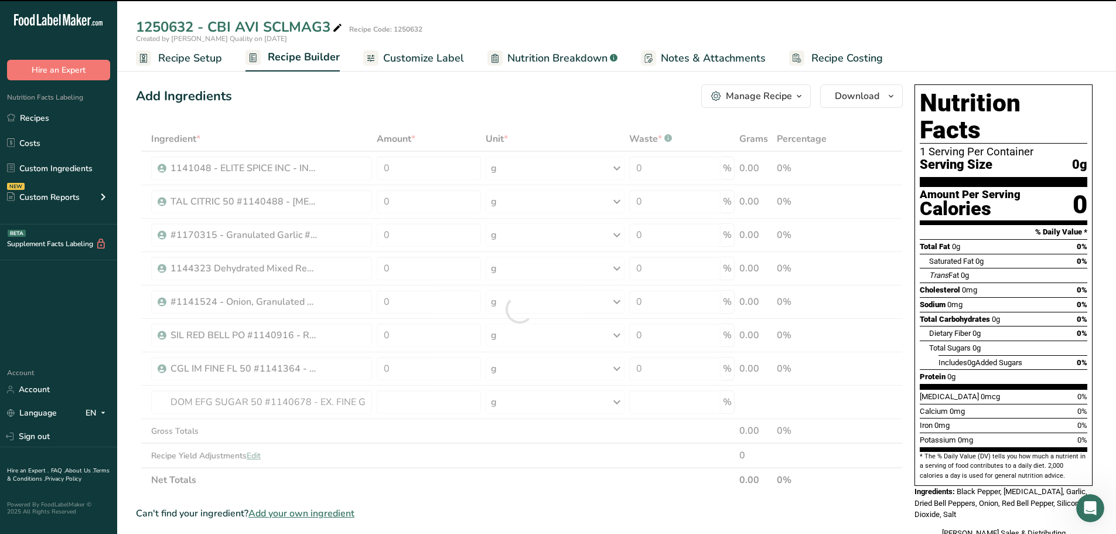
type input "0"
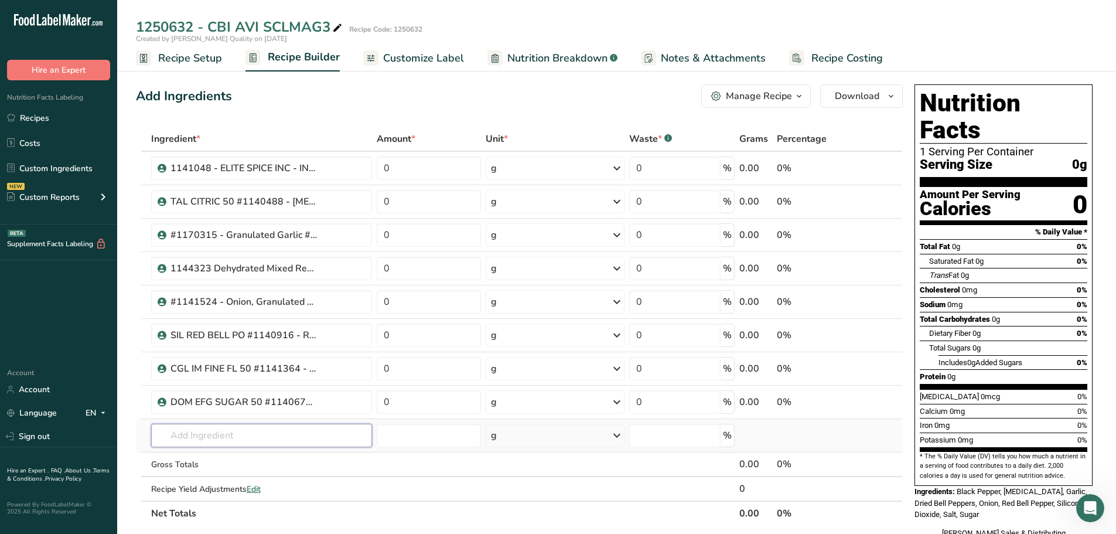
click at [209, 407] on input "text" at bounding box center [261, 435] width 221 height 23
paste input "1141773"
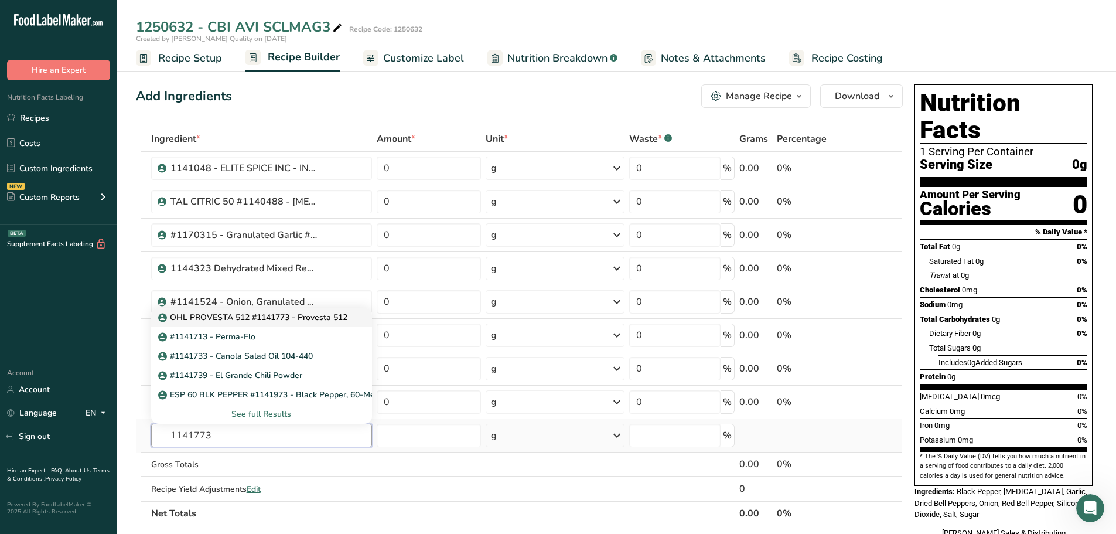
type input "1141773"
click at [226, 322] on p "OHL PROVESTA 512 #1141773 - Provesta 512" at bounding box center [254, 317] width 187 height 12
type input "OHL PROVESTA 512 #1141773 - Provesta 512"
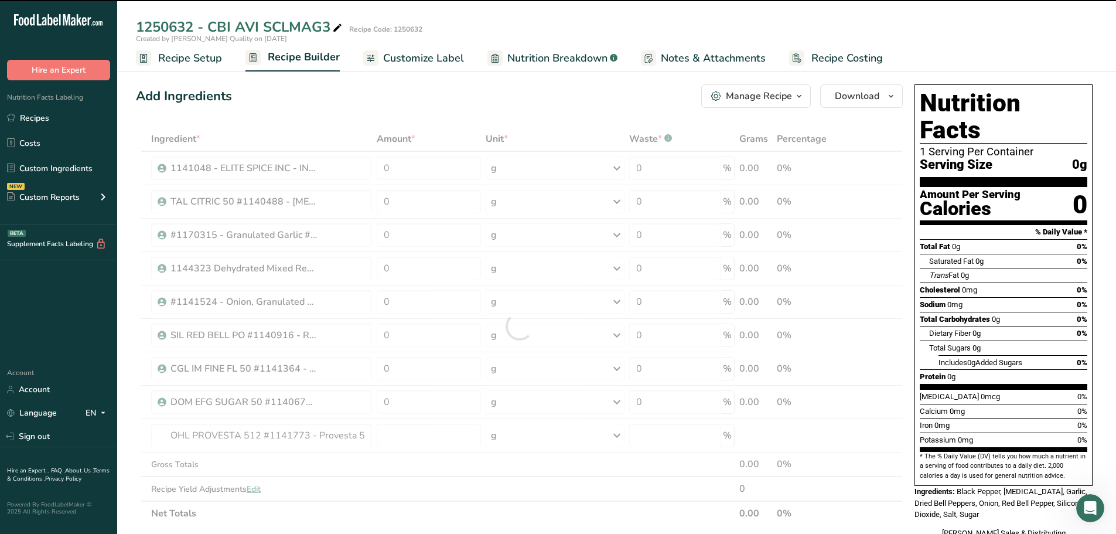
type input "0"
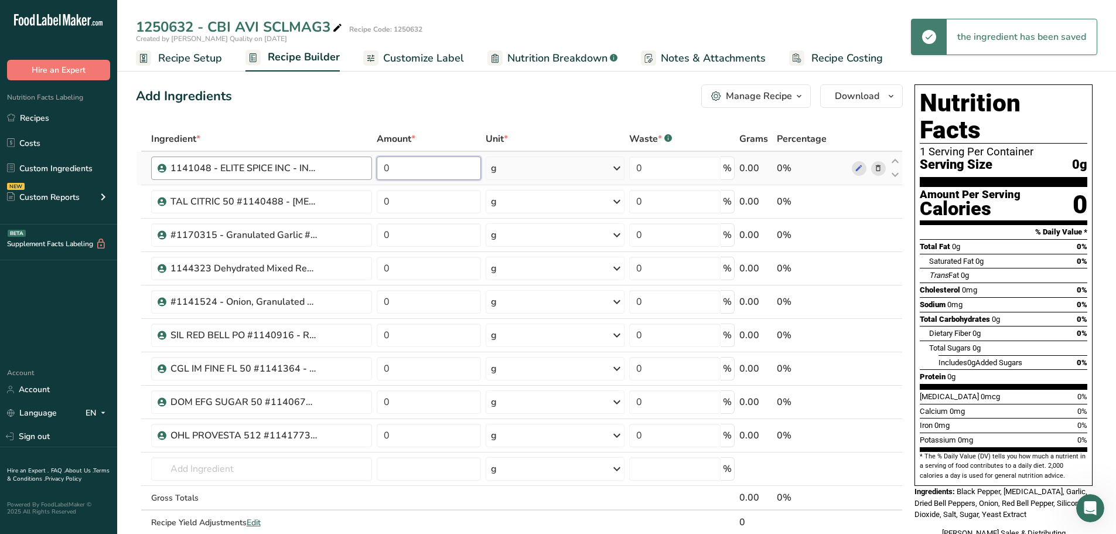
drag, startPoint x: 395, startPoint y: 165, endPoint x: 356, endPoint y: 164, distance: 39.3
click at [356, 165] on tr "1141048 - ELITE SPICE INC - ING - Black Pepper Ground 30 - PB9407 0 g Weight Un…" at bounding box center [520, 168] width 766 height 33
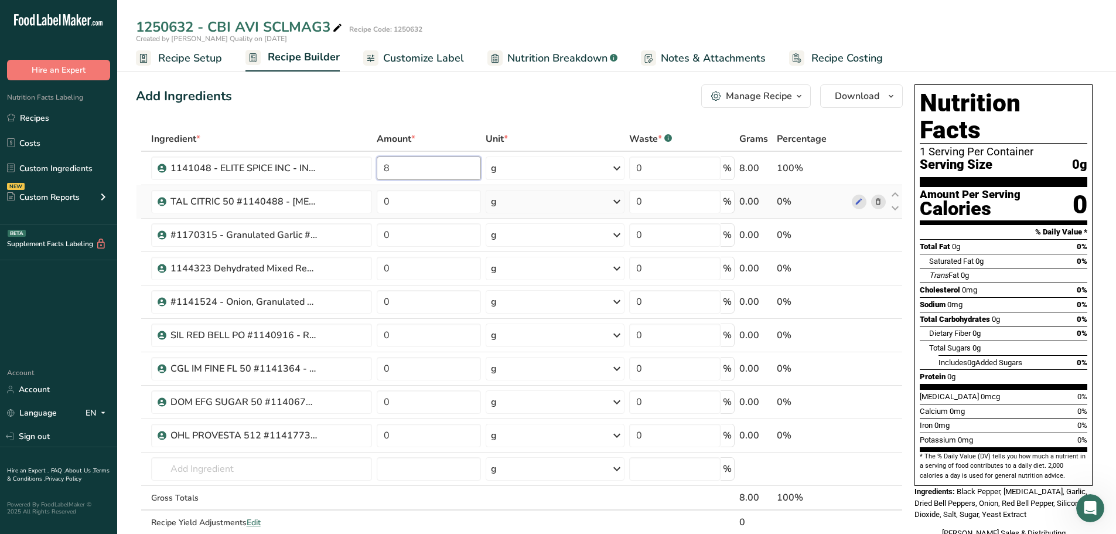
type input "8"
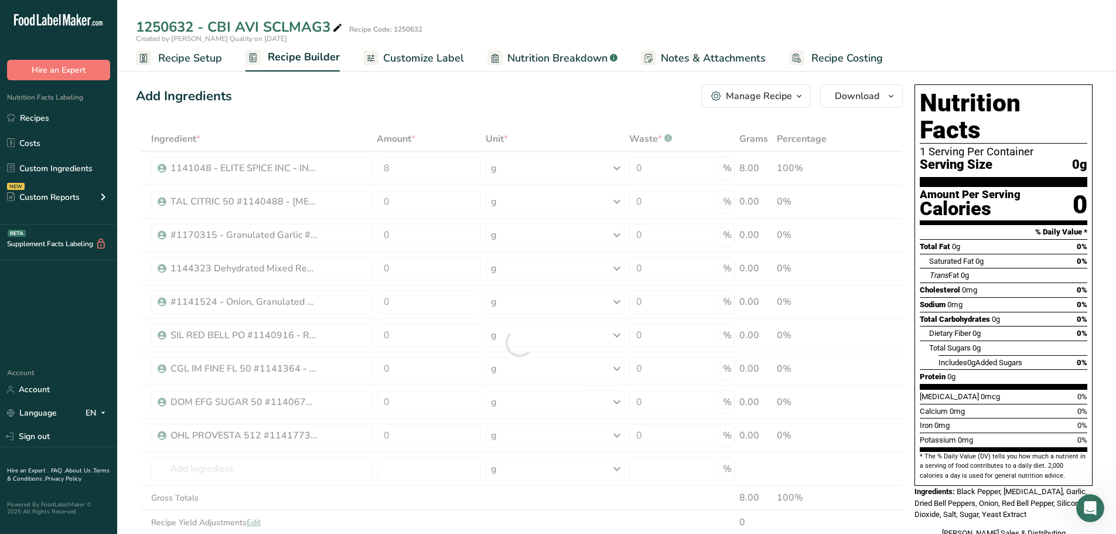
drag, startPoint x: 374, startPoint y: 195, endPoint x: 381, endPoint y: 200, distance: 8.0
click at [380, 199] on div "Ingredient * Amount * Unit * Waste * .a-a{fill:#347362;}.b-a{fill:#fff;} Grams …" at bounding box center [519, 343] width 767 height 433
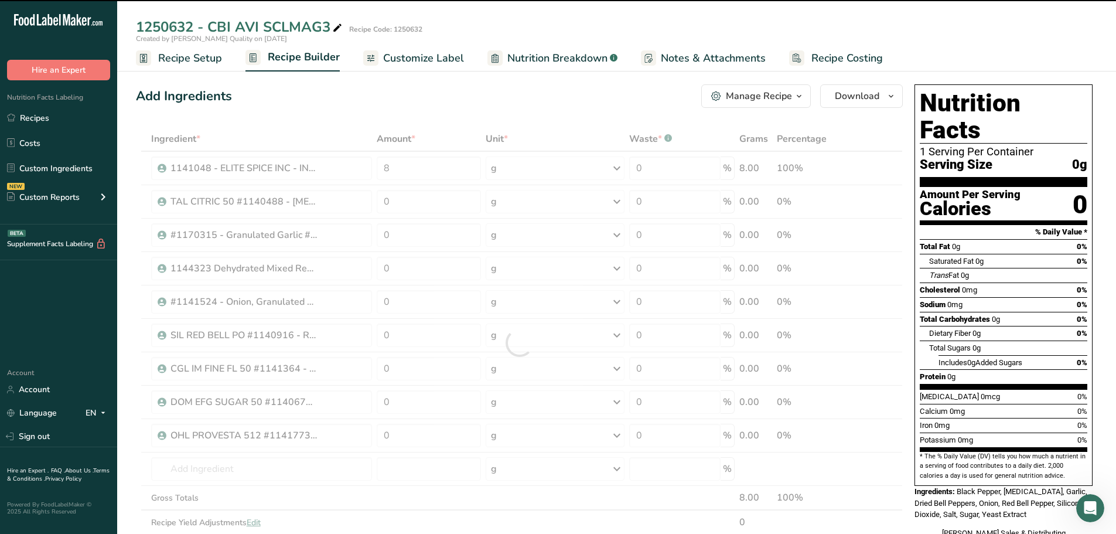
click at [402, 205] on div at bounding box center [519, 343] width 767 height 433
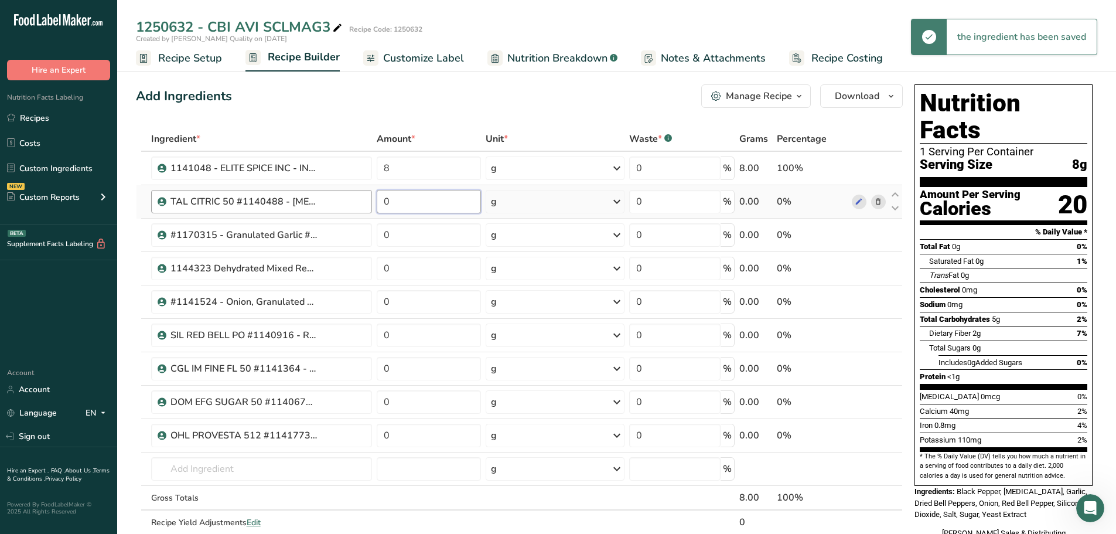
drag, startPoint x: 402, startPoint y: 205, endPoint x: 350, endPoint y: 205, distance: 52.2
click at [351, 205] on tr "TAL CITRIC 50 #1140488 - [MEDICAL_DATA], Anhydrous 0 g Weight Units g kg mg See…" at bounding box center [520, 201] width 766 height 33
type input "2"
click at [407, 239] on div "Ingredient * Amount * Unit * Waste * .a-a{fill:#347362;}.b-a{fill:#fff;} Grams …" at bounding box center [519, 343] width 767 height 433
drag, startPoint x: 353, startPoint y: 234, endPoint x: 342, endPoint y: 233, distance: 11.2
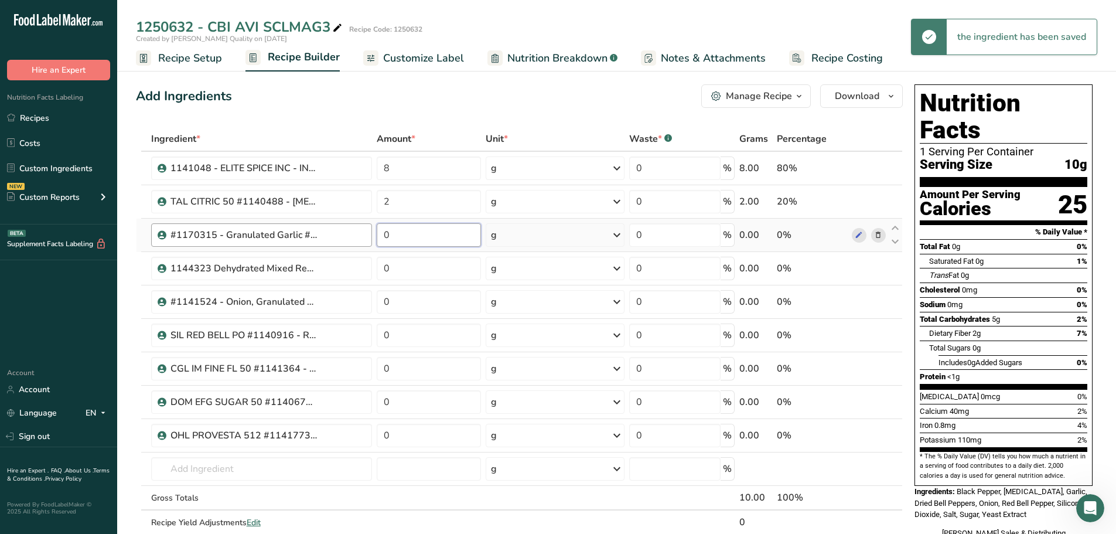
click at [344, 233] on tr "#1170315 - Granulated Garlic #D6027C 0 g Weight Units g kg mg See more Volume U…" at bounding box center [520, 235] width 766 height 33
type input "6"
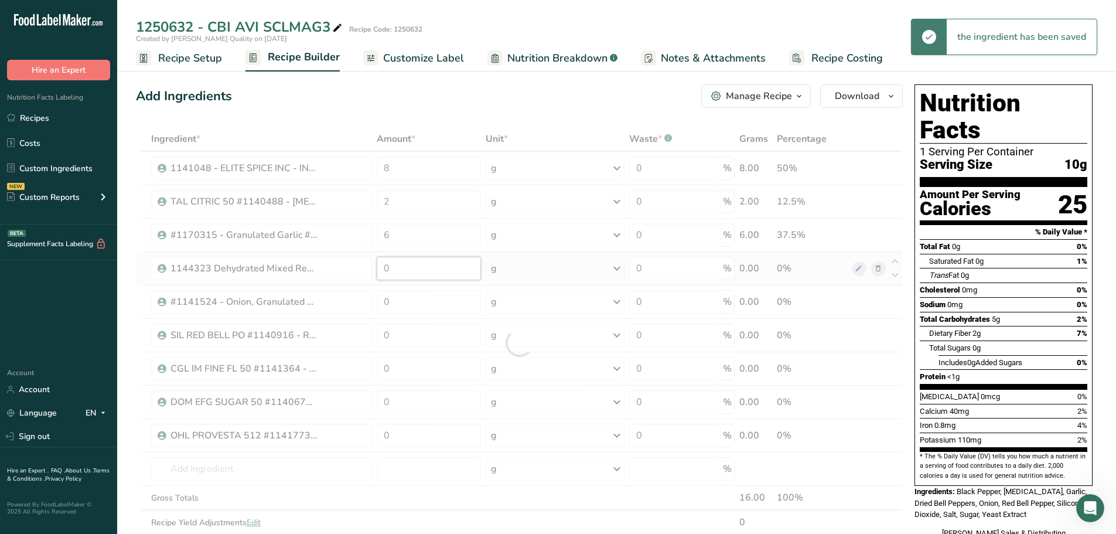
click at [411, 274] on div "Ingredient * Amount * Unit * Waste * .a-a{fill:#347362;}.b-a{fill:#fff;} Grams …" at bounding box center [519, 343] width 767 height 433
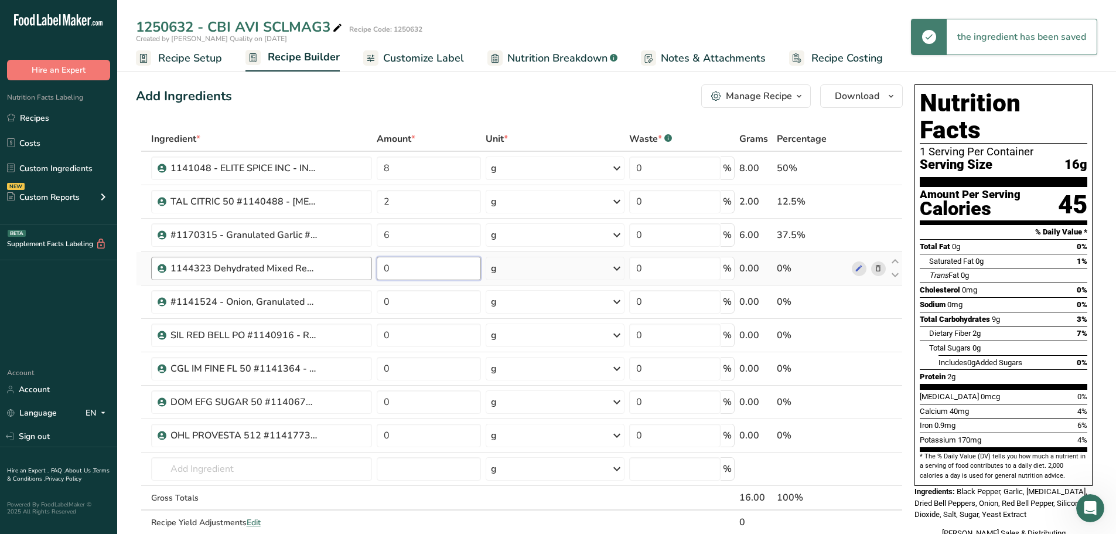
drag, startPoint x: 390, startPoint y: 271, endPoint x: 343, endPoint y: 263, distance: 48.2
click at [355, 270] on tr "1144323 Dehydrated Mixed Red & Green Bell Pepper 1/4" 0 g Weight Units g kg mg …" at bounding box center [520, 268] width 766 height 33
type input "6.25"
click at [406, 317] on div "Ingredient * Amount * Unit * Waste * .a-a{fill:#347362;}.b-a{fill:#fff;} Grams …" at bounding box center [519, 343] width 767 height 433
drag, startPoint x: 402, startPoint y: 308, endPoint x: 364, endPoint y: 307, distance: 38.1
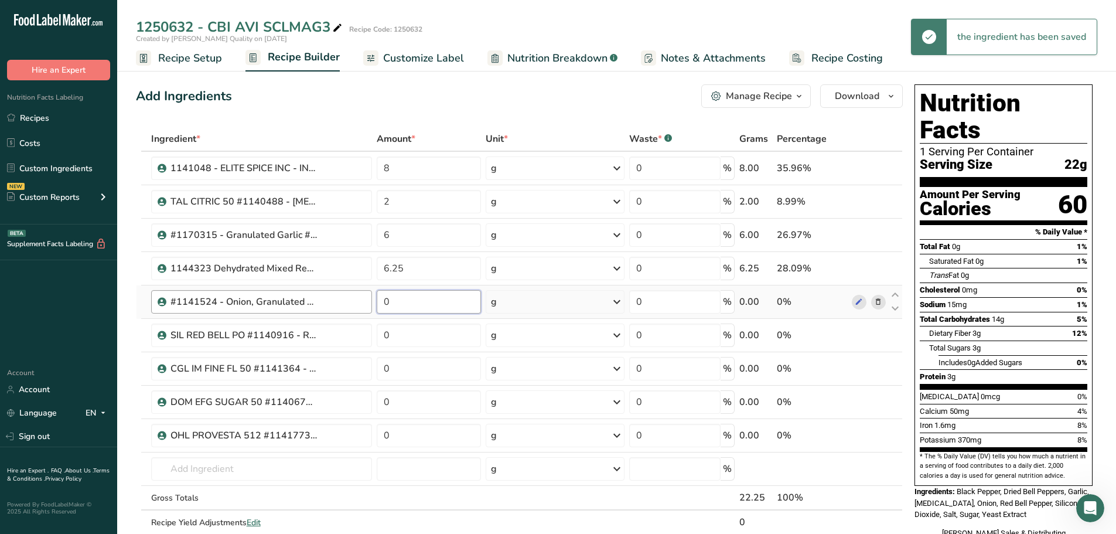
click at [364, 307] on tr "#1141524 - Onion, Granulated 100054402 0 g Weight Units g kg mg See more Volume…" at bounding box center [520, 301] width 766 height 33
type input "23"
click at [410, 341] on div "Ingredient * Amount * Unit * Waste * .a-a{fill:#347362;}.b-a{fill:#fff;} Grams …" at bounding box center [519, 343] width 767 height 433
drag, startPoint x: 388, startPoint y: 338, endPoint x: 335, endPoint y: 332, distance: 53.1
click at [336, 333] on tr "SIL RED BELL PO #1140916 - Red Bell Pepper Powder #25 0 g Weight Units g kg mg …" at bounding box center [520, 335] width 766 height 33
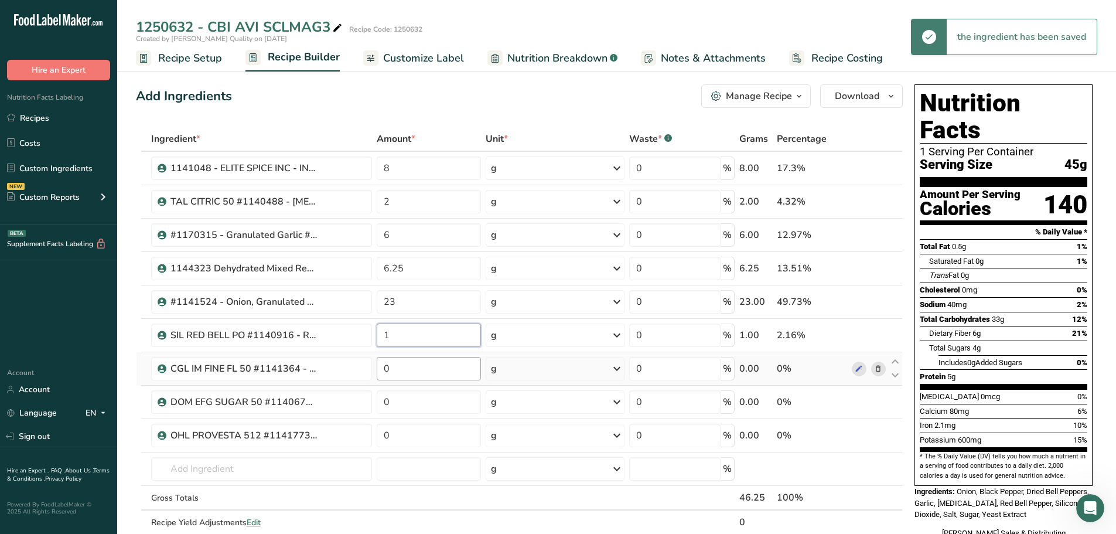
type input "1"
click at [418, 376] on div "Ingredient * Amount * Unit * Waste * .a-a{fill:#347362;}.b-a{fill:#fff;} Grams …" at bounding box center [519, 343] width 767 height 433
click at [355, 369] on tr "CGL IM FINE FL 50 #1141364 - Improved Fine Flake Salt 0 g Weight Units g kg mg …" at bounding box center [520, 368] width 766 height 33
type input "46"
click at [407, 397] on div "Ingredient * Amount * Unit * Waste * .a-a{fill:#347362;}.b-a{fill:#fff;} Grams …" at bounding box center [519, 343] width 767 height 433
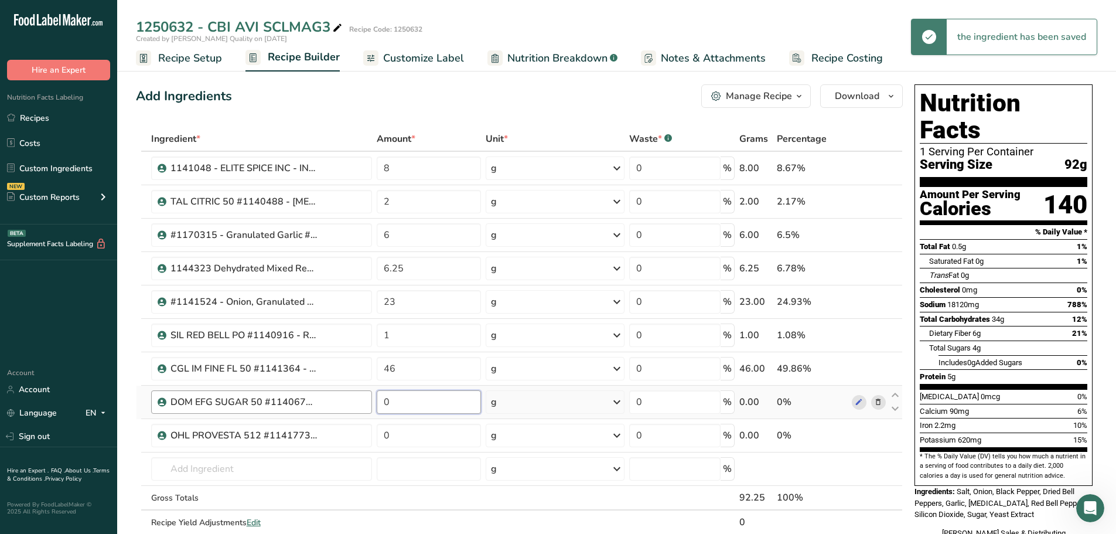
drag, startPoint x: 354, startPoint y: 402, endPoint x: 340, endPoint y: 401, distance: 13.5
click at [341, 401] on tr "DOM EFG SUGAR 50 #1140678 - EX. FINE GRAN SUGAR 0 g Weight Units g kg mg See mo…" at bounding box center [520, 402] width 766 height 33
type input "7"
click at [424, 407] on div "Ingredient * Amount * Unit * Waste * .a-a{fill:#347362;}.b-a{fill:#fff;} Grams …" at bounding box center [519, 343] width 767 height 433
drag, startPoint x: 376, startPoint y: 437, endPoint x: 331, endPoint y: 429, distance: 45.3
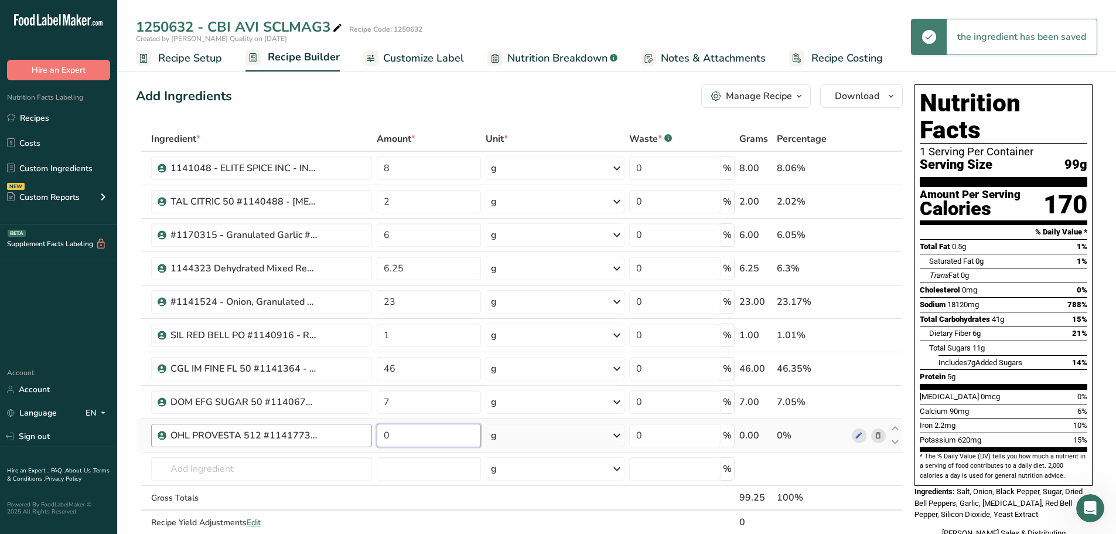
click at [338, 407] on tr "OHL PROVESTA 512 #1141773 - Provesta 512 0 g Weight Units g kg mg See more Volu…" at bounding box center [520, 435] width 766 height 33
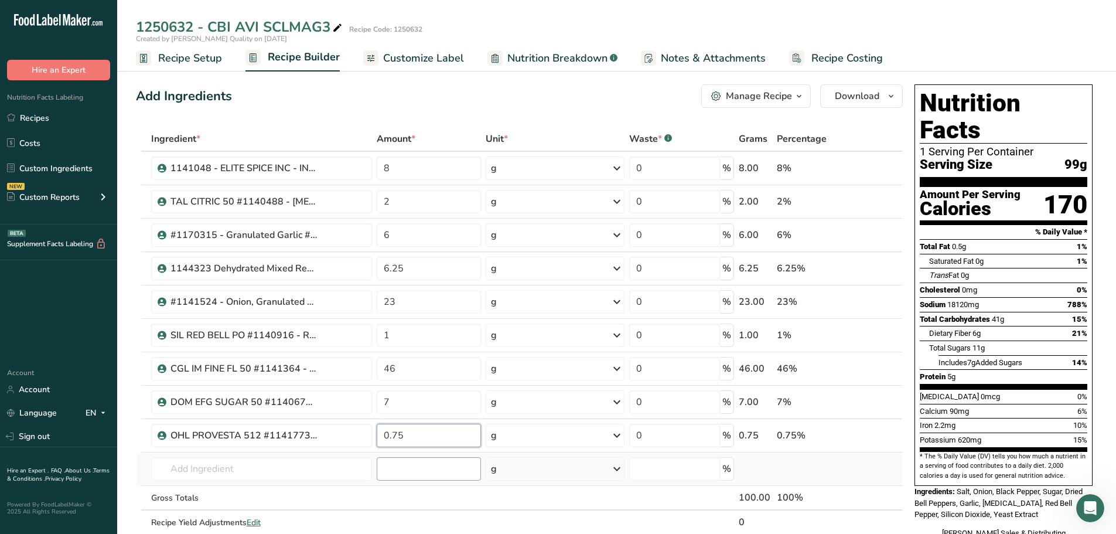
type input "0.75"
click at [423, 407] on div "Ingredient * Amount * Unit * Waste * .a-a{fill:#347362;}.b-a{fill:#fff;} Grams …" at bounding box center [519, 343] width 767 height 433
click at [195, 64] on span "Recipe Setup" at bounding box center [190, 58] width 64 height 16
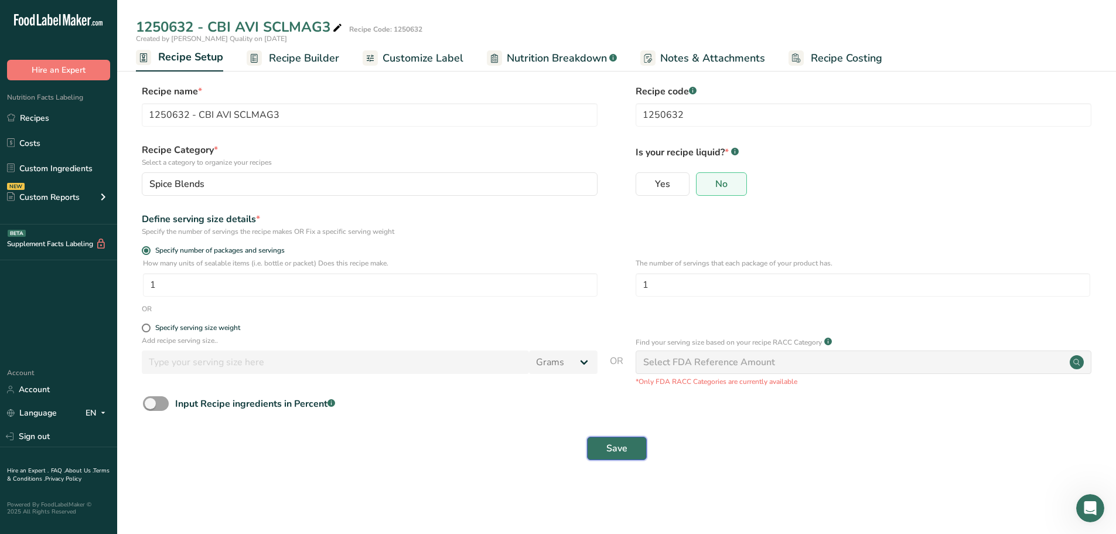
click at [633, 407] on button "Save" at bounding box center [617, 448] width 60 height 23
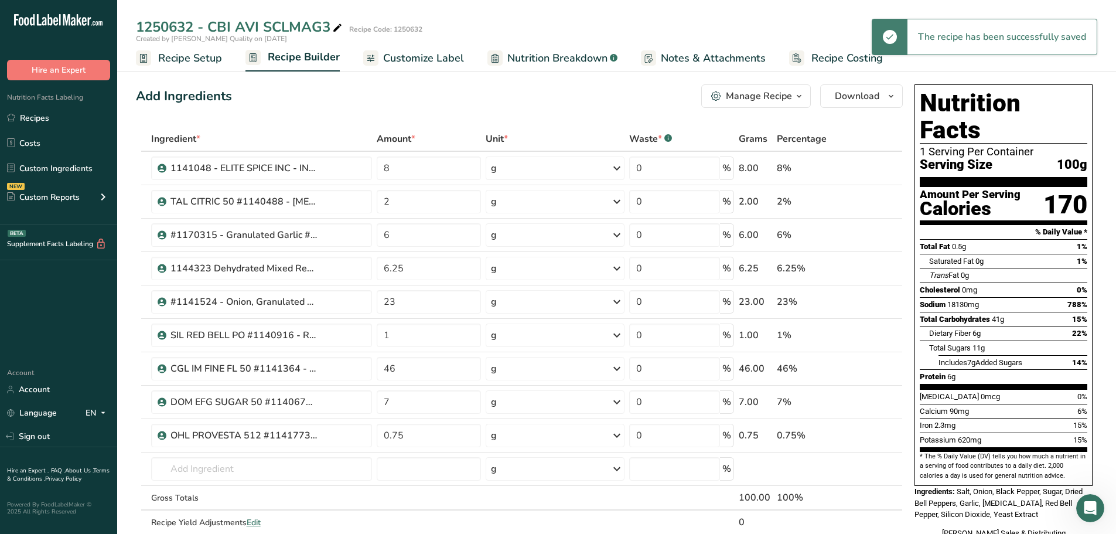
click at [400, 63] on span "Customize Label" at bounding box center [423, 58] width 81 height 16
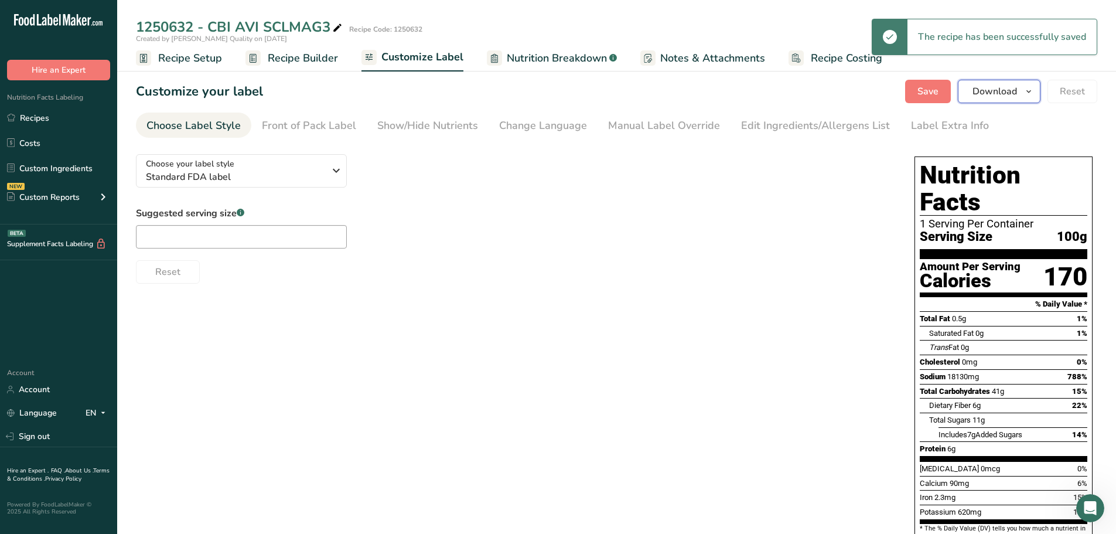
click at [891, 98] on button "Download" at bounding box center [999, 91] width 83 height 23
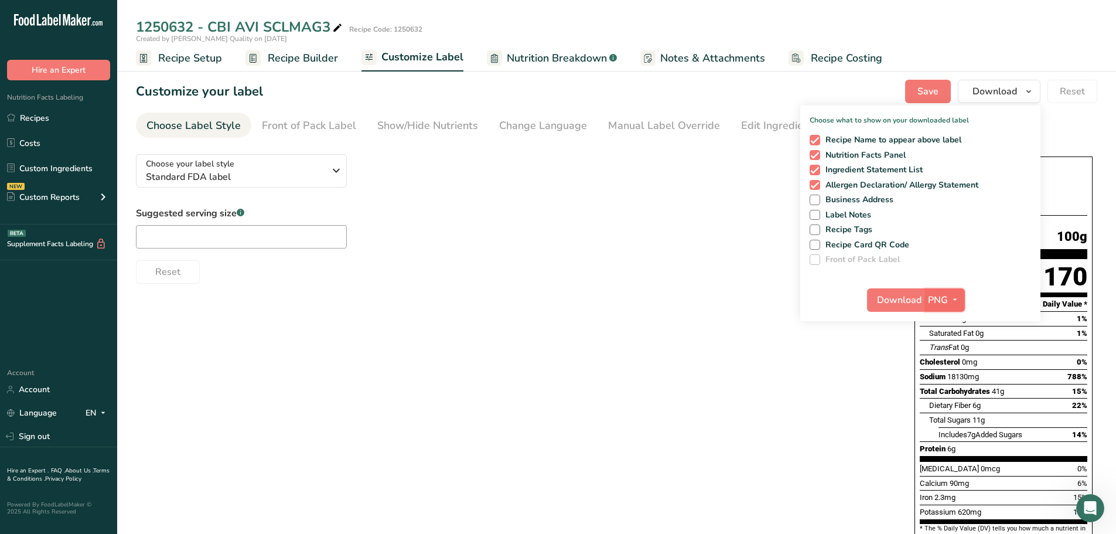
click at [891, 302] on icon "button" at bounding box center [955, 299] width 9 height 15
click at [891, 381] on link "PDF" at bounding box center [947, 381] width 38 height 19
click at [891, 307] on span "Download" at bounding box center [900, 300] width 45 height 14
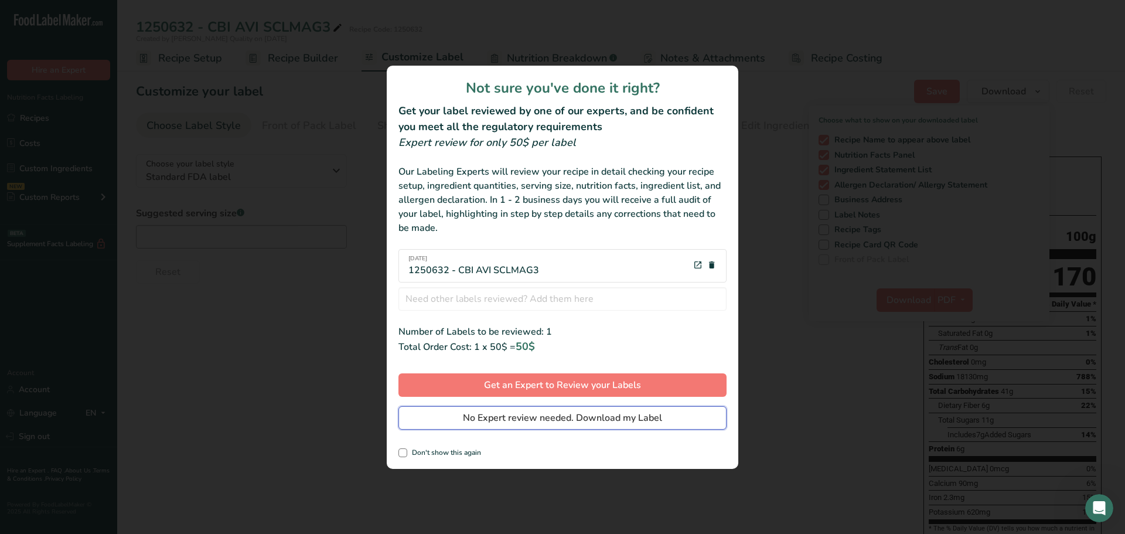
click at [542, 407] on span "No Expert review needed. Download my Label" at bounding box center [562, 418] width 199 height 14
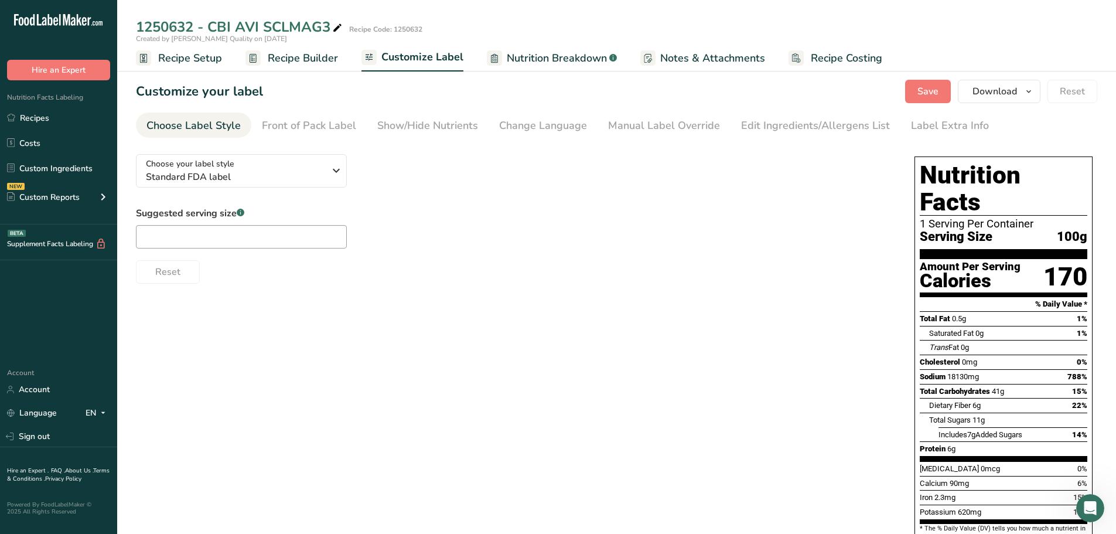
click at [457, 205] on div "Choose your label style Standard FDA label USA (FDA) Standard FDA label Tabular…" at bounding box center [513, 214] width 755 height 139
click at [311, 60] on span "Recipe Builder" at bounding box center [303, 58] width 70 height 16
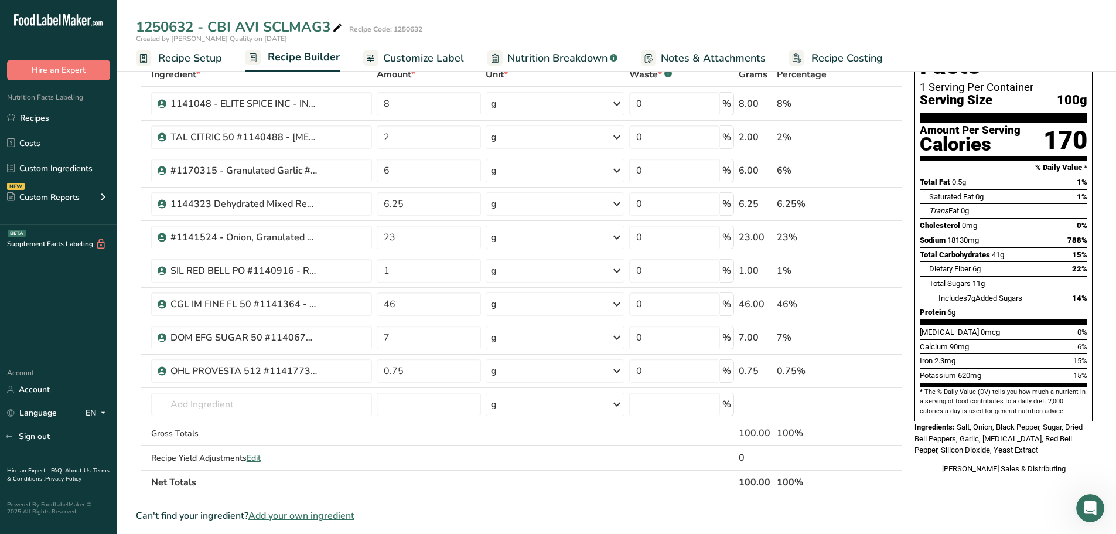
scroll to position [117, 0]
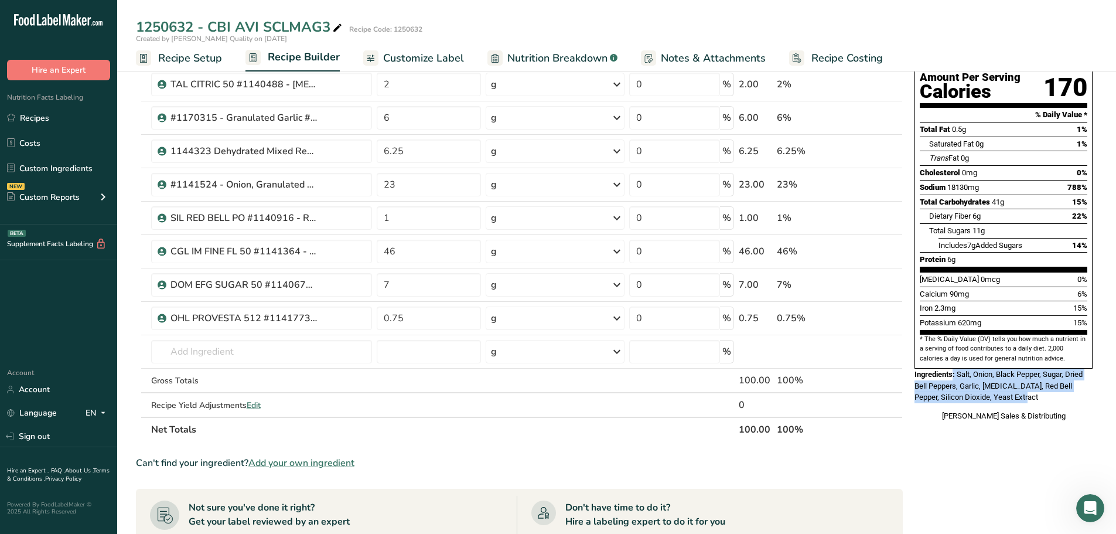
drag, startPoint x: 1013, startPoint y: 369, endPoint x: 954, endPoint y: 349, distance: 63.0
click at [891, 369] on div "Ingredients: Salt, Onion, Black Pepper, Sugar, Dried Bell Peppers, Garlic, [MED…" at bounding box center [1004, 386] width 178 height 35
click at [891, 370] on span "Salt, Onion, Black Pepper, Sugar, Dried Bell Peppers, Garlic, [MEDICAL_DATA], R…" at bounding box center [999, 386] width 168 height 32
drag, startPoint x: 959, startPoint y: 346, endPoint x: 1012, endPoint y: 372, distance: 58.7
click at [891, 372] on span "Salt, Onion, Black Pepper, Sugar, Dried Bell Peppers, Garlic, [MEDICAL_DATA], R…" at bounding box center [999, 386] width 168 height 32
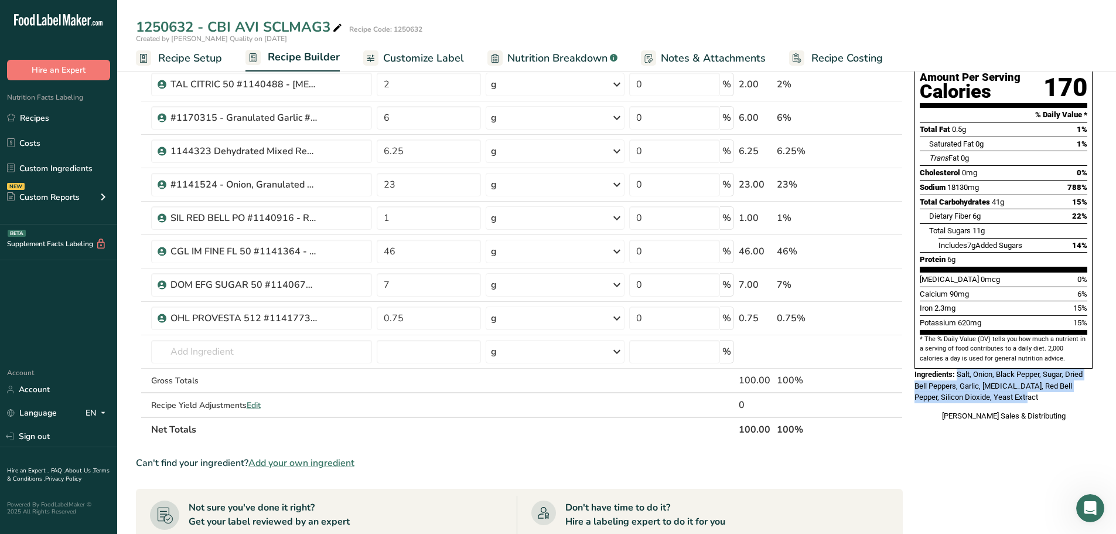
copy span "Salt, Onion, Black Pepper, Sugar, Dried Bell Peppers, Garlic, [MEDICAL_DATA], R…"
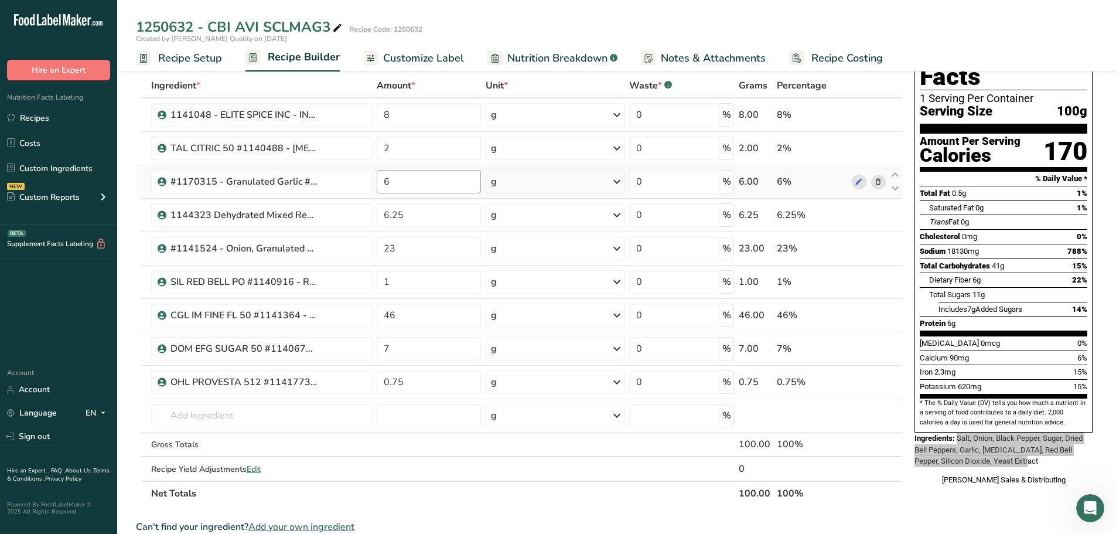
scroll to position [0, 0]
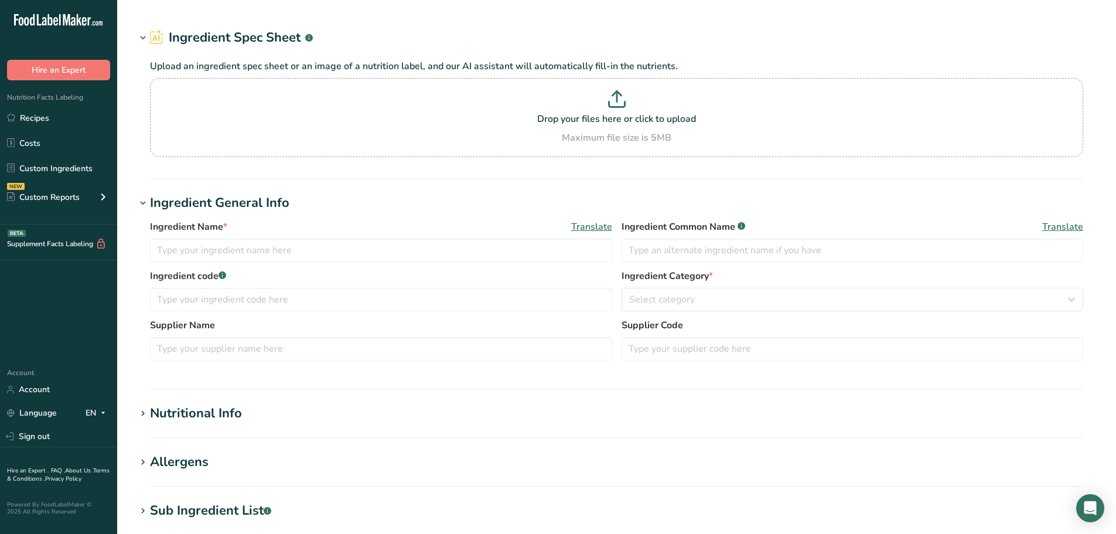
type input "ESP 30 BLK PEPPER #1141048 - Black Pepper, 30 Mesh"
type input "Spices"
type input "100"
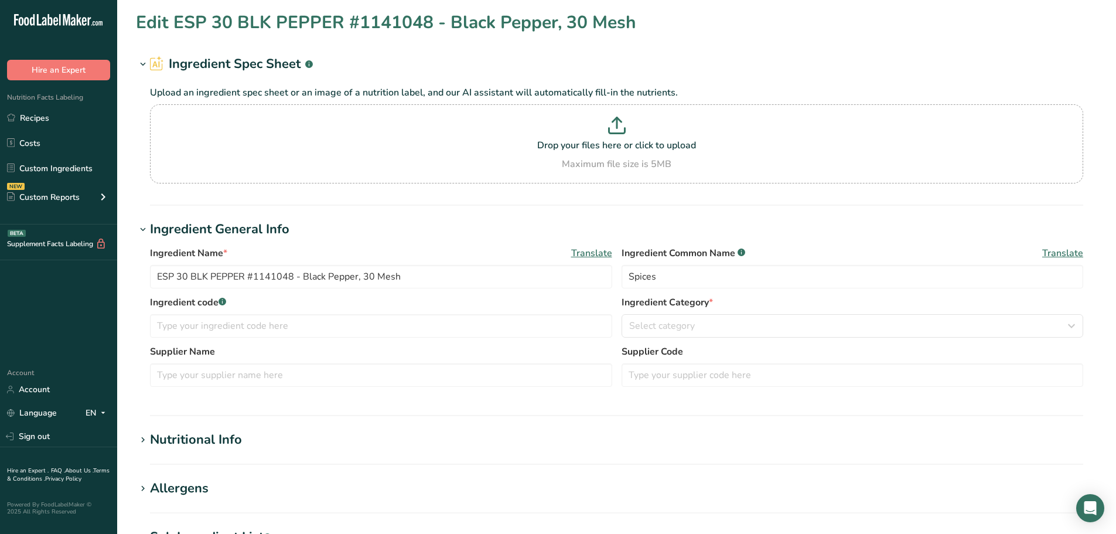
type input "251"
type KJ "1050.184"
type Fat "3.26"
type Fat "1.39"
type Fat "0"
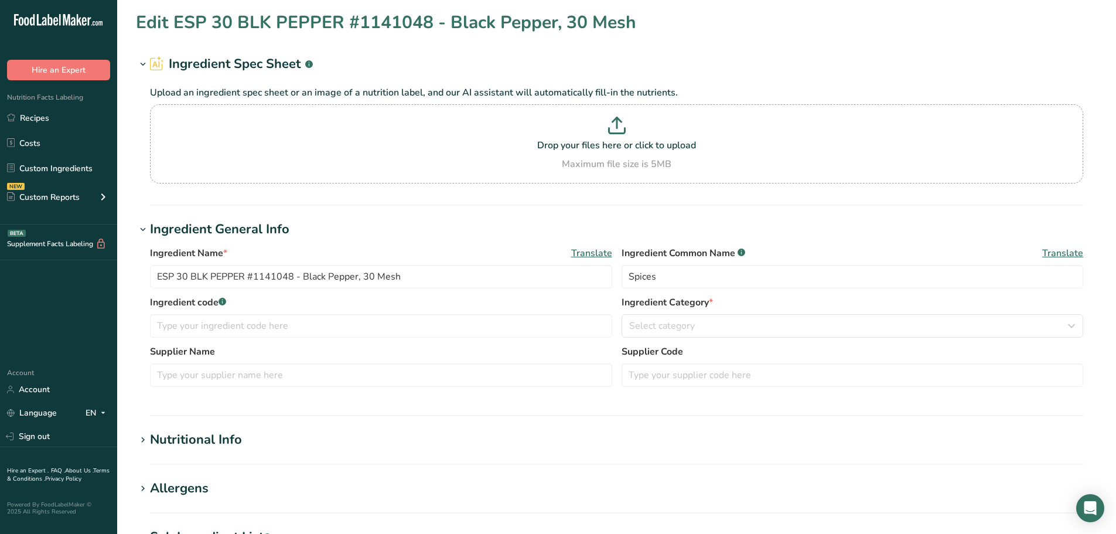
type input "0"
type input "20"
type Carbohydrates "63.95"
type Fiber "25.3"
type Sugars "0.64"
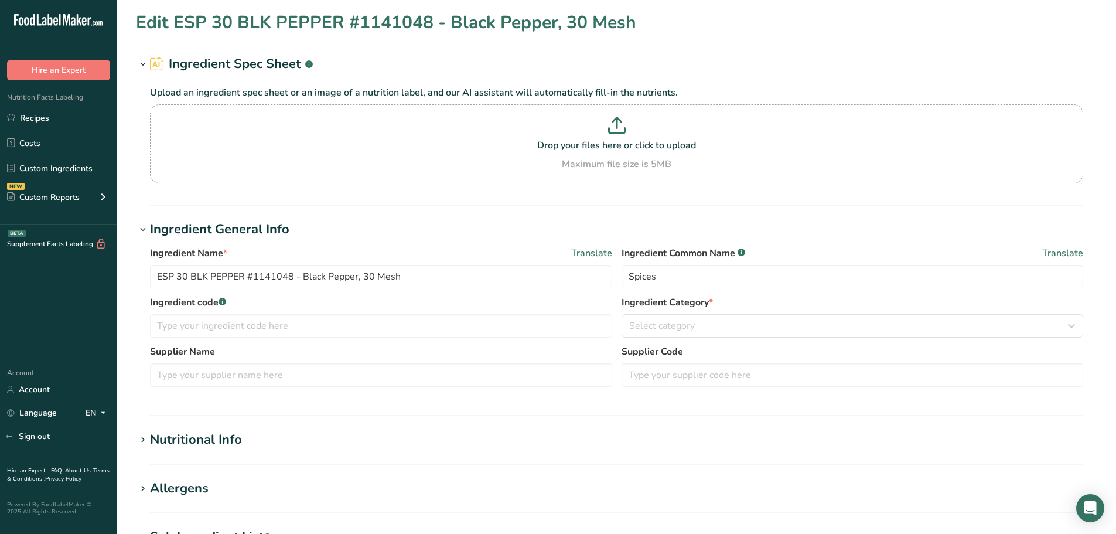
type Sugars "0"
type input "10.39"
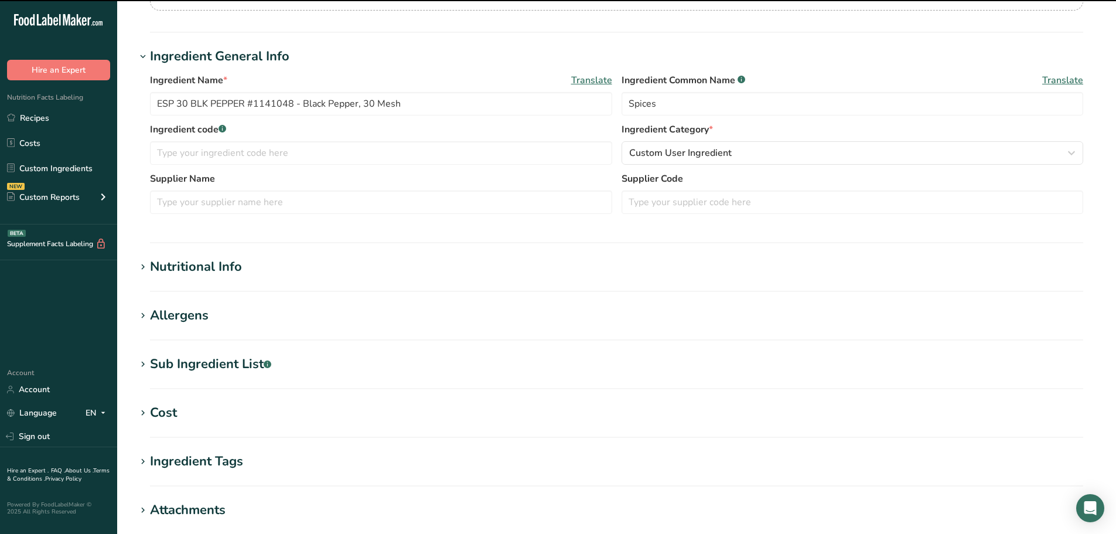
scroll to position [176, 0]
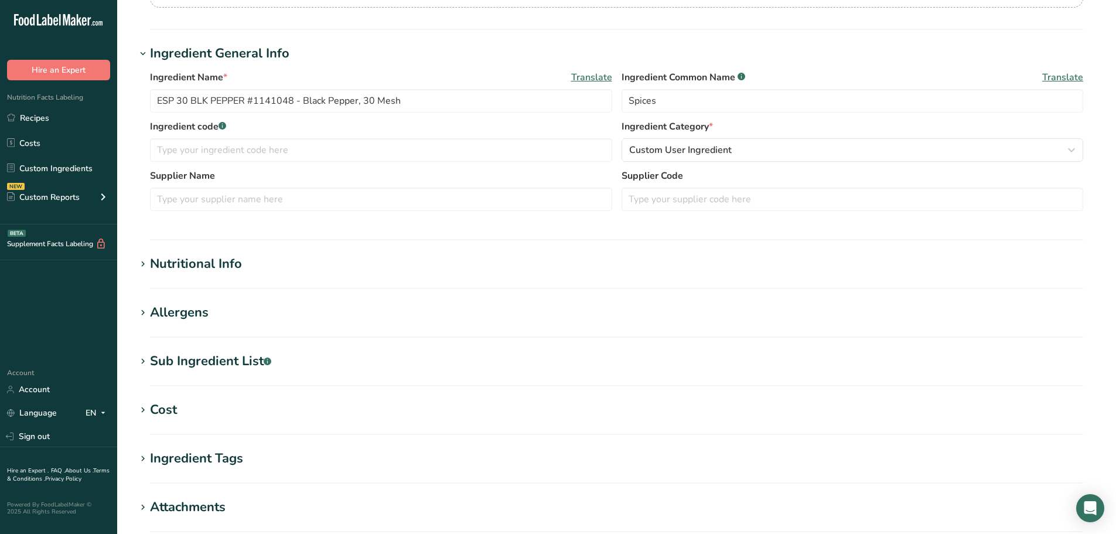
click at [212, 264] on div "Nutritional Info" at bounding box center [196, 263] width 92 height 19
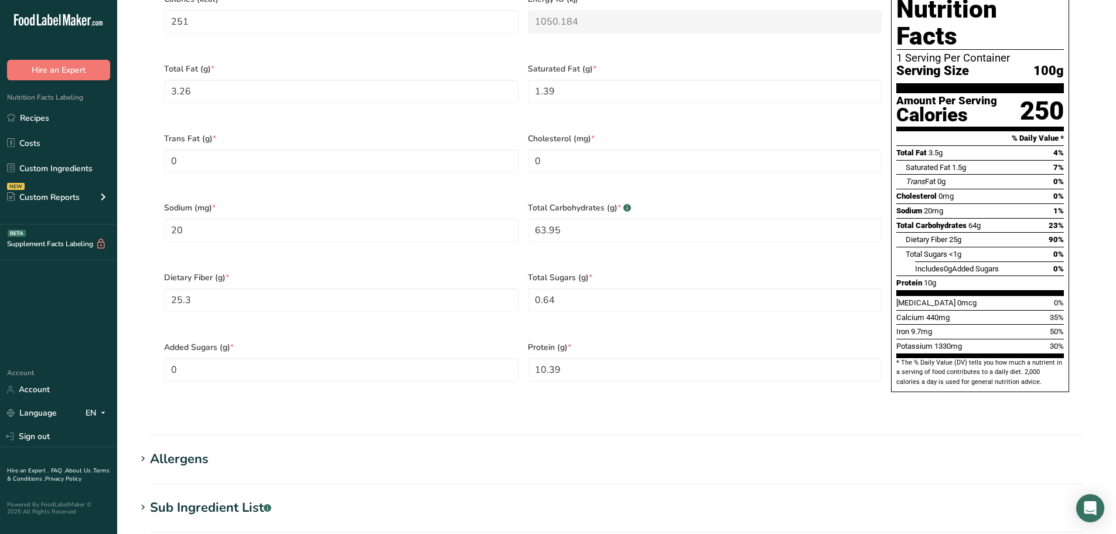
scroll to position [586, 0]
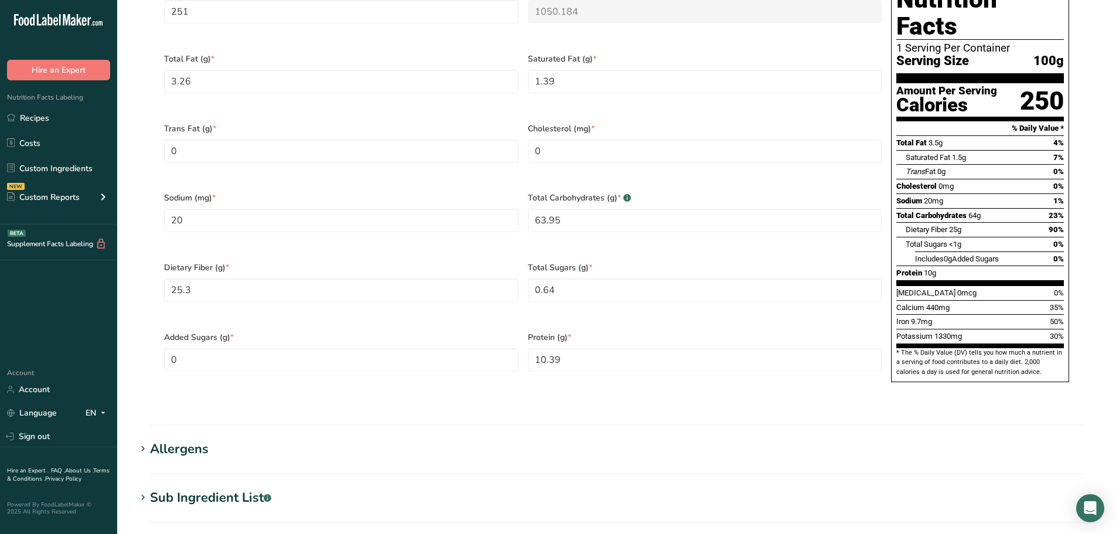
click at [278, 440] on h1 "Allergens" at bounding box center [617, 449] width 962 height 19
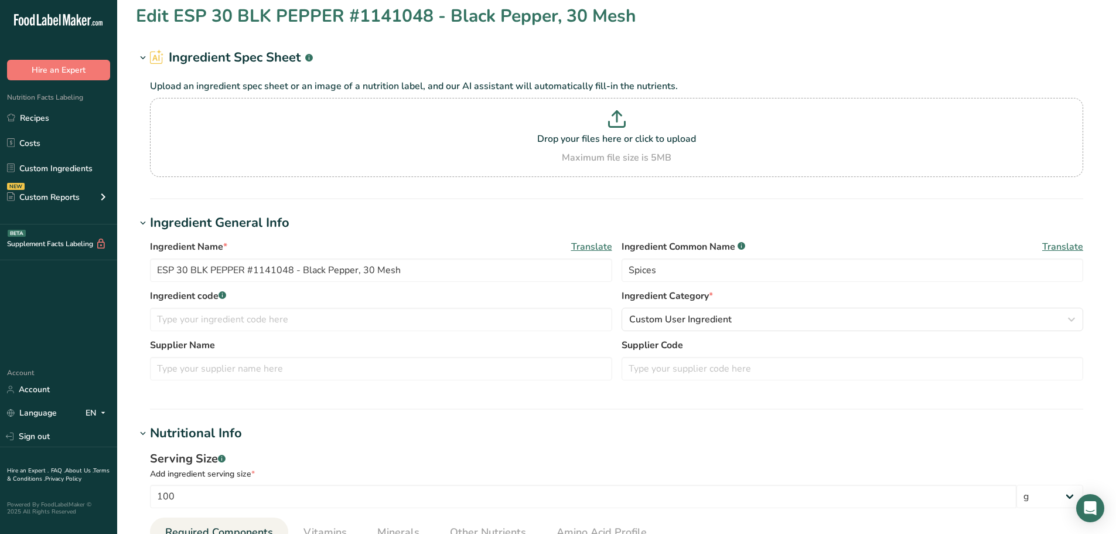
scroll to position [0, 0]
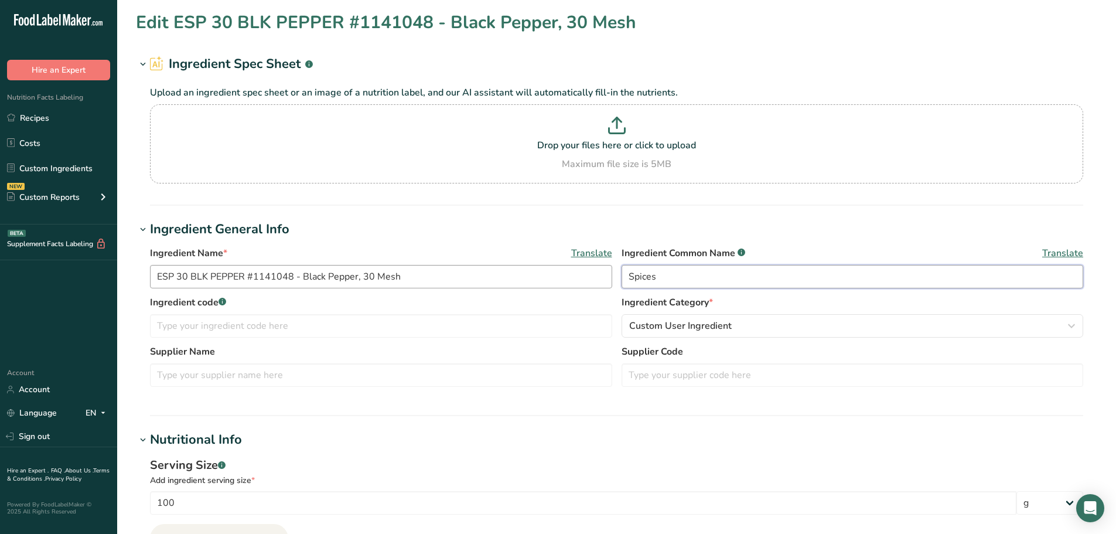
drag, startPoint x: 674, startPoint y: 280, endPoint x: 546, endPoint y: 273, distance: 127.9
click at [546, 273] on div "Ingredient Name * Translate ESP 30 BLK PEPPER #1141048 - Black Pepper, 30 Mesh …" at bounding box center [617, 270] width 934 height 49
type input "Black Pepper"
drag, startPoint x: 414, startPoint y: 277, endPoint x: 16, endPoint y: 261, distance: 397.6
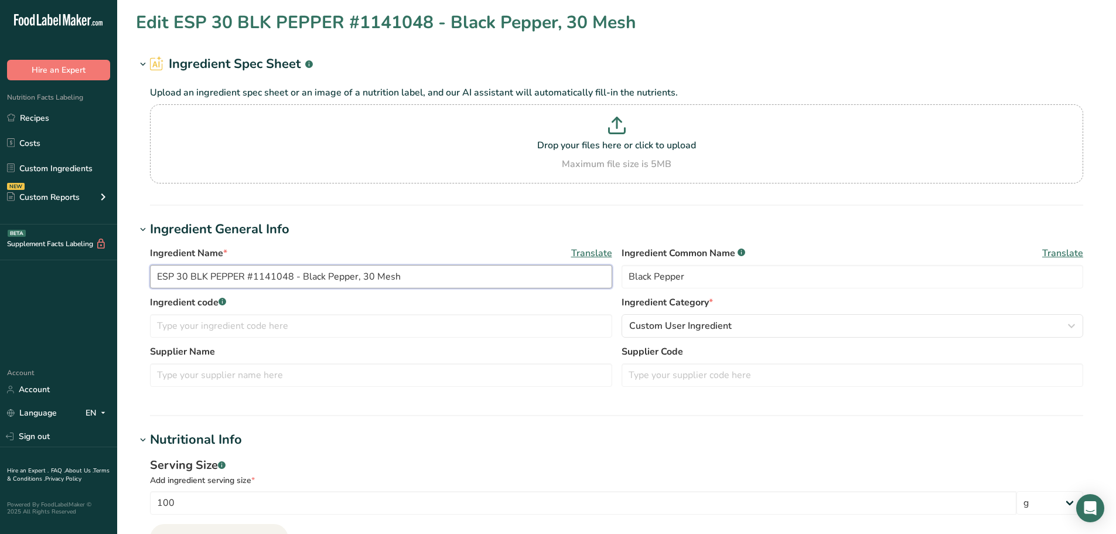
paste input "1141048"
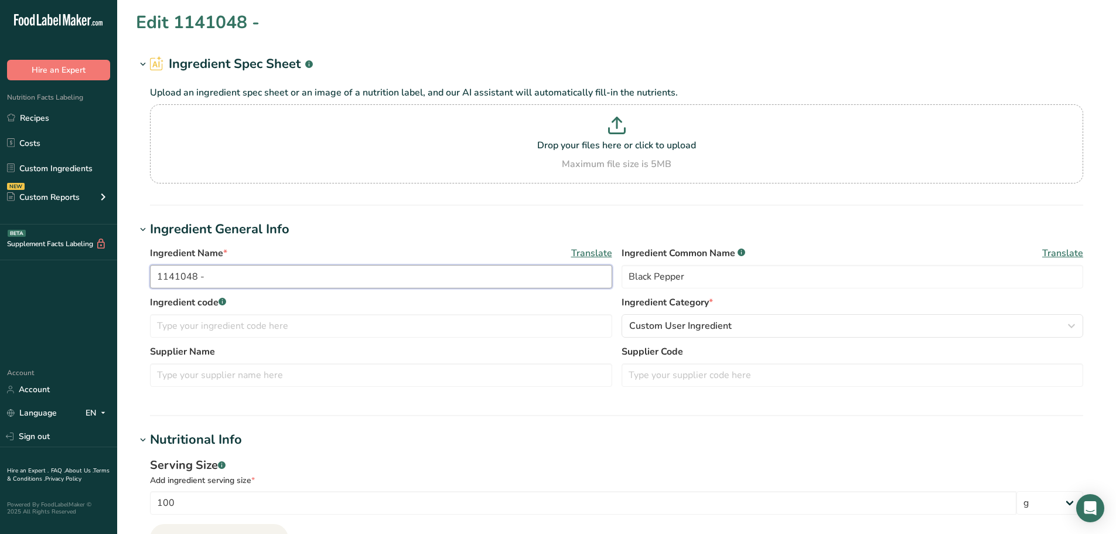
click at [299, 271] on input "1141048 -" at bounding box center [381, 276] width 462 height 23
paste input "ELITE SPICE INC - ING - Black Pepper Ground 30 - PB9407"
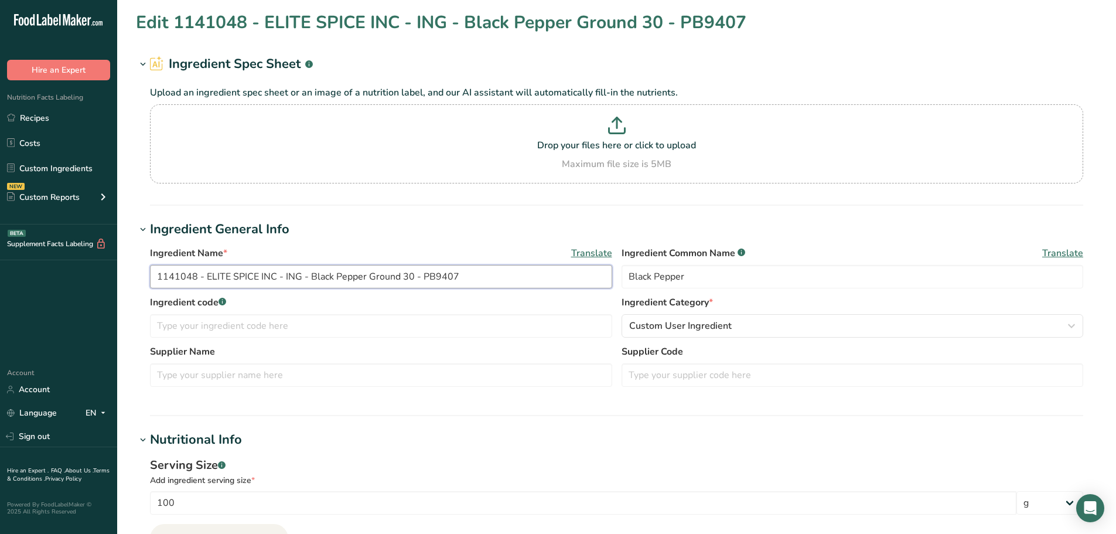
type input "1141048 - ELITE SPICE INC - ING - Black Pepper Ground 30 - PB9407"
click at [208, 324] on input "text" at bounding box center [381, 325] width 462 height 23
paste input "1141048"
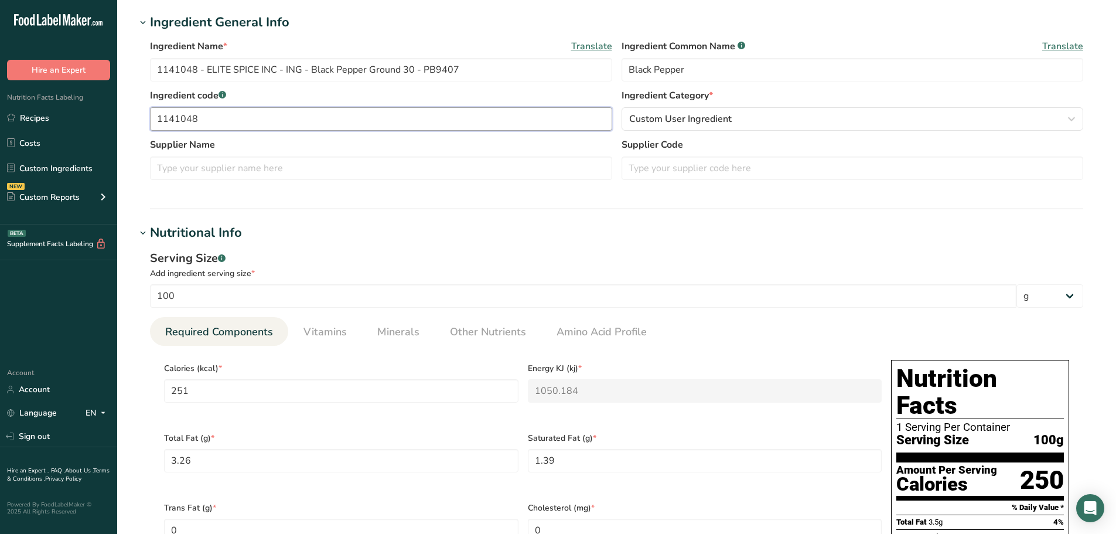
scroll to position [234, 0]
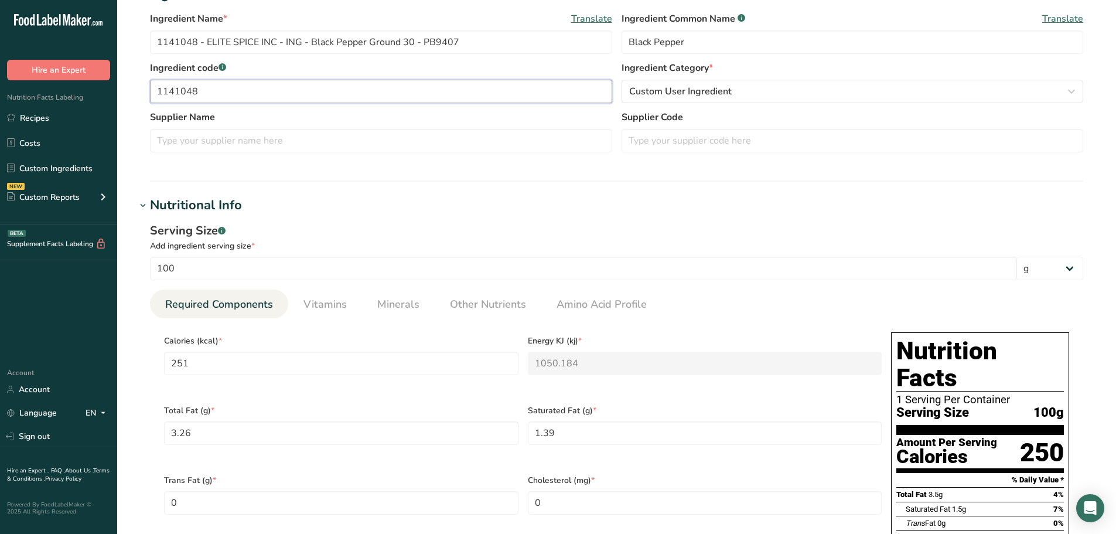
type input "1141048"
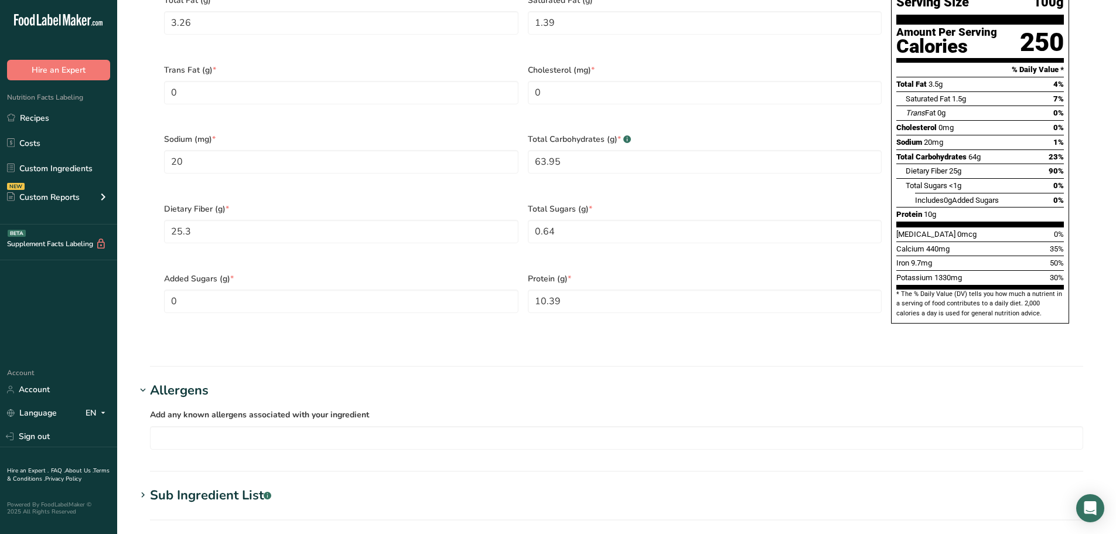
scroll to position [941, 0]
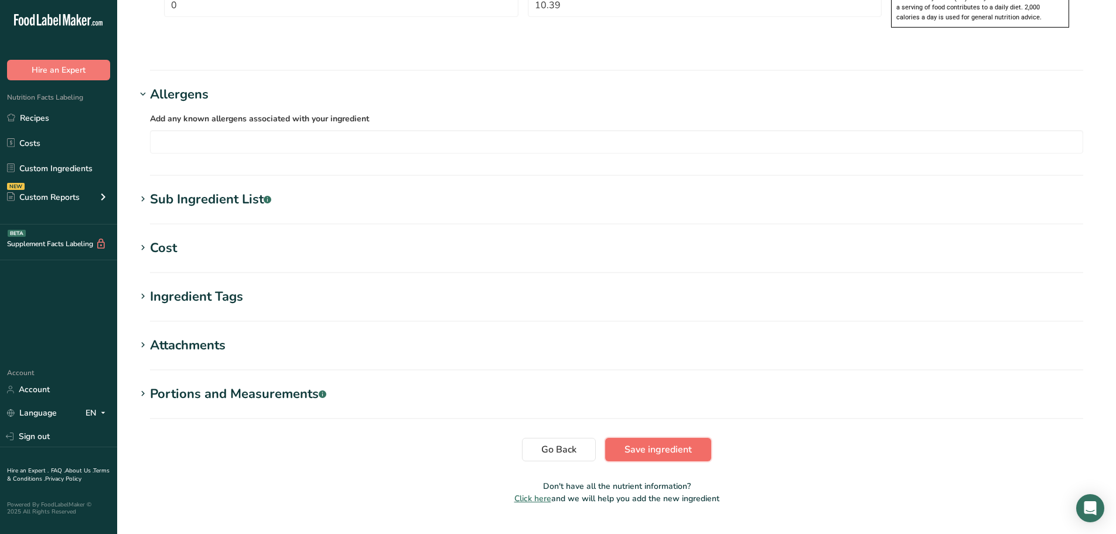
click at [665, 438] on button "Save ingredient" at bounding box center [658, 449] width 106 height 23
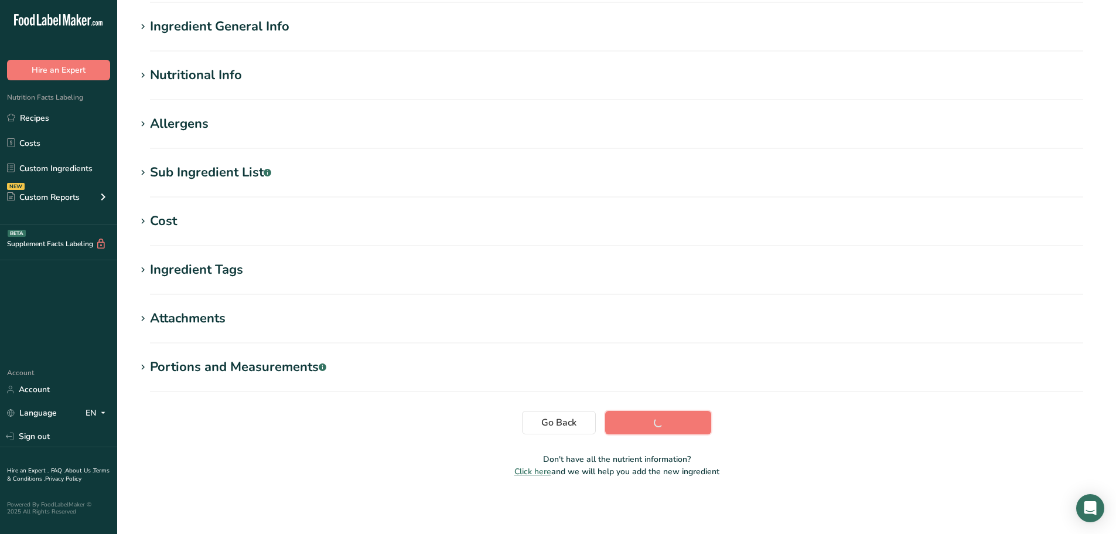
scroll to position [86, 0]
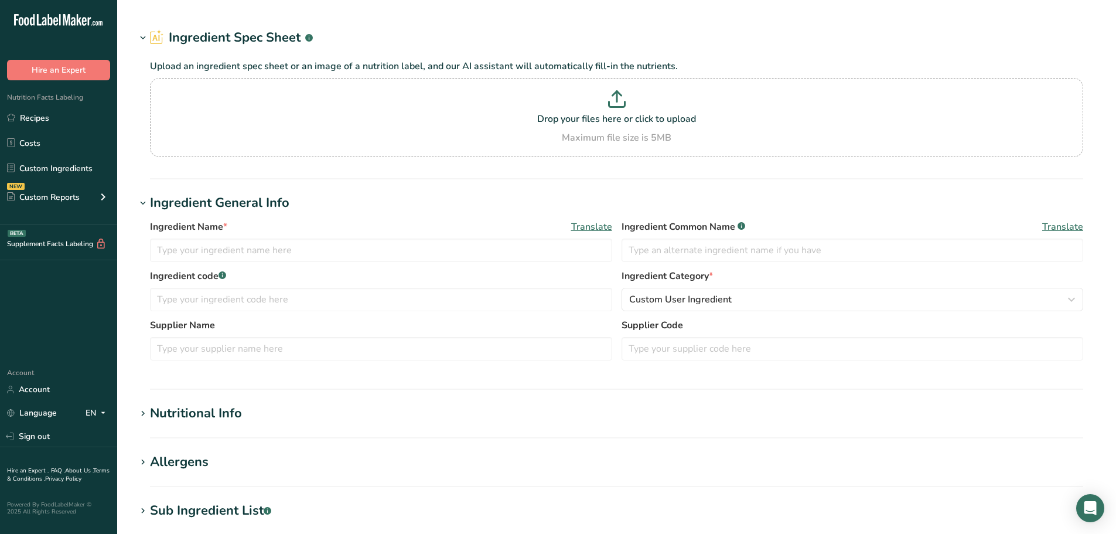
type input "ESP GR CELERY SD #1140638 - Ground Celery Seed #CE9413"
type input "Celery Seed"
type input "100"
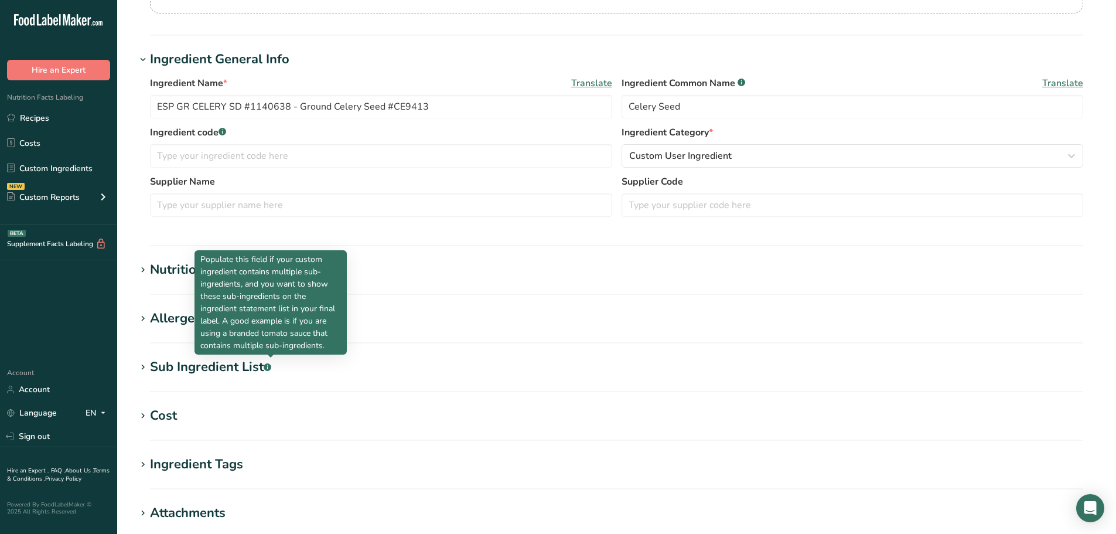
scroll to position [176, 0]
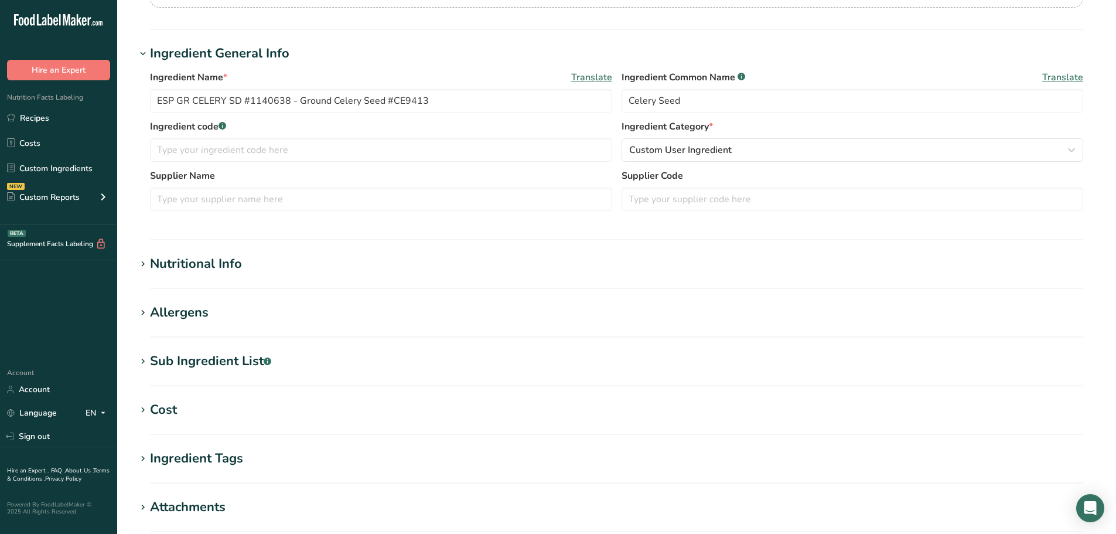
click at [173, 260] on div "Nutritional Info" at bounding box center [196, 263] width 92 height 19
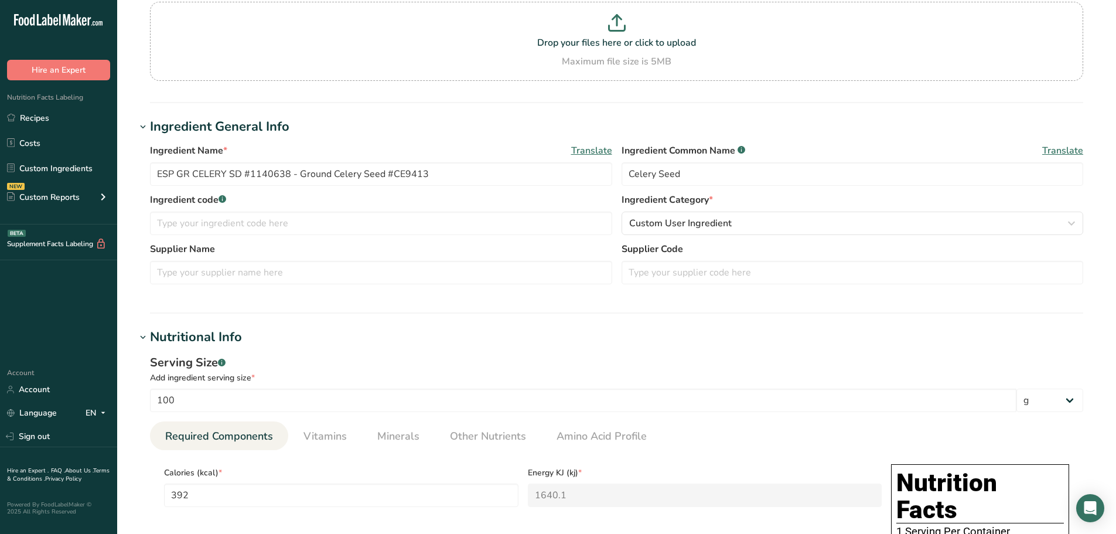
scroll to position [0, 0]
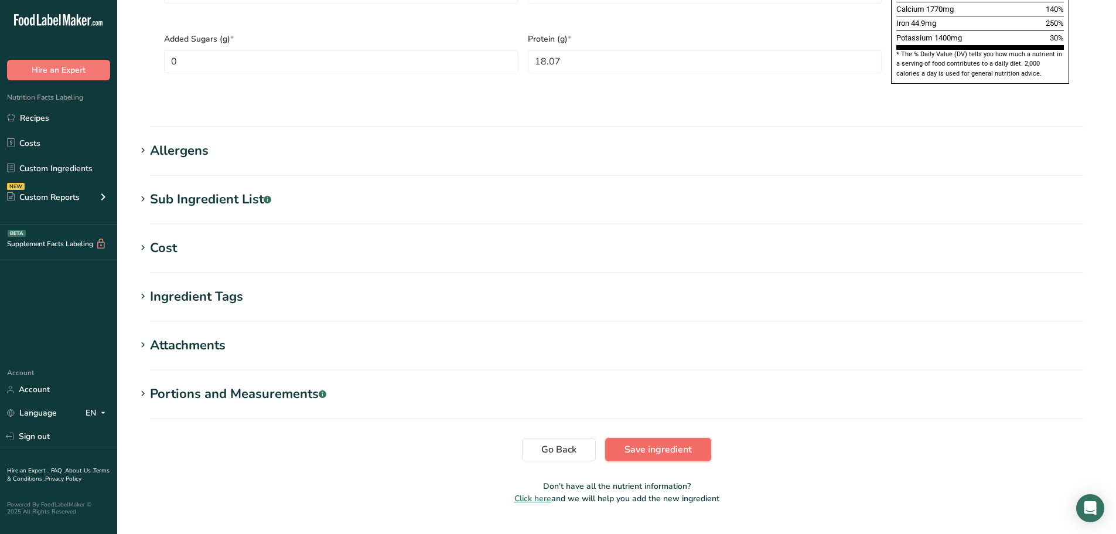
click at [686, 442] on span "Save ingredient" at bounding box center [658, 449] width 67 height 14
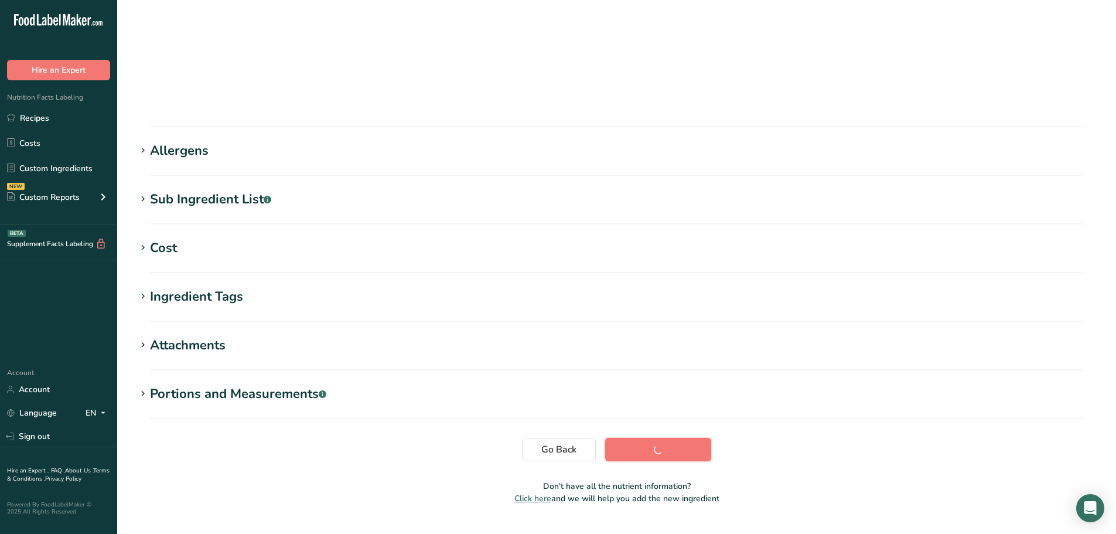
scroll to position [86, 0]
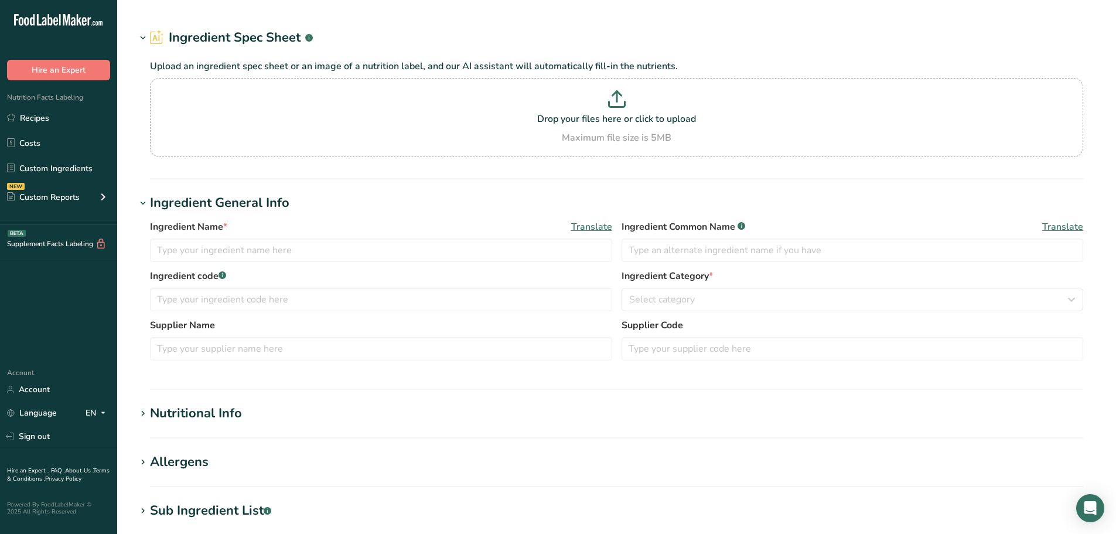
type input "ESP GR CELERY SD #1140638 - Ground Celery Seed #CE9413"
type input "Celery Seed"
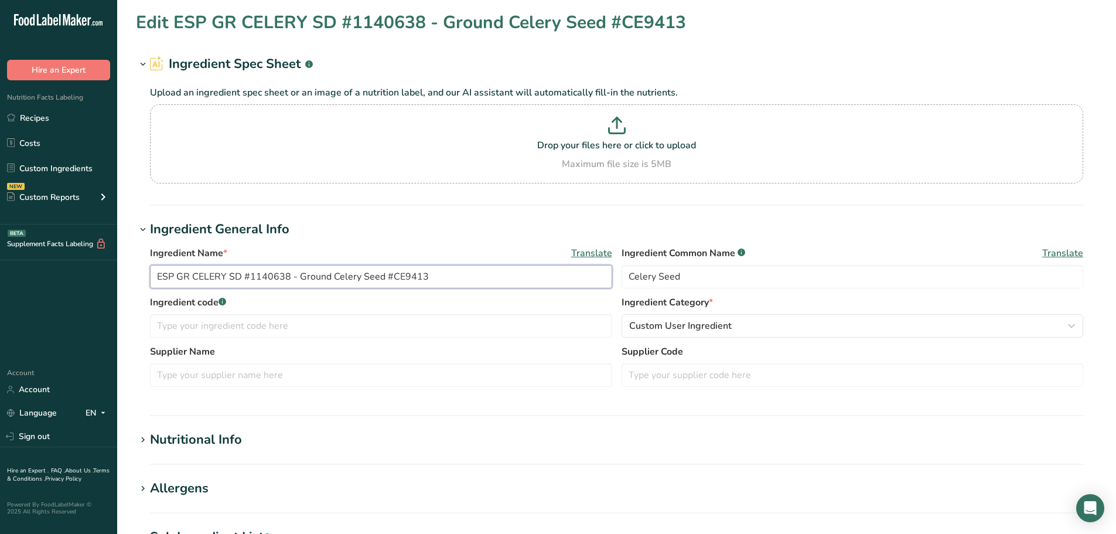
click at [251, 279] on input "ESP GR CELERY SD #1140638 - Ground Celery Seed #CE9413" at bounding box center [381, 276] width 462 height 23
drag, startPoint x: 249, startPoint y: 277, endPoint x: 80, endPoint y: 268, distance: 169.0
click at [81, 269] on div ".a-20{fill:#fff;} Hire an Expert Nutrition Facts Labeling Recipes Costs Custom …" at bounding box center [558, 449] width 1116 height 898
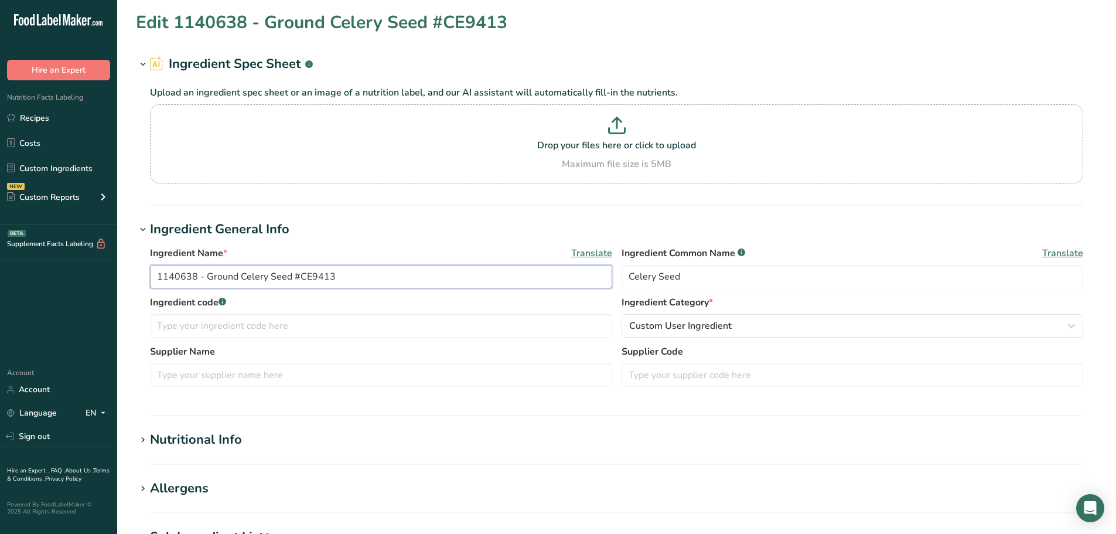
drag, startPoint x: 360, startPoint y: 275, endPoint x: 207, endPoint y: 279, distance: 153.0
click at [207, 279] on input "1140638 - Ground Celery Seed #CE9413" at bounding box center [381, 276] width 462 height 23
drag, startPoint x: 195, startPoint y: 274, endPoint x: 146, endPoint y: 277, distance: 49.3
click at [146, 277] on div "Ingredient Name * Translate 1140638 - Celery Seed Ground 30 Ingredient Common N…" at bounding box center [617, 320] width 962 height 162
type input "1140638 - Celery Seed Ground 30"
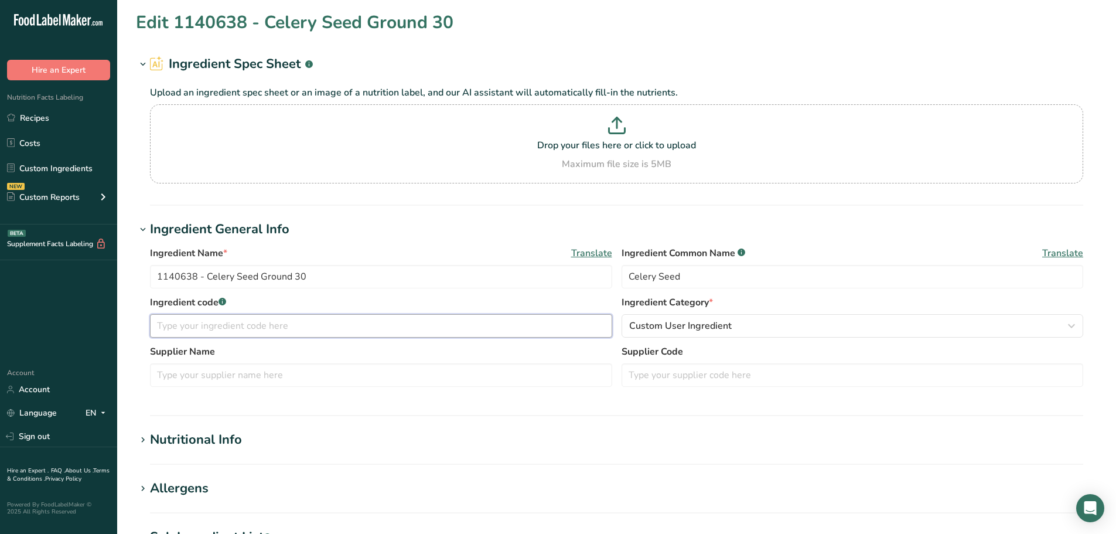
click at [219, 328] on input "text" at bounding box center [381, 325] width 462 height 23
paste input "1140638"
type input "1140638"
click at [229, 384] on input "text" at bounding box center [381, 374] width 462 height 23
type input "Elite Spice Inc."
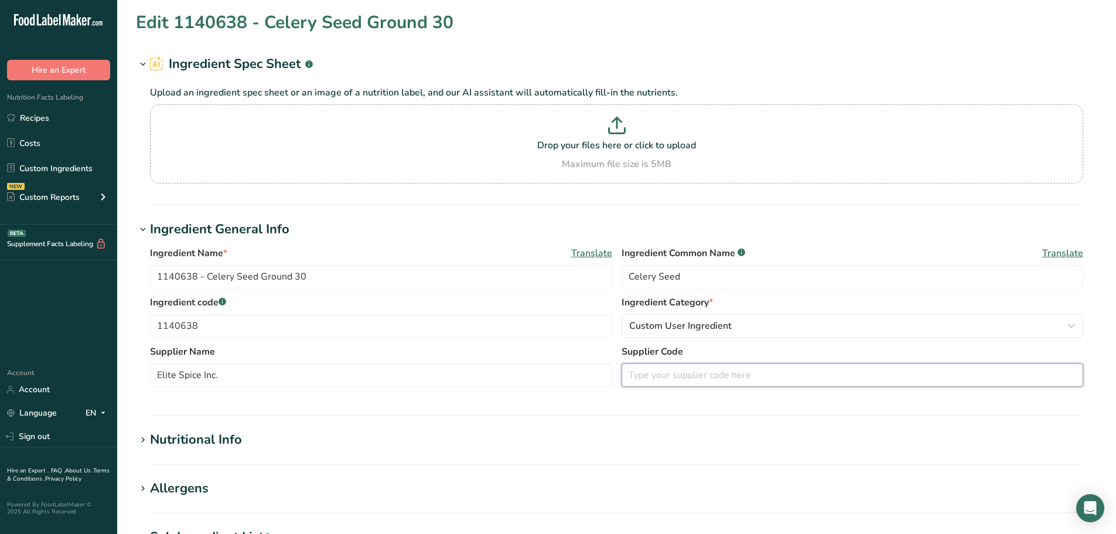
click at [730, 382] on input "text" at bounding box center [853, 374] width 462 height 23
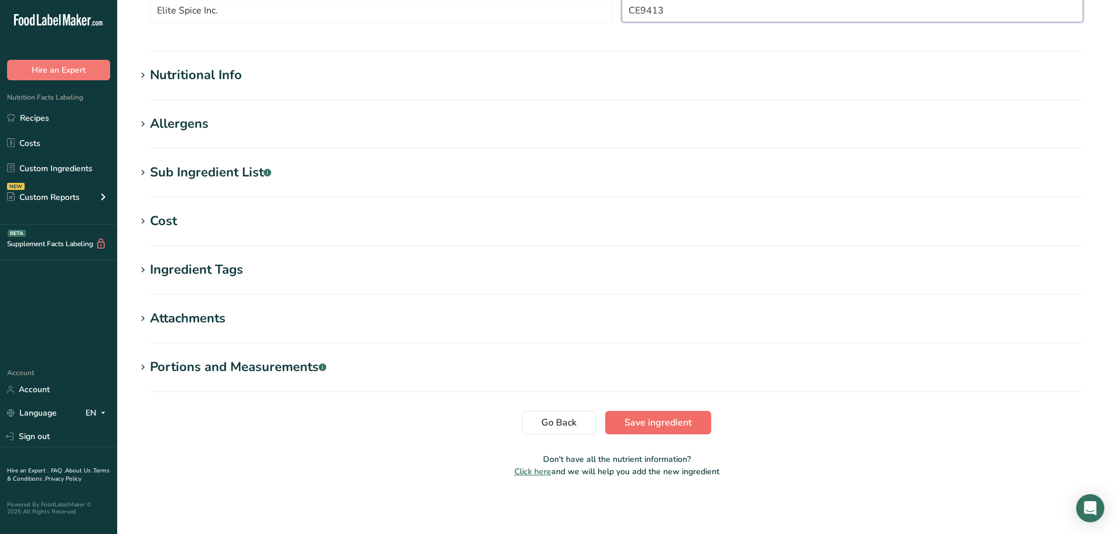
type input "CE9413"
click at [675, 425] on span "Save ingredient" at bounding box center [658, 423] width 67 height 14
